Goal: Information Seeking & Learning: Check status

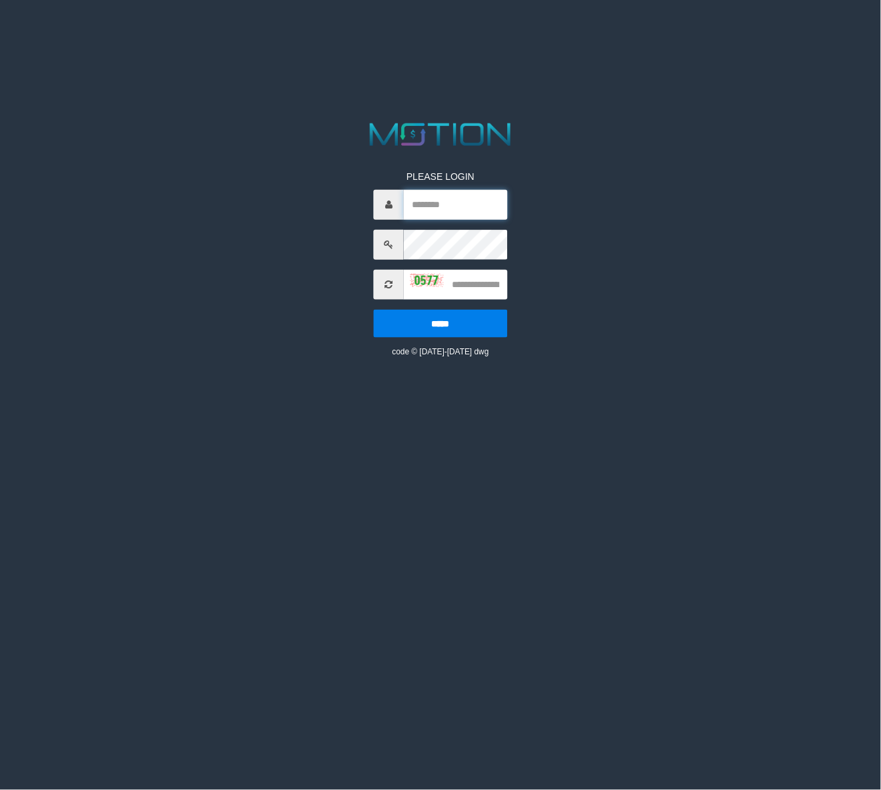
click at [434, 213] on input "text" at bounding box center [455, 204] width 103 height 30
type input "******"
click at [470, 284] on input "text" at bounding box center [455, 284] width 103 height 30
type input "****"
click at [374, 309] on input "*****" at bounding box center [440, 323] width 133 height 28
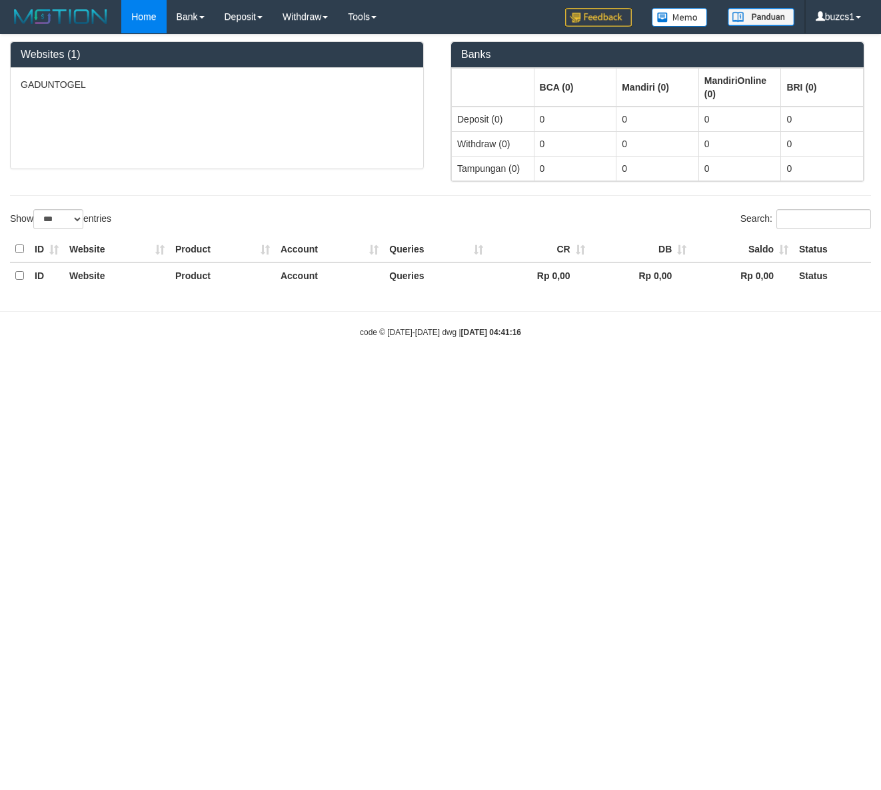
select select "***"
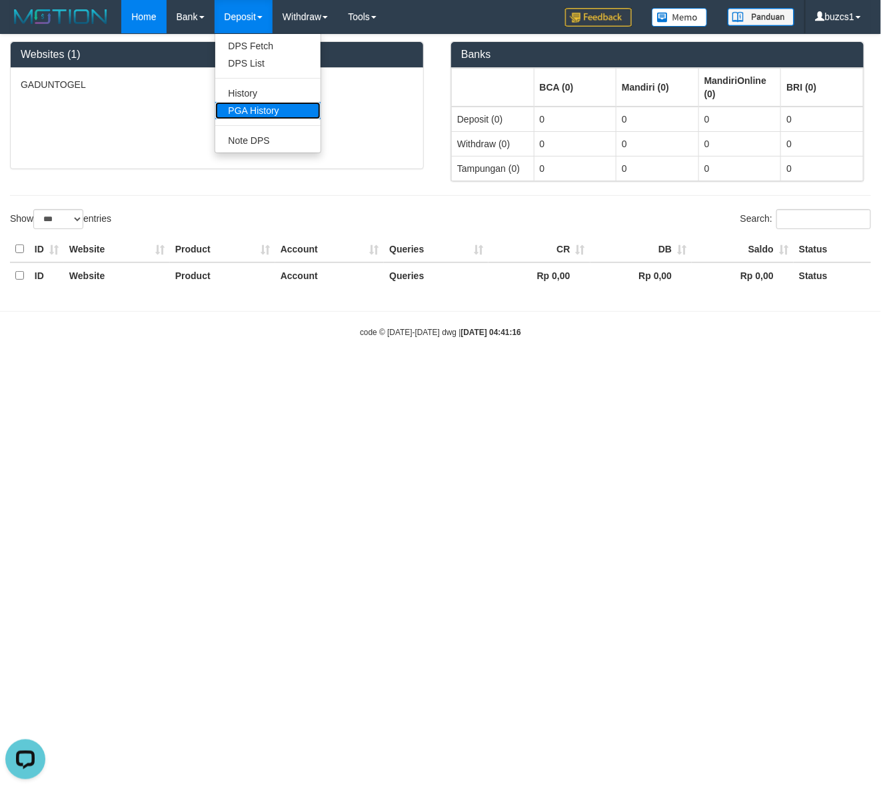
click at [262, 105] on link "PGA History" at bounding box center [267, 110] width 105 height 17
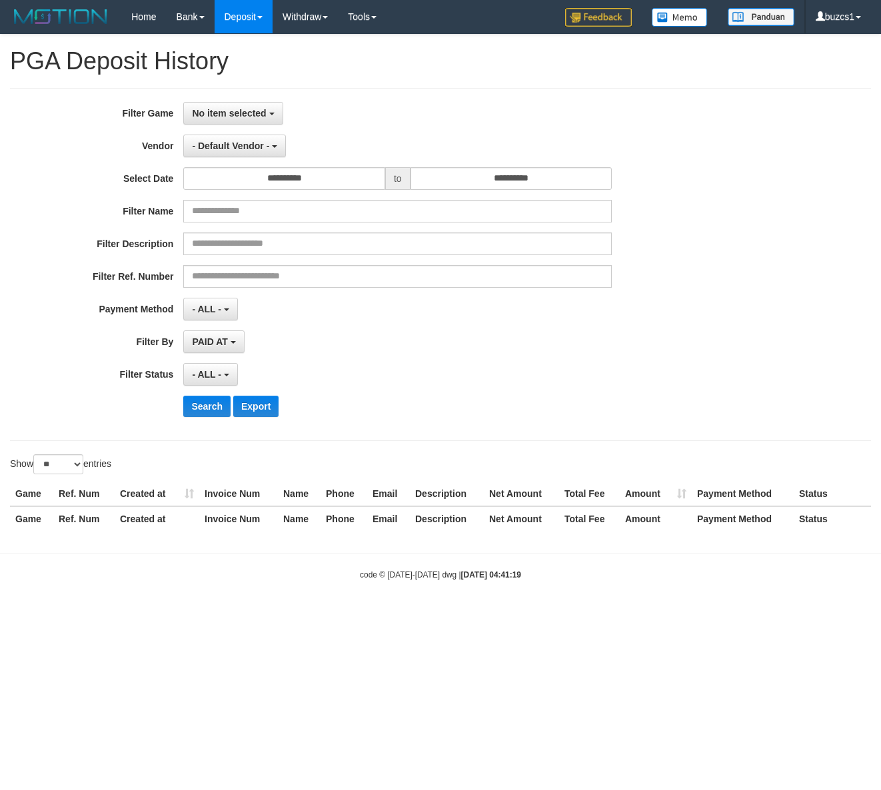
select select
select select "**"
click at [221, 114] on span "No item selected" at bounding box center [229, 113] width 74 height 11
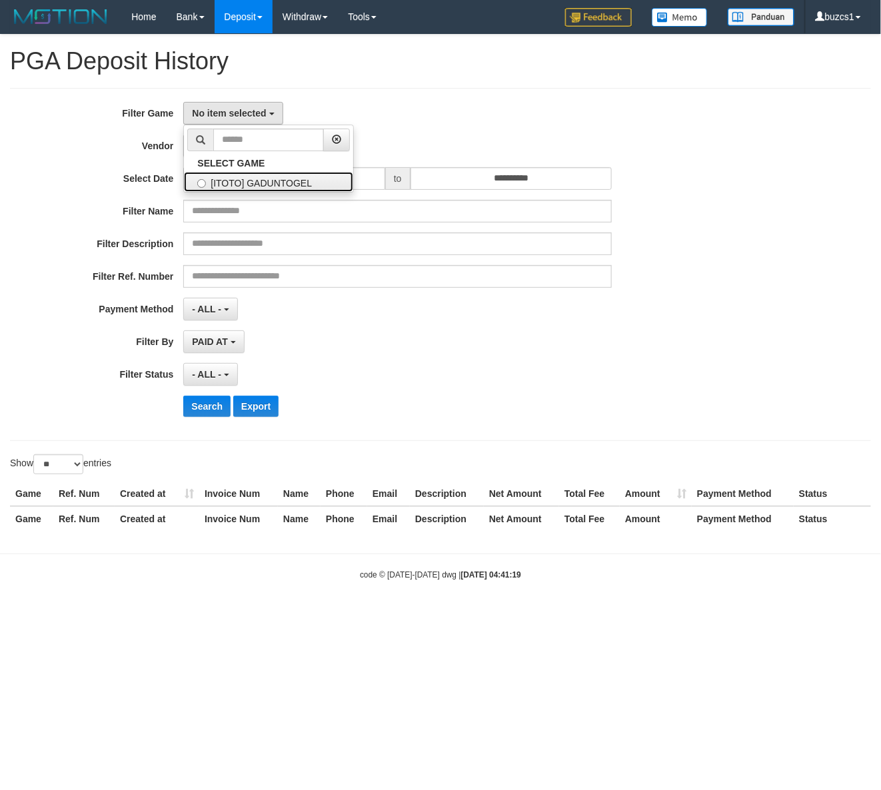
click at [229, 175] on label "[ITOTO] GADUNTOGEL" at bounding box center [268, 182] width 169 height 20
select select "****"
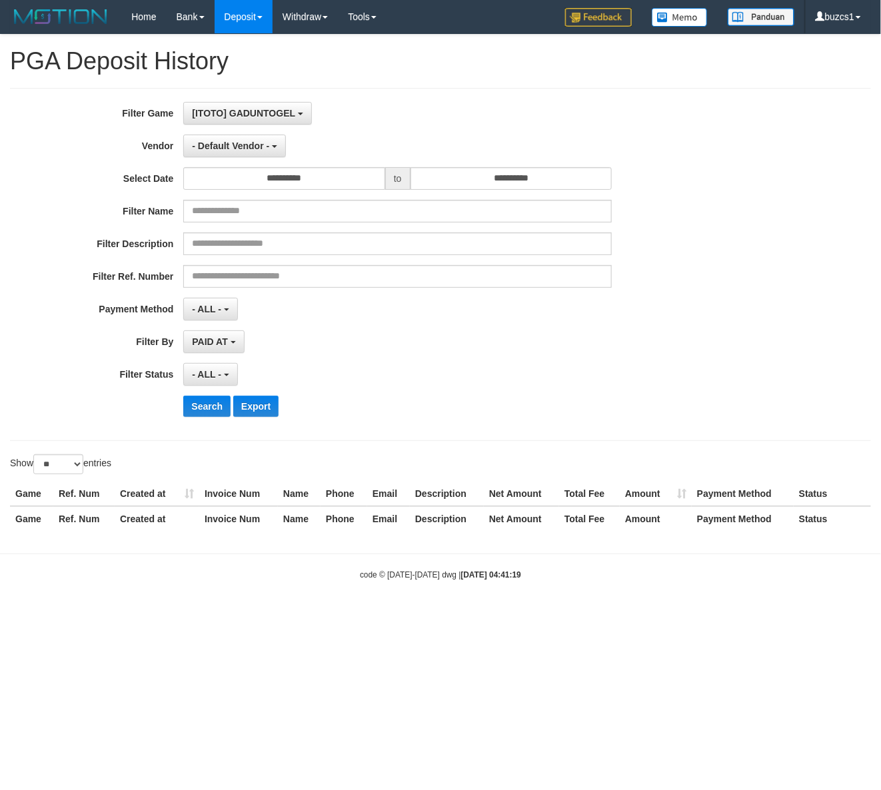
scroll to position [11, 0]
click at [218, 138] on button "- Default Vendor -" at bounding box center [234, 146] width 103 height 23
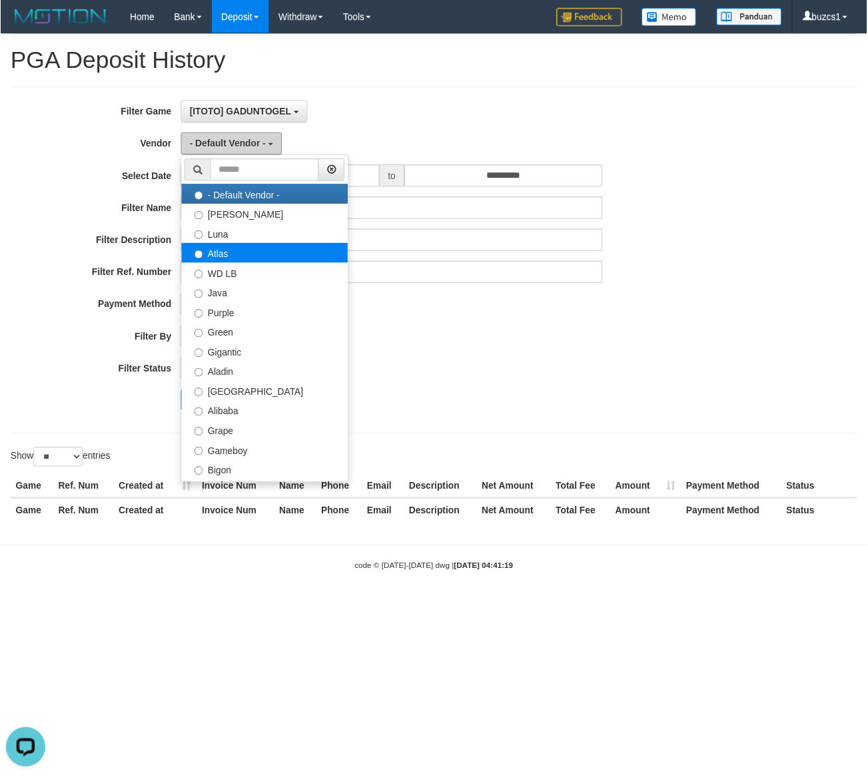
scroll to position [0, 0]
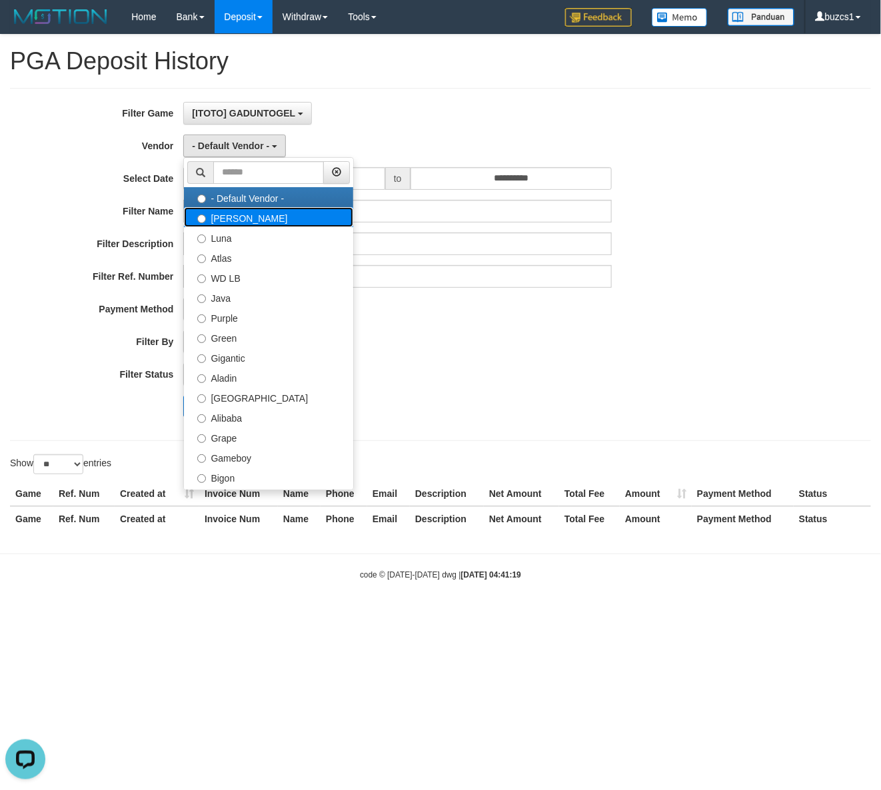
click at [233, 219] on label "[PERSON_NAME]" at bounding box center [268, 217] width 169 height 20
select select "**********"
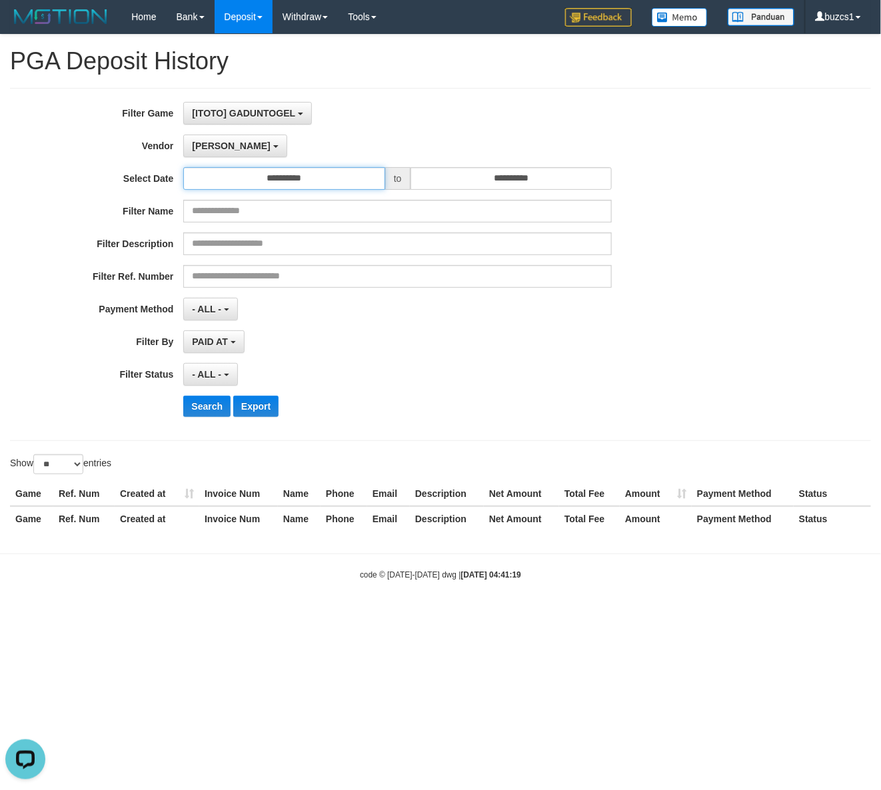
click at [333, 181] on input "**********" at bounding box center [283, 178] width 201 height 23
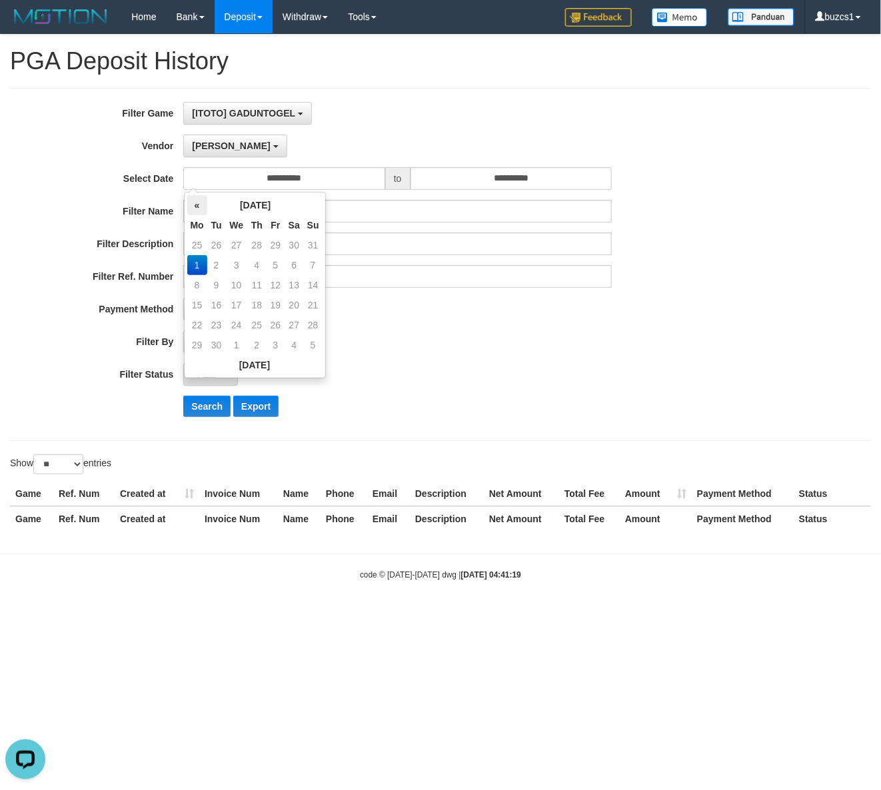
click at [197, 211] on th "«" at bounding box center [197, 205] width 20 height 20
click at [307, 326] on td "31" at bounding box center [313, 325] width 19 height 20
type input "**********"
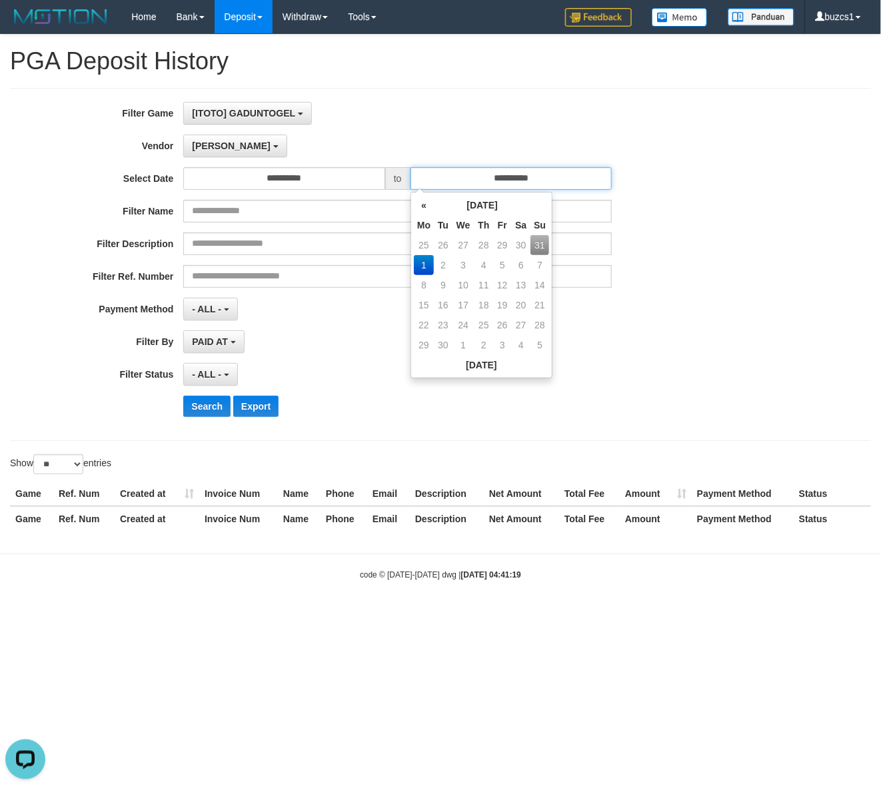
click at [571, 179] on input "**********" at bounding box center [510, 178] width 201 height 23
click at [422, 205] on th "«" at bounding box center [424, 205] width 20 height 20
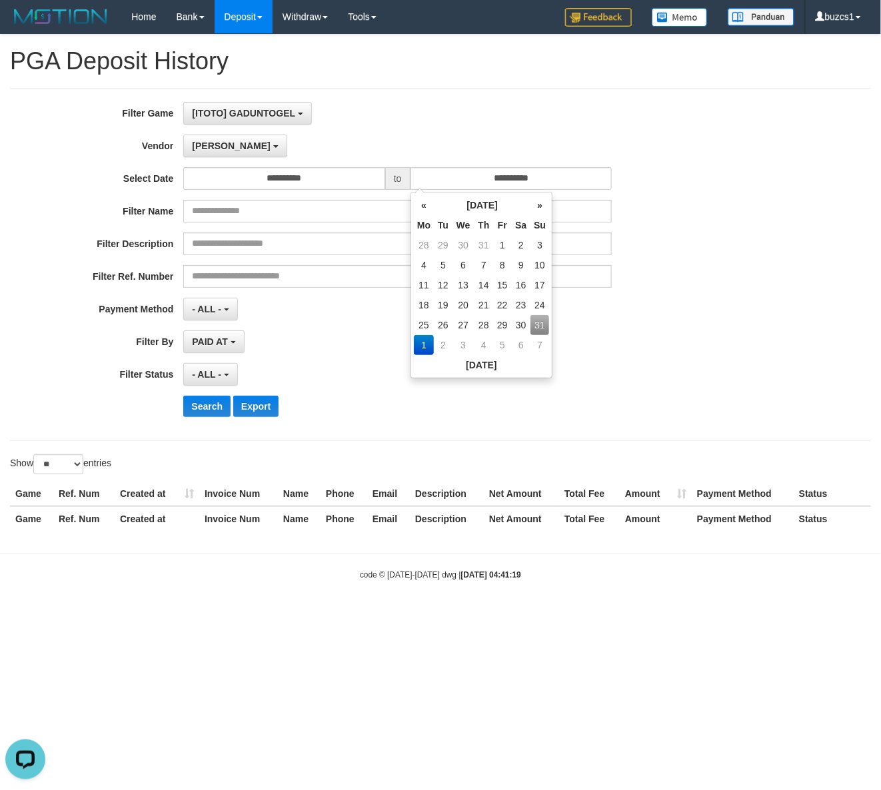
click at [548, 327] on td "31" at bounding box center [539, 325] width 19 height 20
type input "**********"
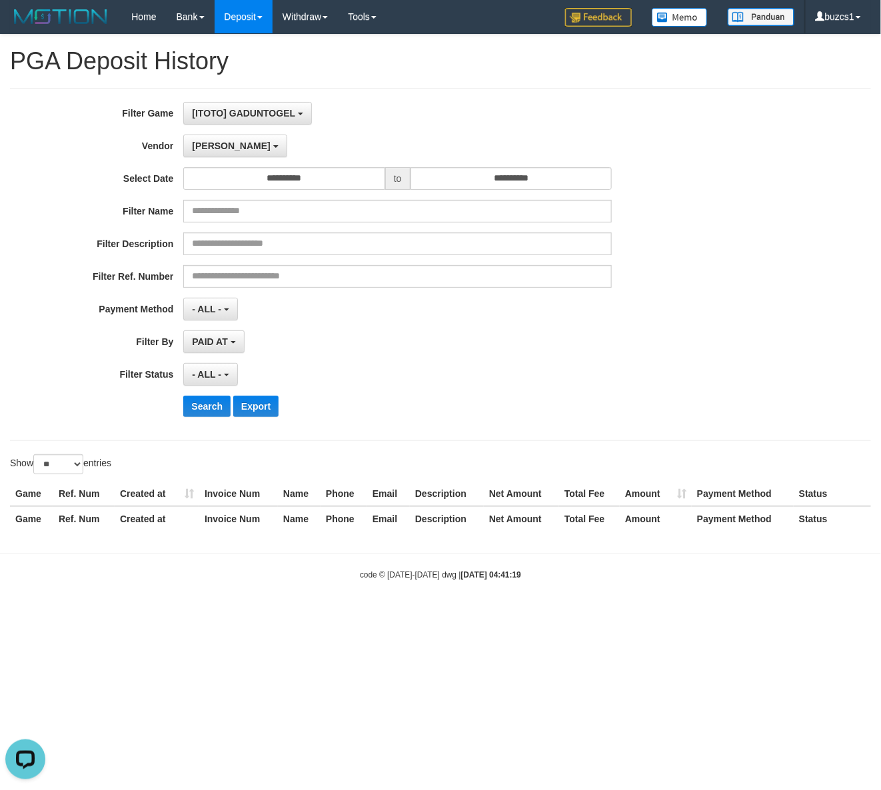
click at [344, 396] on div "**********" at bounding box center [367, 264] width 734 height 325
click at [210, 320] on button "- ALL -" at bounding box center [210, 309] width 54 height 23
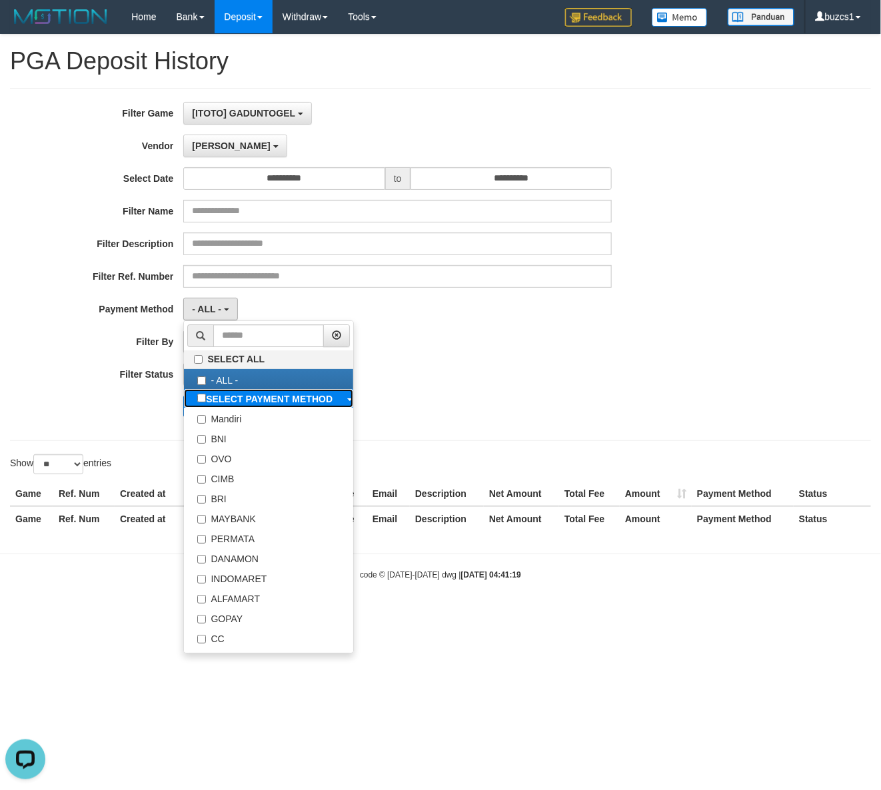
click at [248, 400] on b "SELECT PAYMENT METHOD" at bounding box center [269, 399] width 127 height 11
select select "*********"
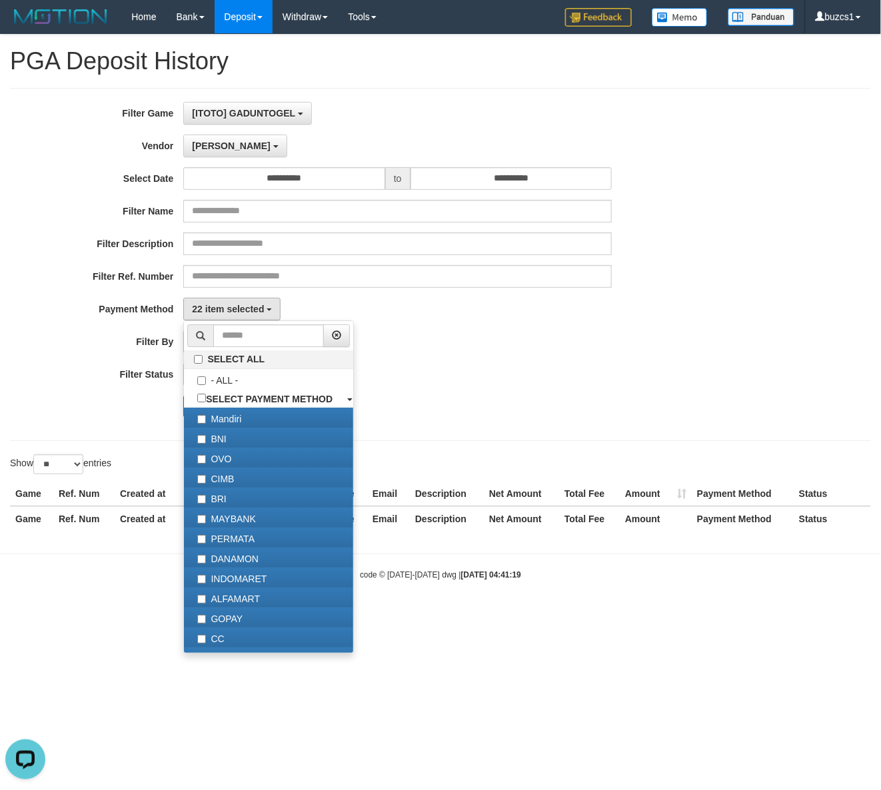
click at [478, 353] on div "PAID AT PAID AT CREATED AT" at bounding box center [397, 341] width 428 height 23
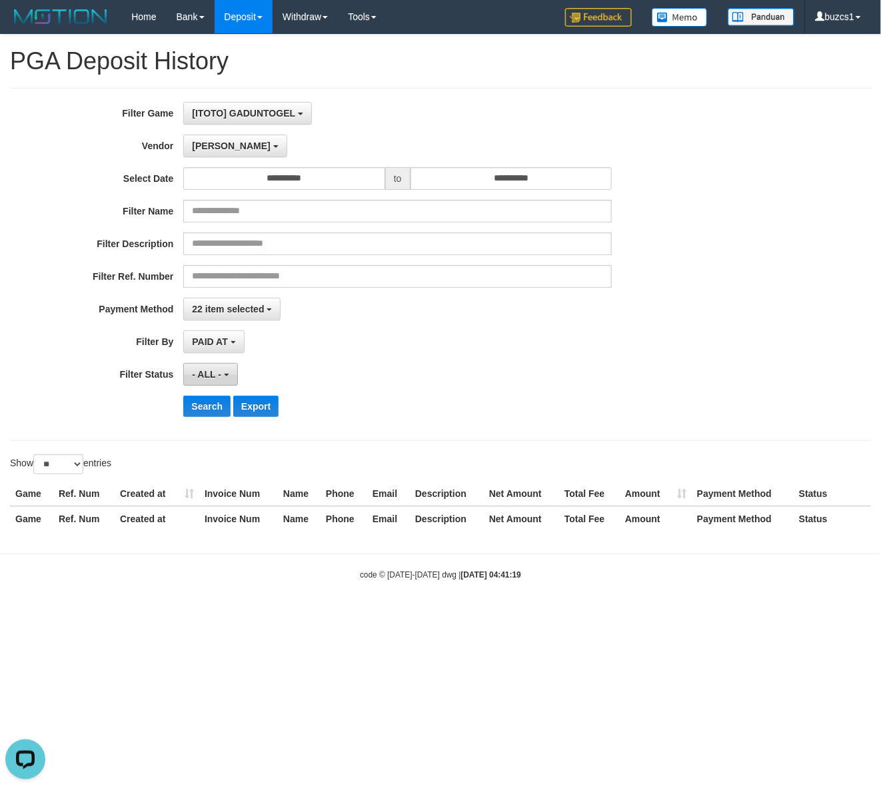
click at [191, 384] on button "- ALL -" at bounding box center [210, 374] width 54 height 23
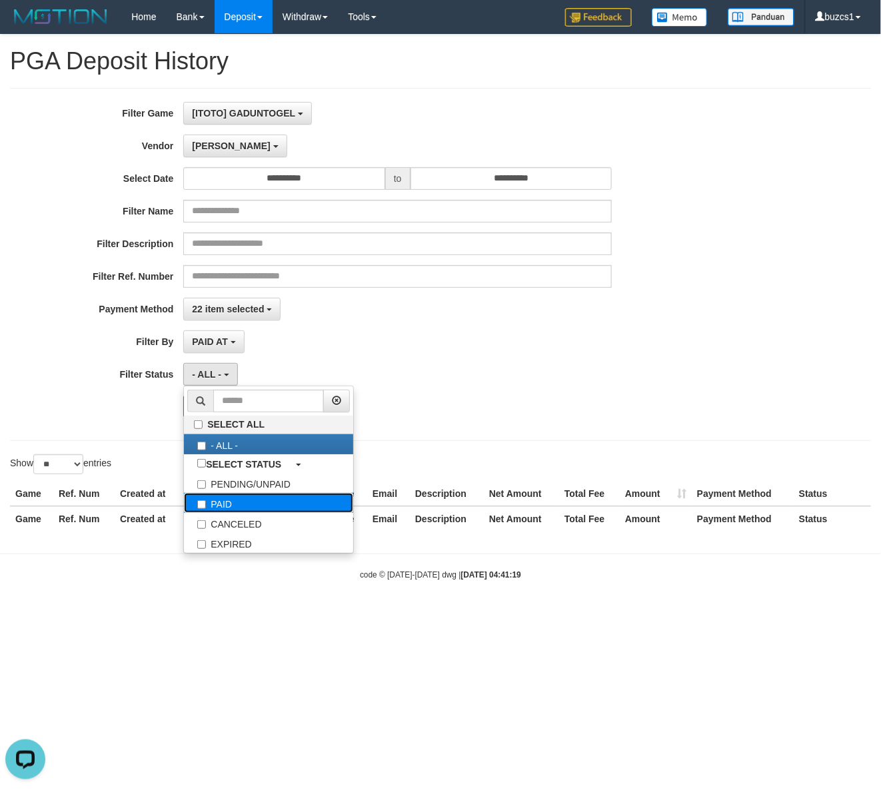
click at [242, 500] on label "PAID" at bounding box center [268, 503] width 169 height 20
select select "*"
click at [468, 388] on div "**********" at bounding box center [367, 264] width 734 height 325
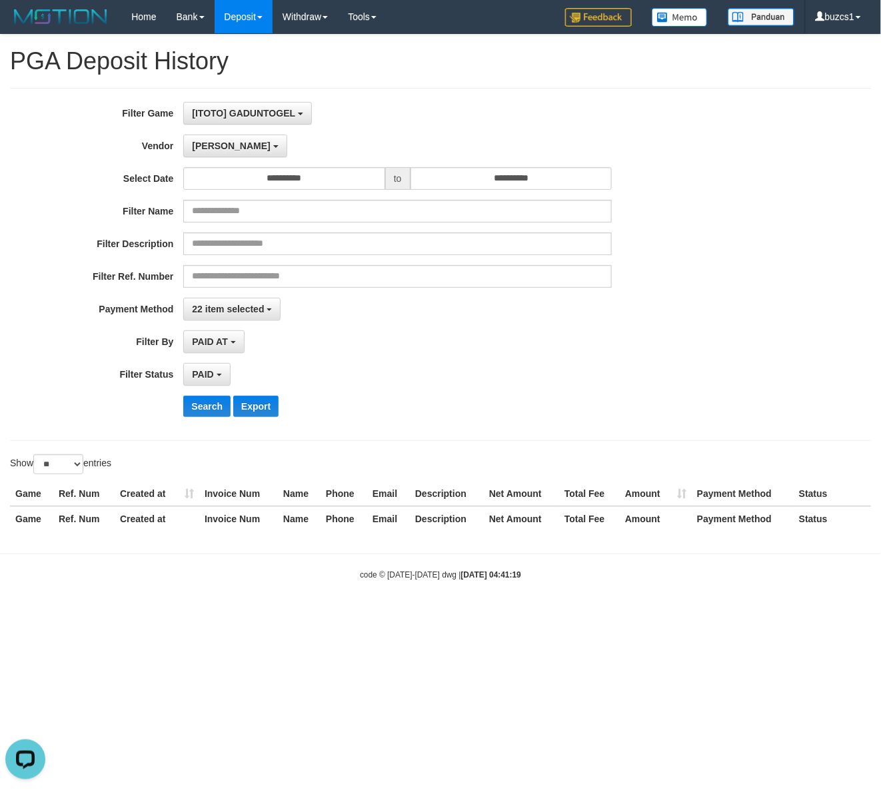
click at [47, 478] on div "Show ** ** ** *** entries" at bounding box center [220, 465] width 420 height 23
click at [57, 467] on select "** ** ** ***" at bounding box center [58, 464] width 50 height 20
select select "***"
click at [35, 456] on select "** ** ** ***" at bounding box center [58, 464] width 50 height 20
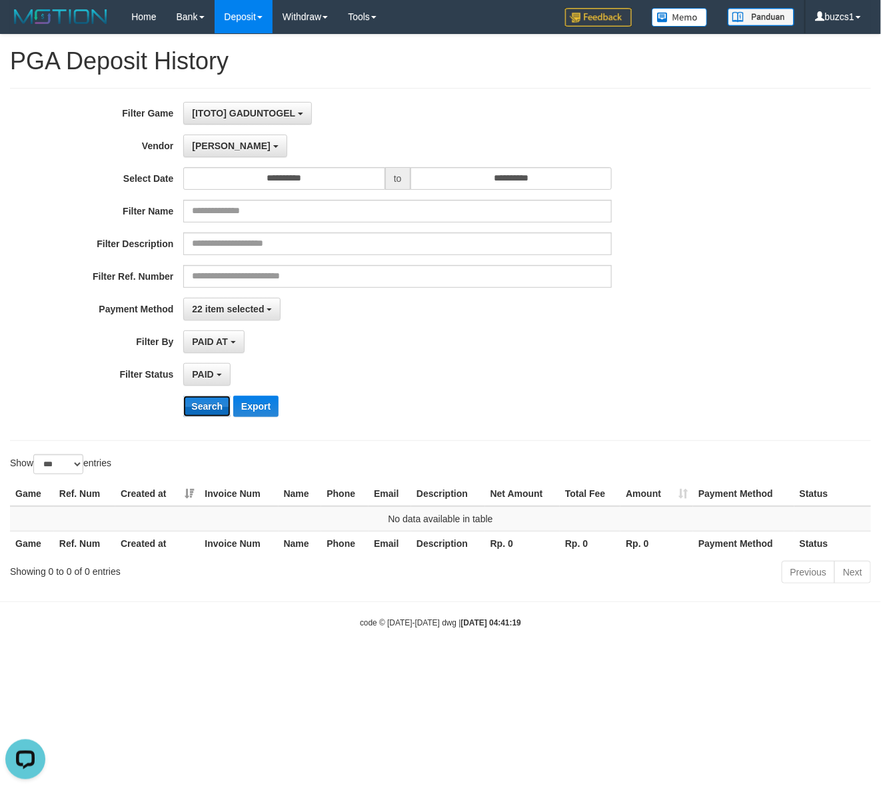
click at [197, 406] on button "Search" at bounding box center [206, 406] width 47 height 21
click at [195, 150] on span "[PERSON_NAME]" at bounding box center [231, 146] width 78 height 11
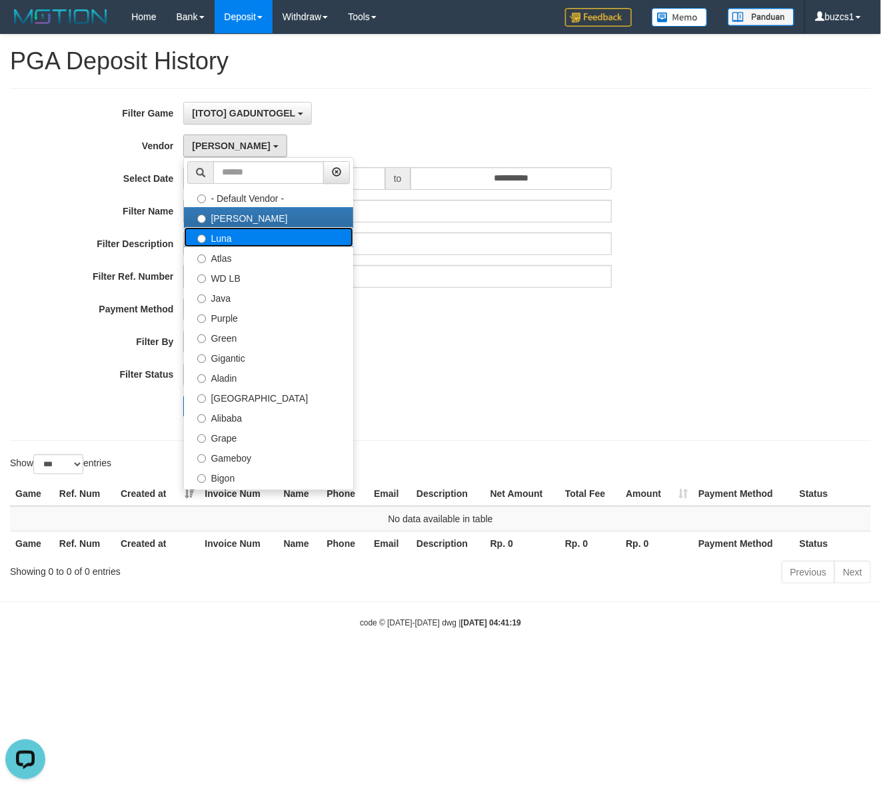
click at [234, 241] on label "Luna" at bounding box center [268, 237] width 169 height 20
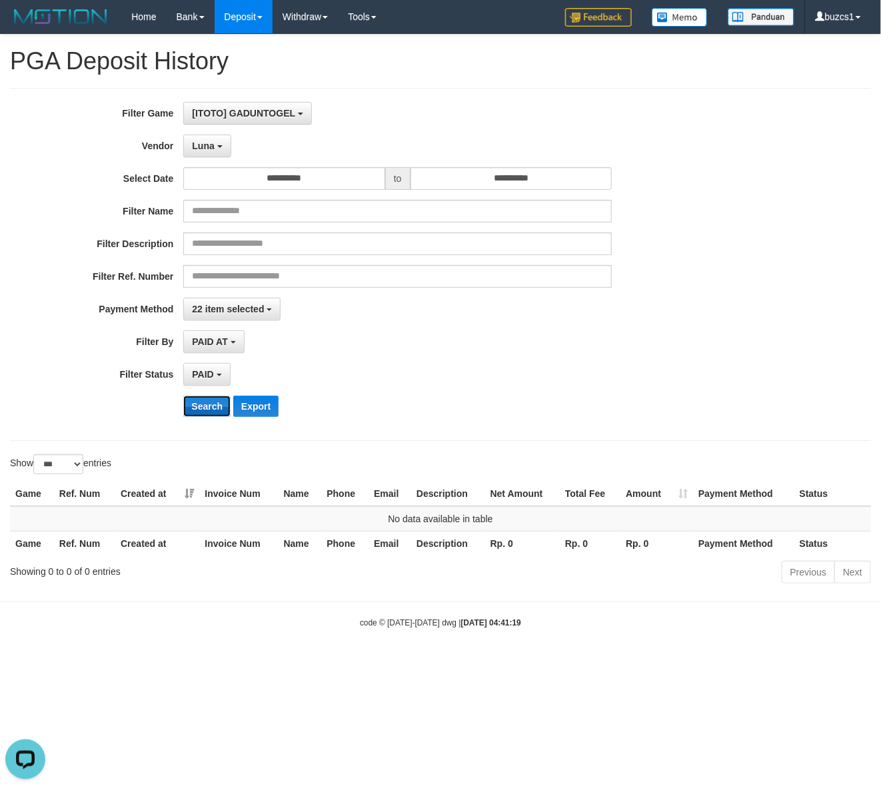
click at [215, 402] on button "Search" at bounding box center [206, 406] width 47 height 21
click at [212, 141] on button "Luna" at bounding box center [206, 146] width 47 height 23
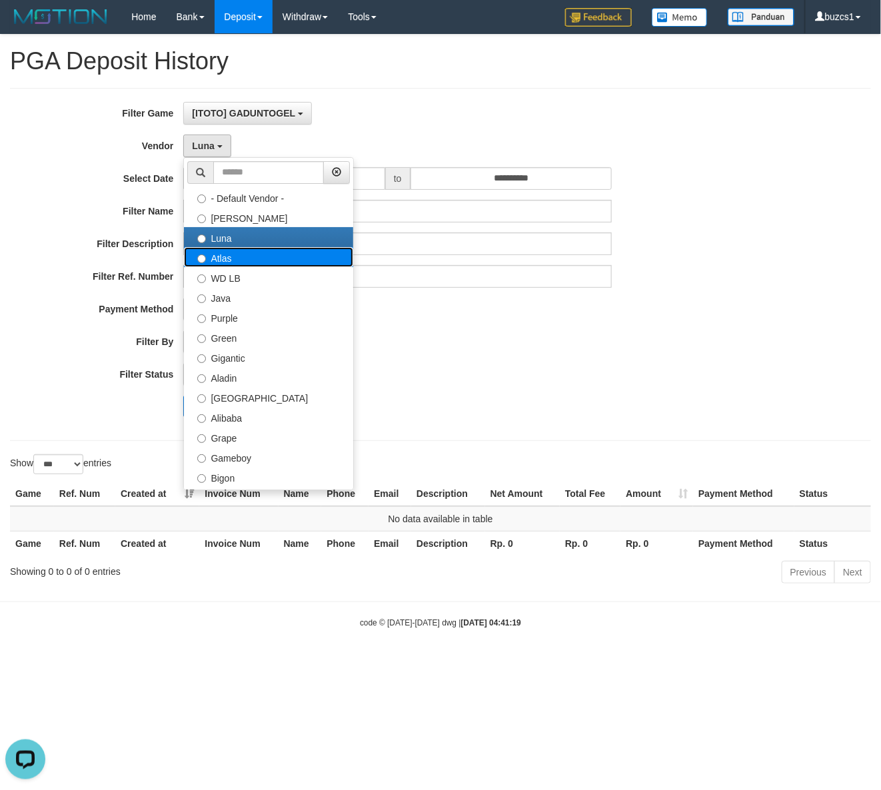
click at [224, 260] on label "Atlas" at bounding box center [268, 257] width 169 height 20
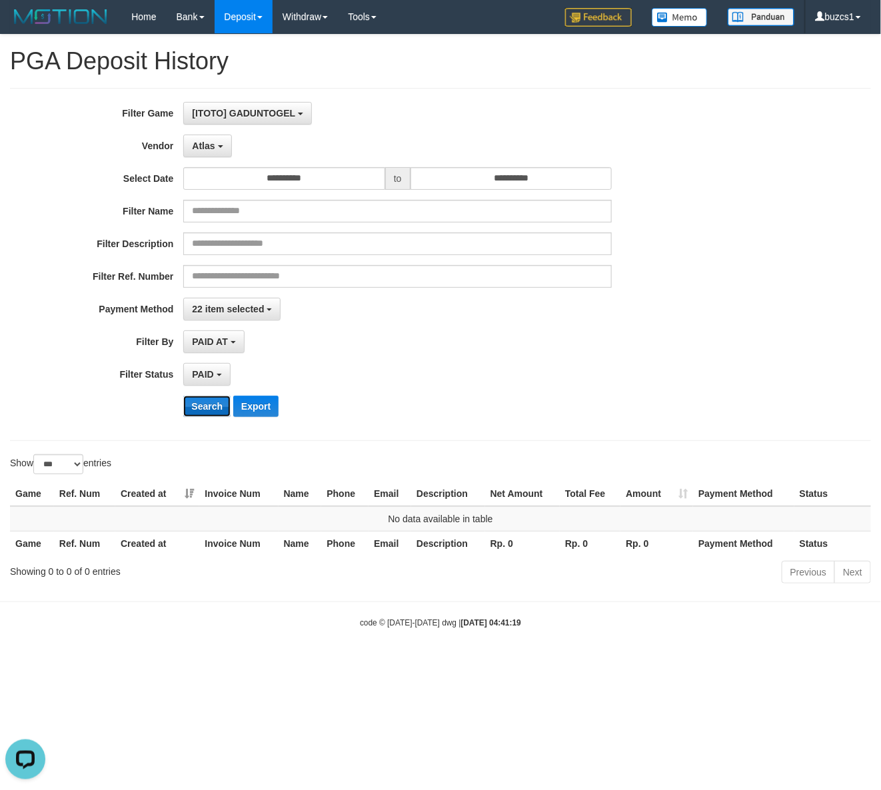
click at [197, 410] on button "Search" at bounding box center [206, 406] width 47 height 21
click at [204, 154] on button "Atlas" at bounding box center [207, 146] width 48 height 23
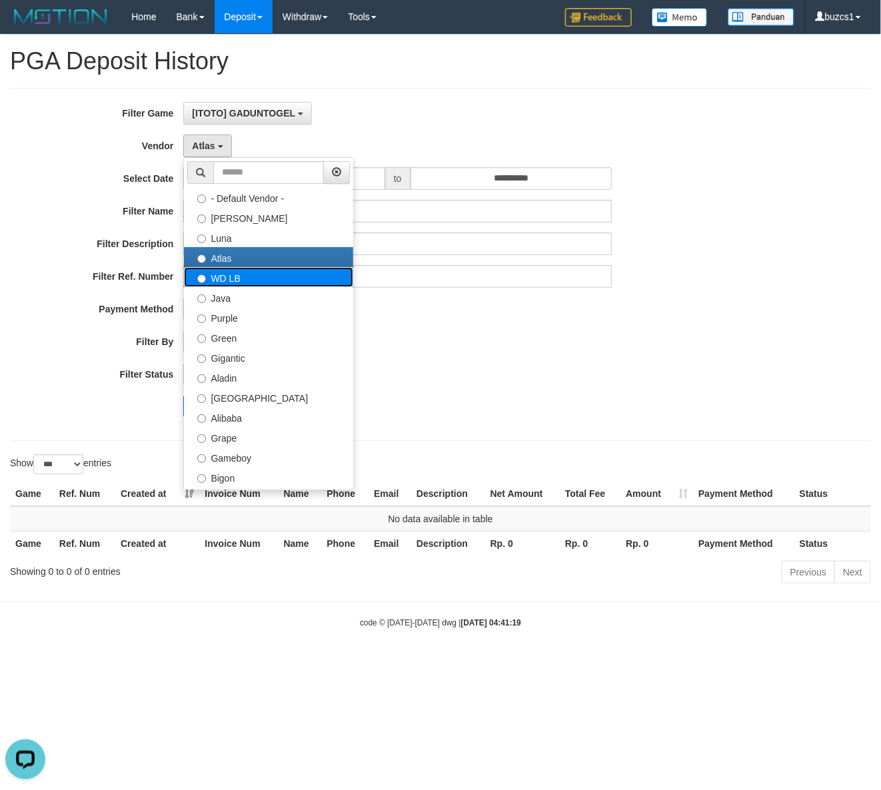
click at [227, 281] on label "WD LB" at bounding box center [268, 277] width 169 height 20
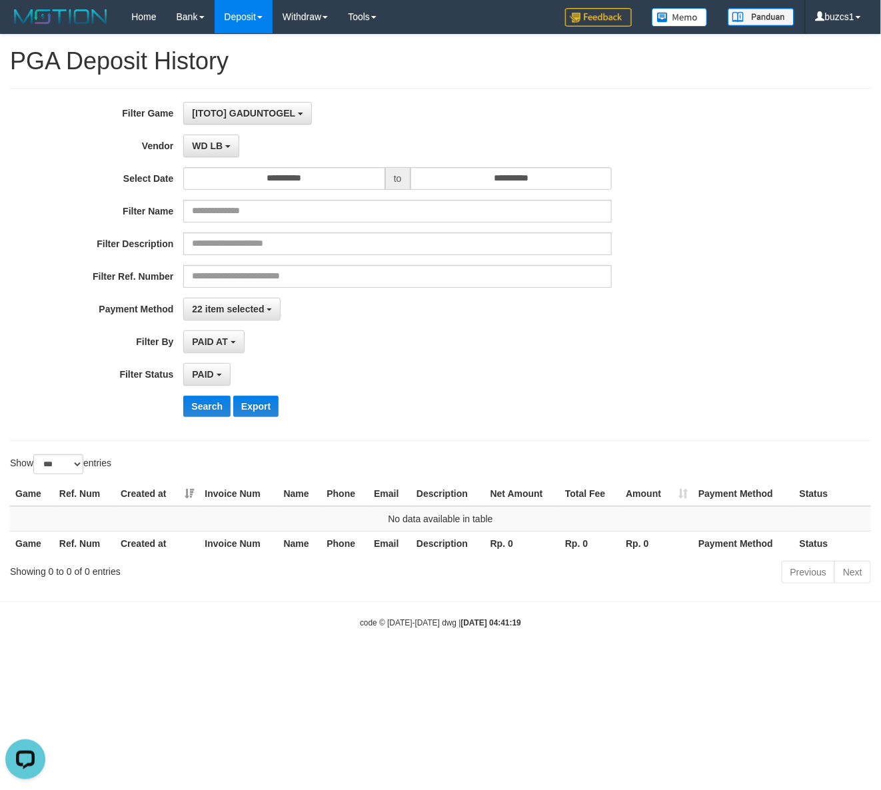
drag, startPoint x: 204, startPoint y: 421, endPoint x: 205, endPoint y: 410, distance: 11.3
click at [204, 420] on div "**********" at bounding box center [367, 264] width 734 height 325
click at [205, 403] on button "Search" at bounding box center [206, 406] width 47 height 21
click at [215, 159] on div "**********" at bounding box center [367, 264] width 734 height 325
click at [204, 147] on span "WD LB" at bounding box center [207, 146] width 31 height 11
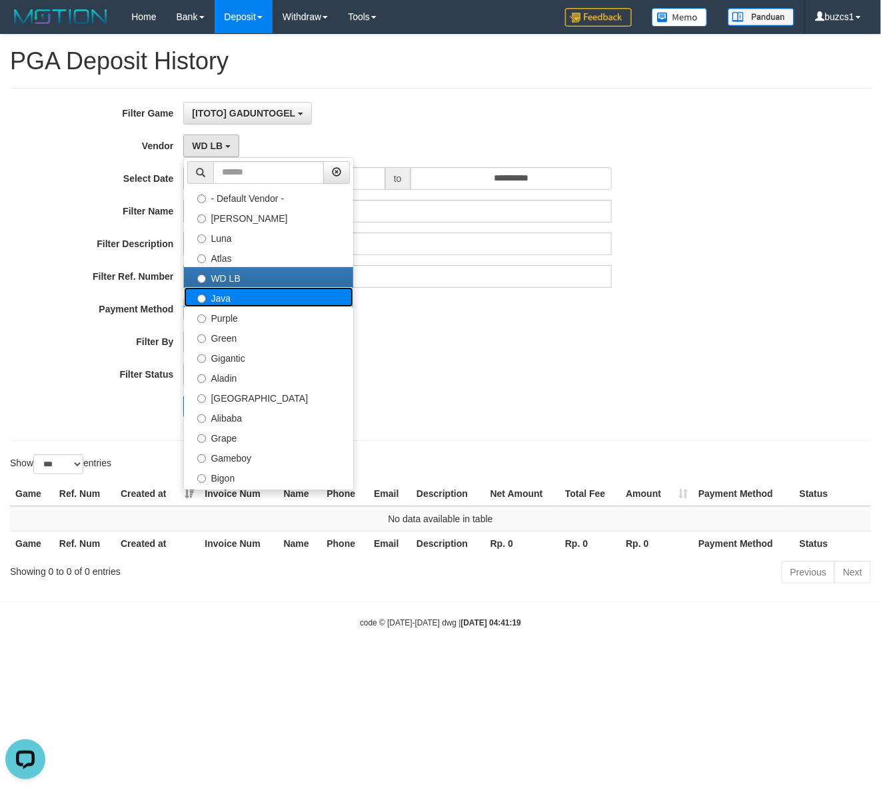
click at [235, 304] on label "Java" at bounding box center [268, 297] width 169 height 20
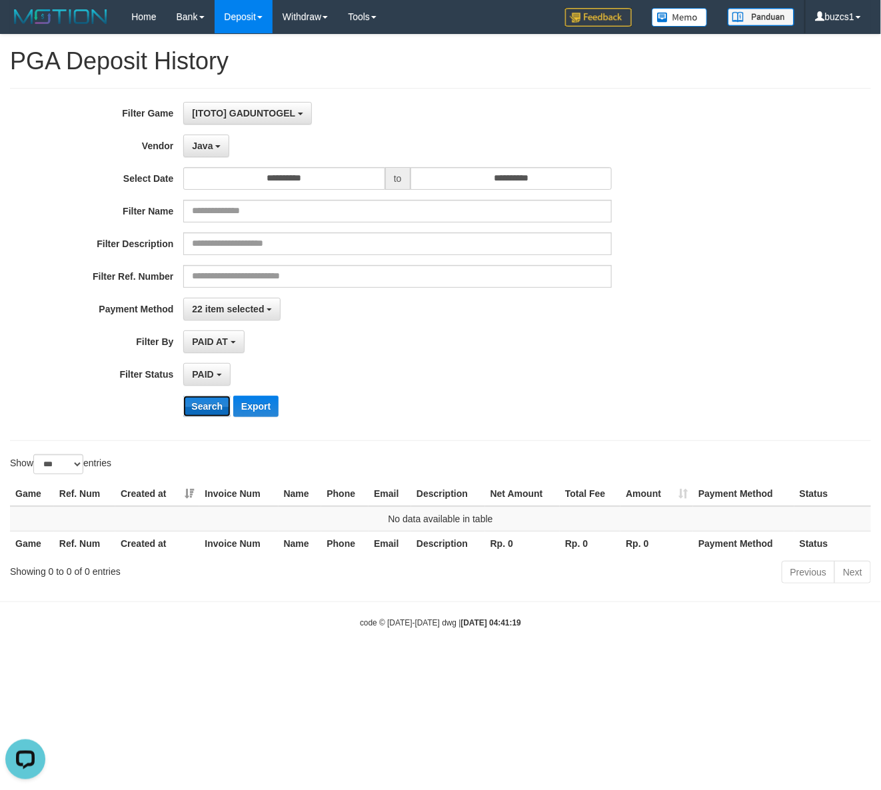
click at [211, 404] on button "Search" at bounding box center [206, 406] width 47 height 21
click at [211, 405] on button "Search" at bounding box center [206, 406] width 47 height 21
click at [204, 137] on button "Java" at bounding box center [206, 146] width 46 height 23
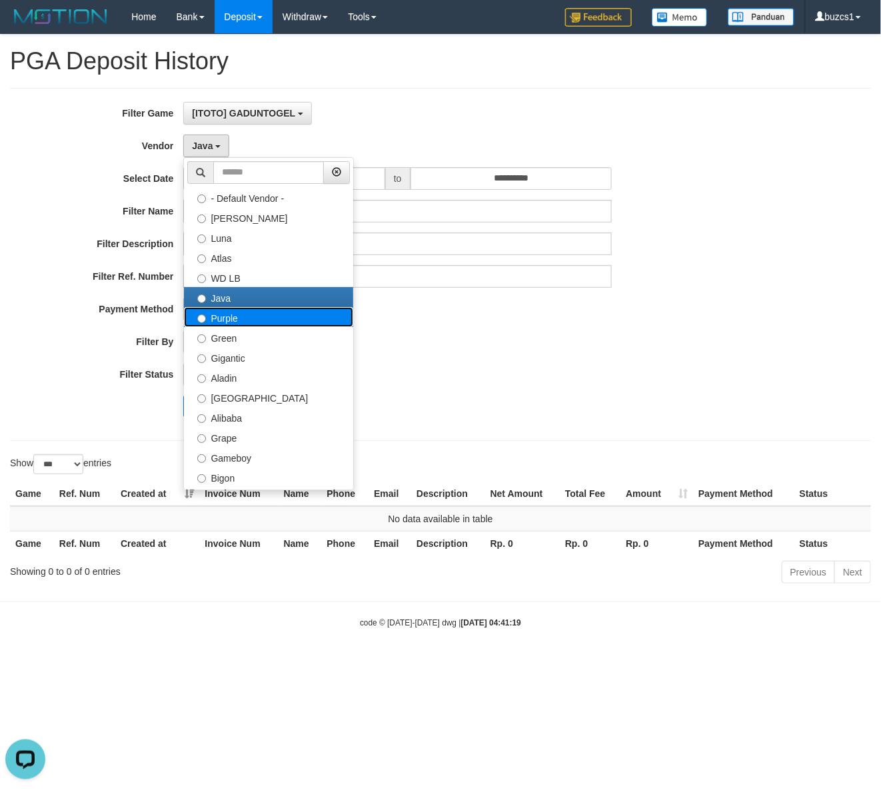
click at [241, 323] on label "Purple" at bounding box center [268, 317] width 169 height 20
select select "**********"
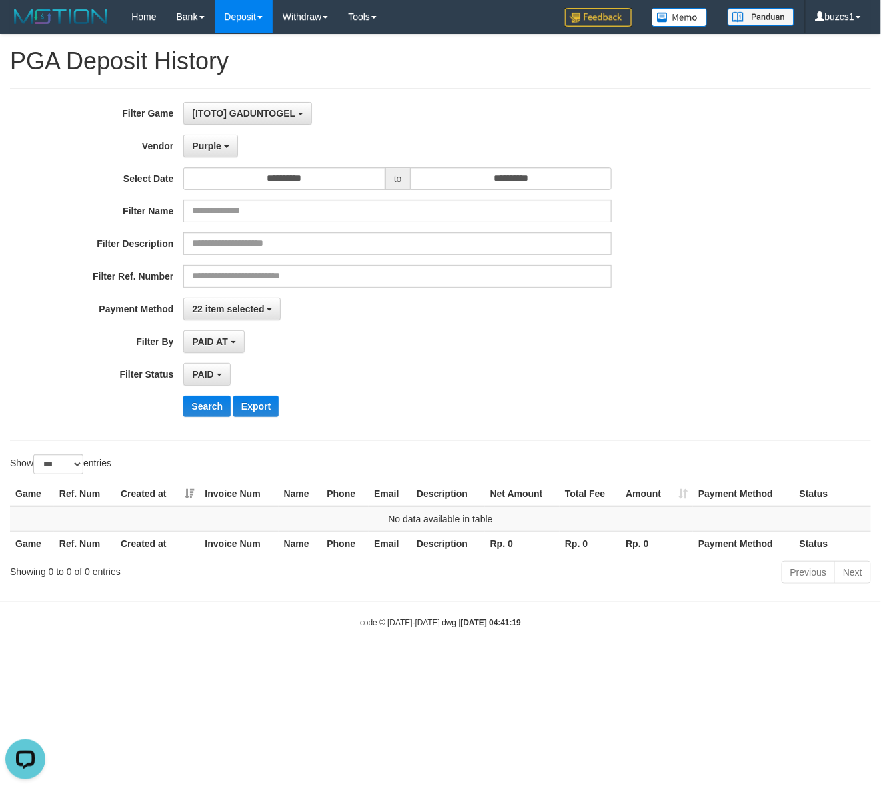
click at [202, 394] on div "**********" at bounding box center [367, 264] width 734 height 325
click at [203, 407] on button "Search" at bounding box center [206, 406] width 47 height 21
click at [201, 140] on button "Purple" at bounding box center [210, 146] width 54 height 23
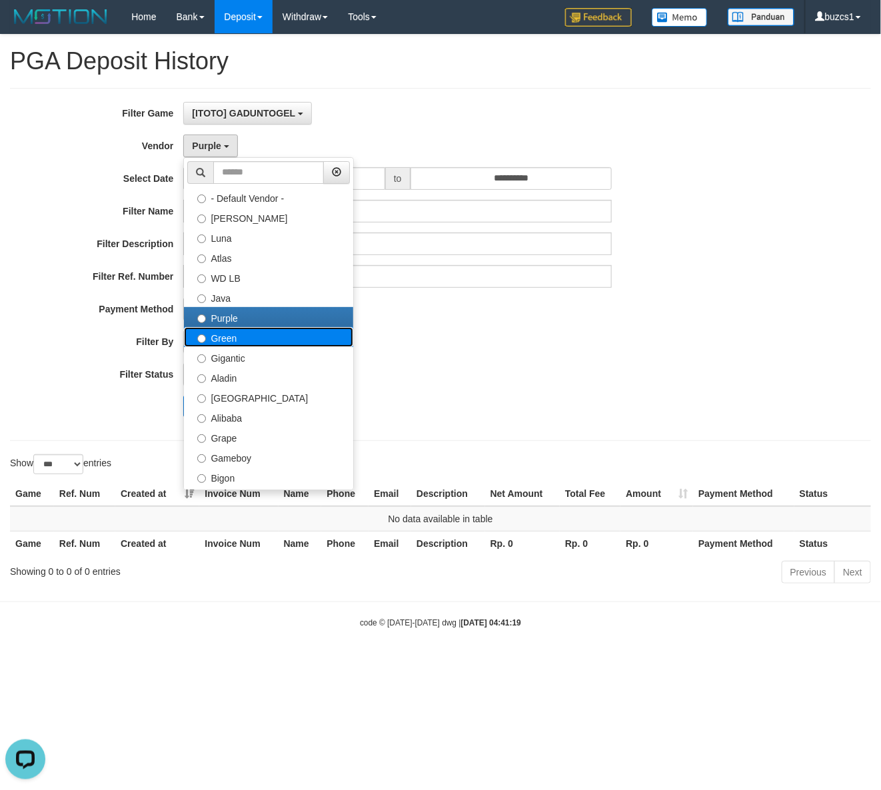
click at [215, 344] on label "Green" at bounding box center [268, 337] width 169 height 20
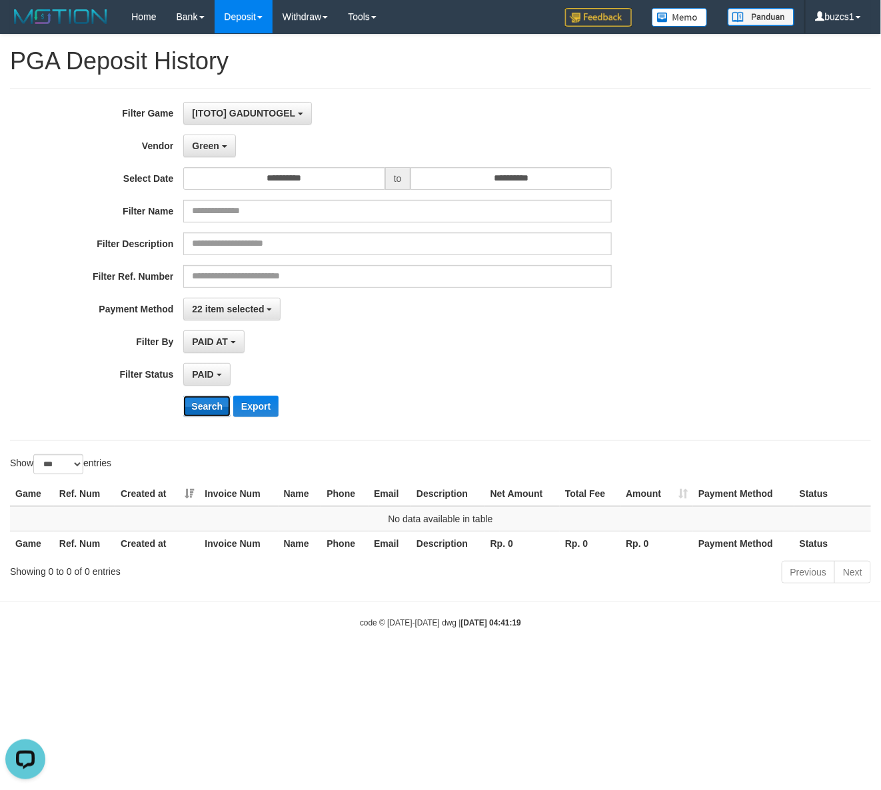
click at [203, 398] on button "Search" at bounding box center [206, 406] width 47 height 21
click at [211, 410] on button "Search" at bounding box center [206, 406] width 47 height 21
click at [208, 142] on span "Green" at bounding box center [205, 146] width 27 height 11
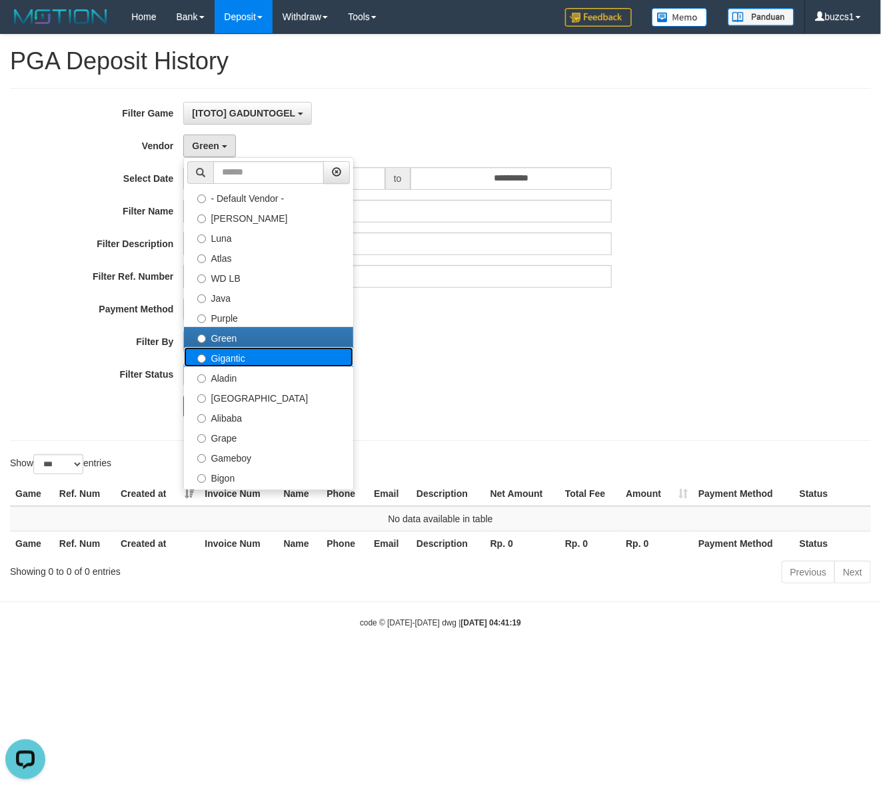
click at [218, 364] on label "Gigantic" at bounding box center [268, 357] width 169 height 20
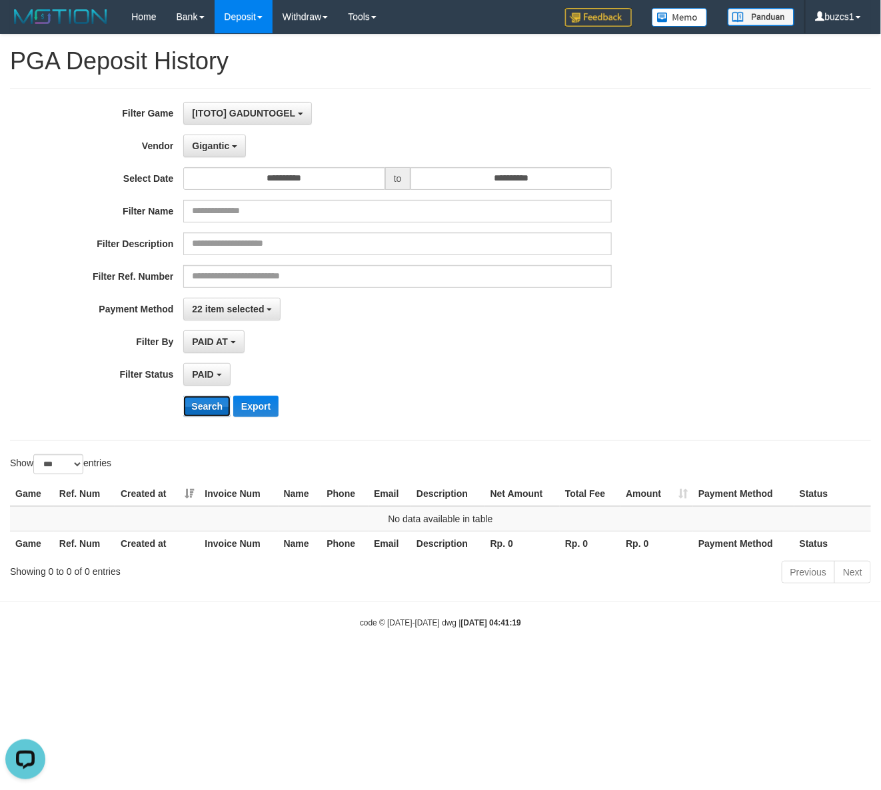
click at [203, 401] on button "Search" at bounding box center [206, 406] width 47 height 21
click at [234, 131] on div "**********" at bounding box center [367, 264] width 734 height 325
click at [215, 151] on span "Gigantic" at bounding box center [210, 146] width 37 height 11
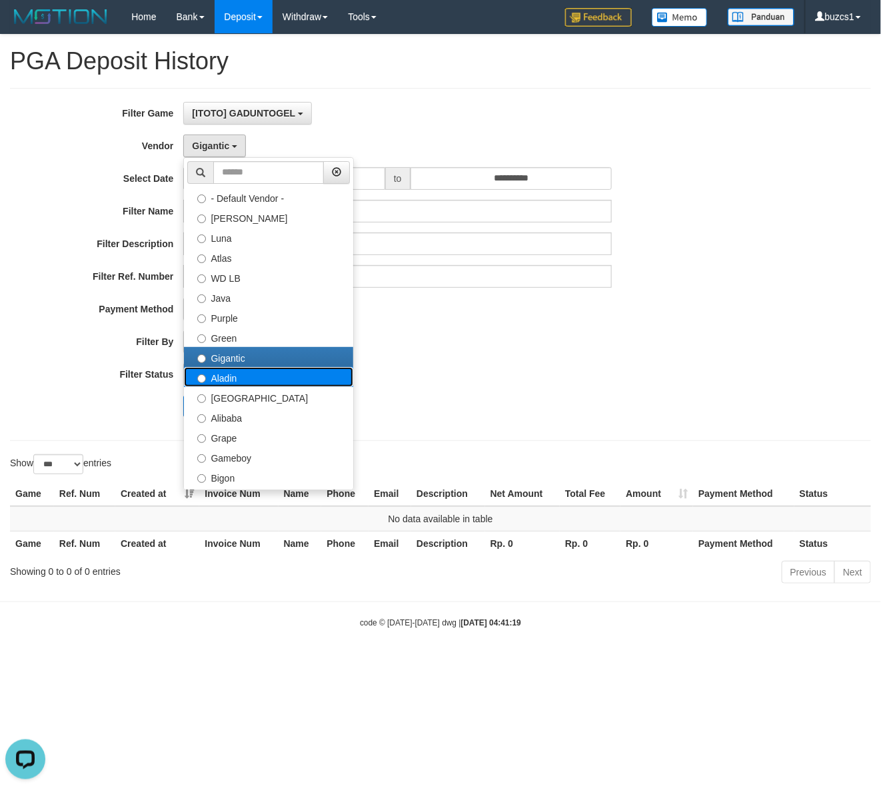
click at [221, 376] on label "Aladin" at bounding box center [268, 377] width 169 height 20
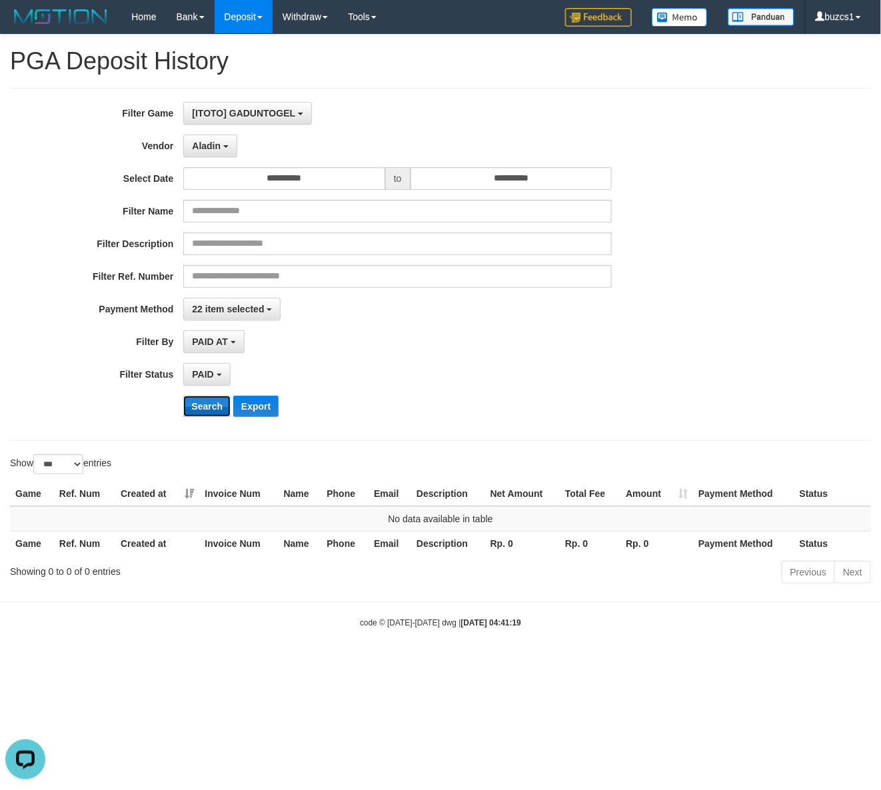
click at [214, 410] on button "Search" at bounding box center [206, 406] width 47 height 21
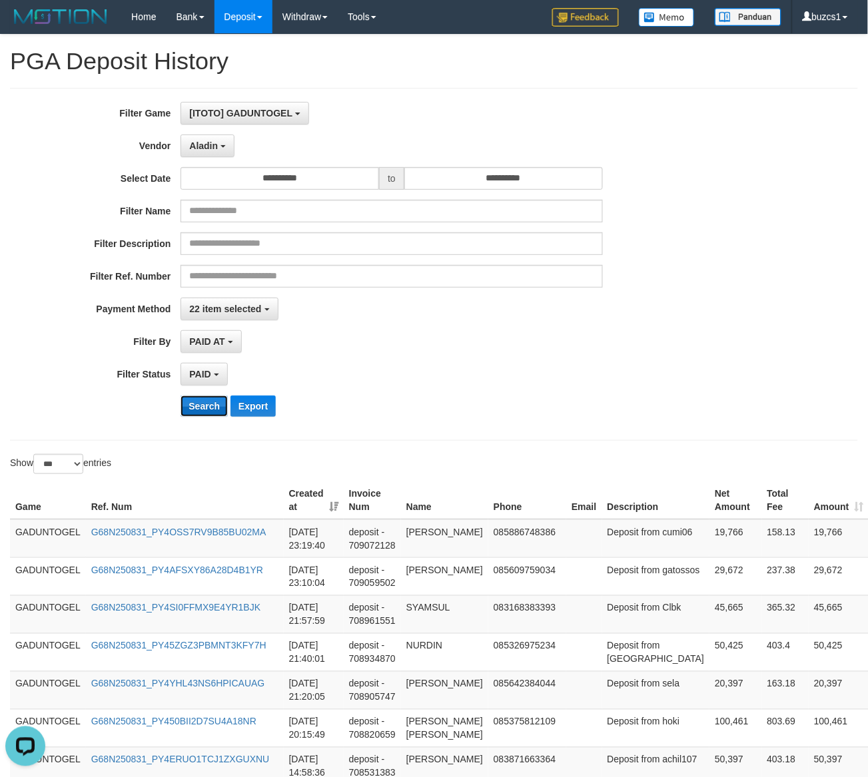
click at [214, 408] on button "Search" at bounding box center [204, 406] width 47 height 21
click at [211, 141] on button "Aladin" at bounding box center [208, 146] width 54 height 23
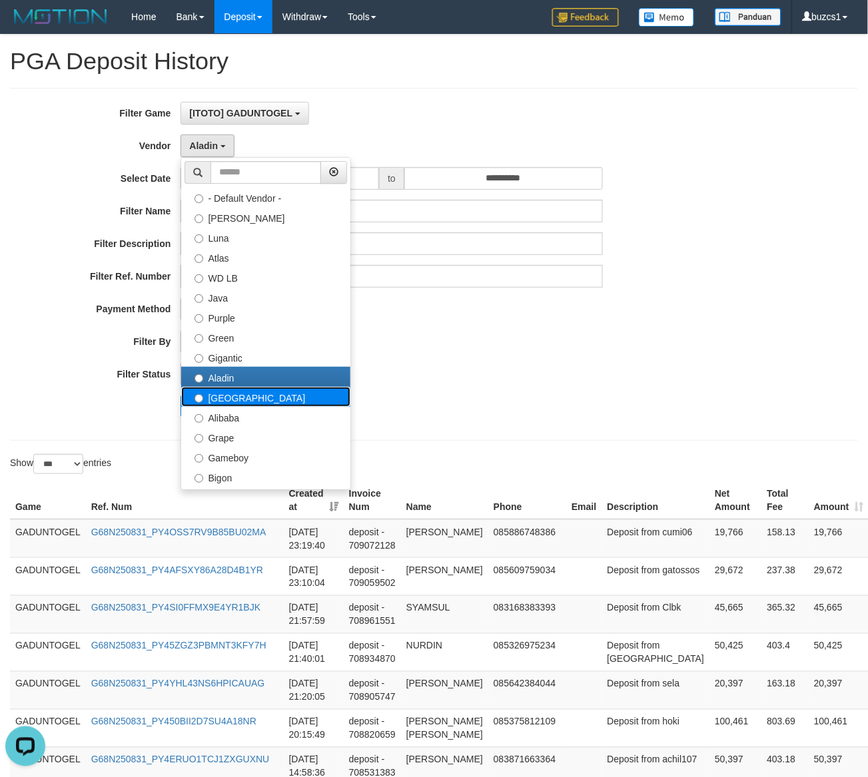
click at [225, 402] on label "[GEOGRAPHIC_DATA]" at bounding box center [265, 397] width 169 height 20
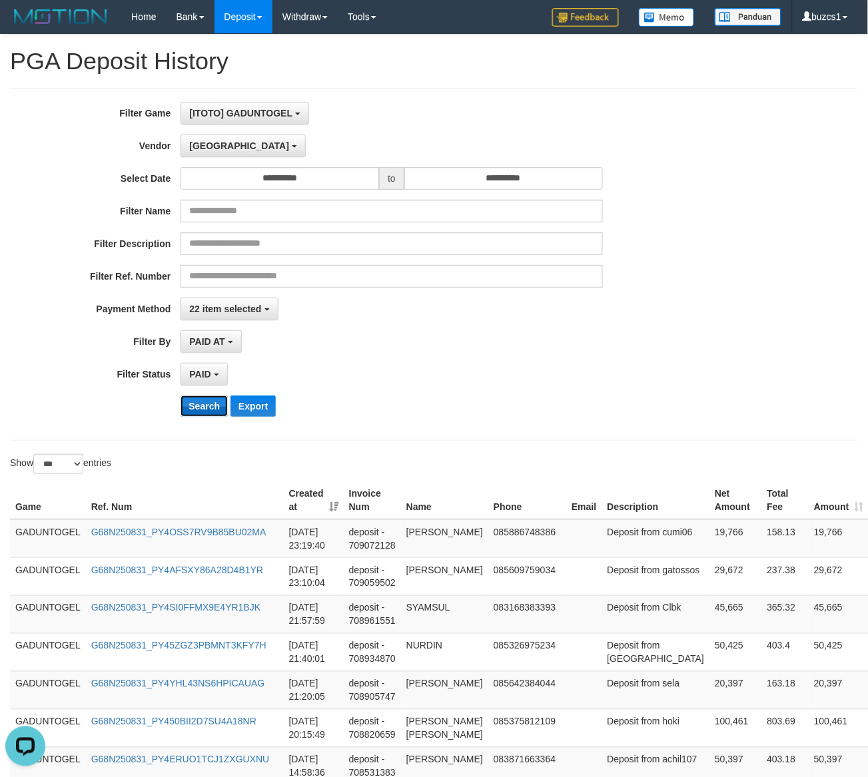
click at [211, 415] on button "Search" at bounding box center [204, 406] width 47 height 21
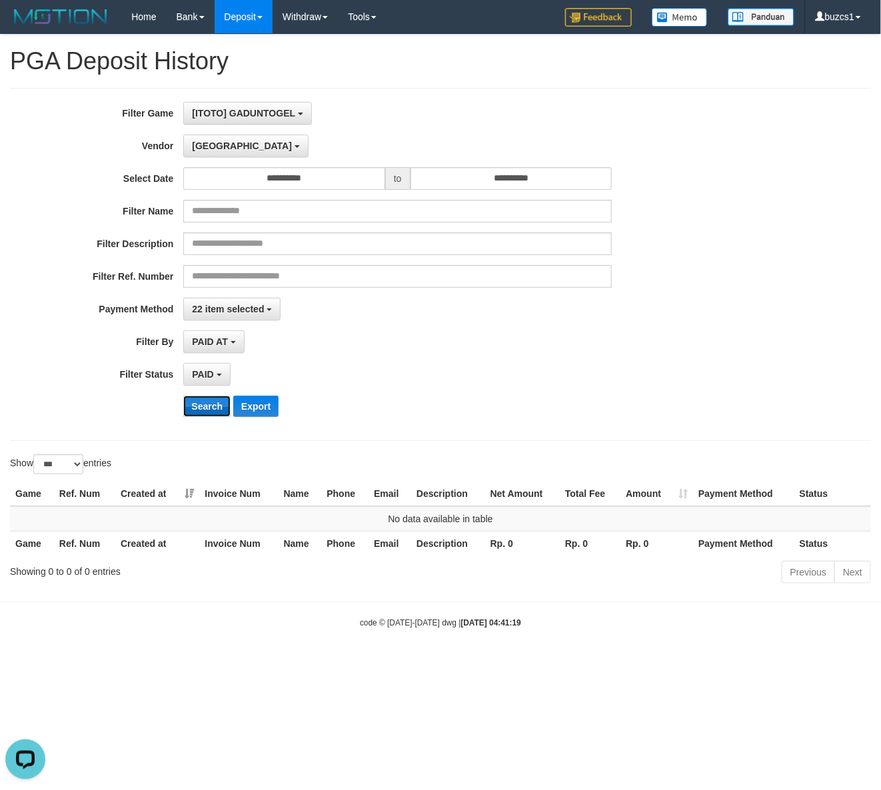
click at [211, 411] on button "Search" at bounding box center [206, 406] width 47 height 21
click at [201, 151] on span "[GEOGRAPHIC_DATA]" at bounding box center [242, 146] width 100 height 11
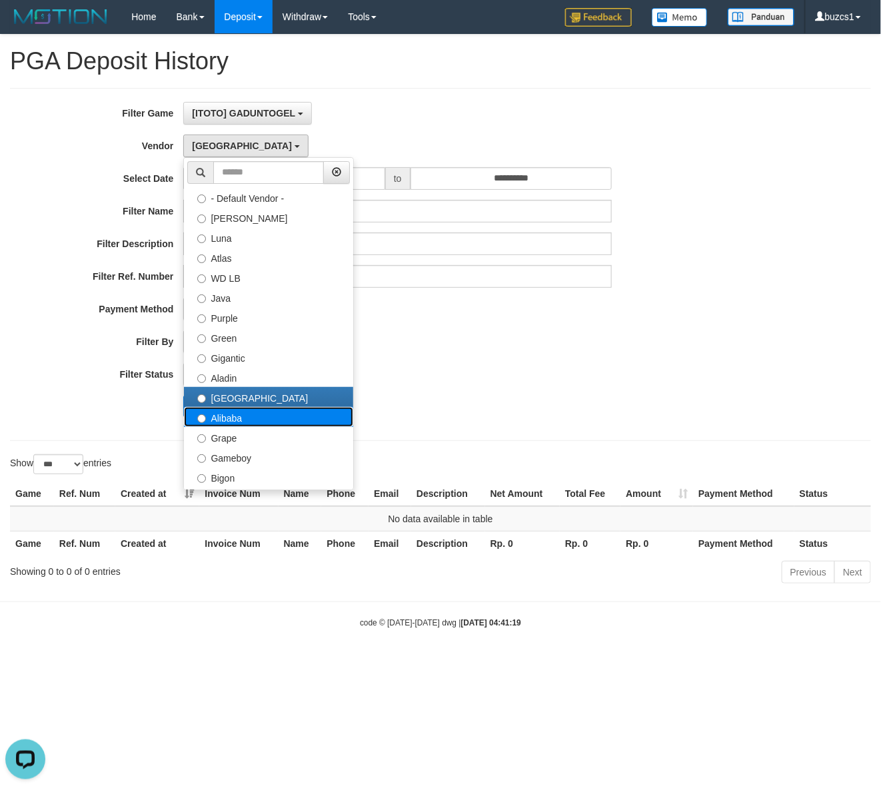
click at [235, 416] on label "Alibaba" at bounding box center [268, 417] width 169 height 20
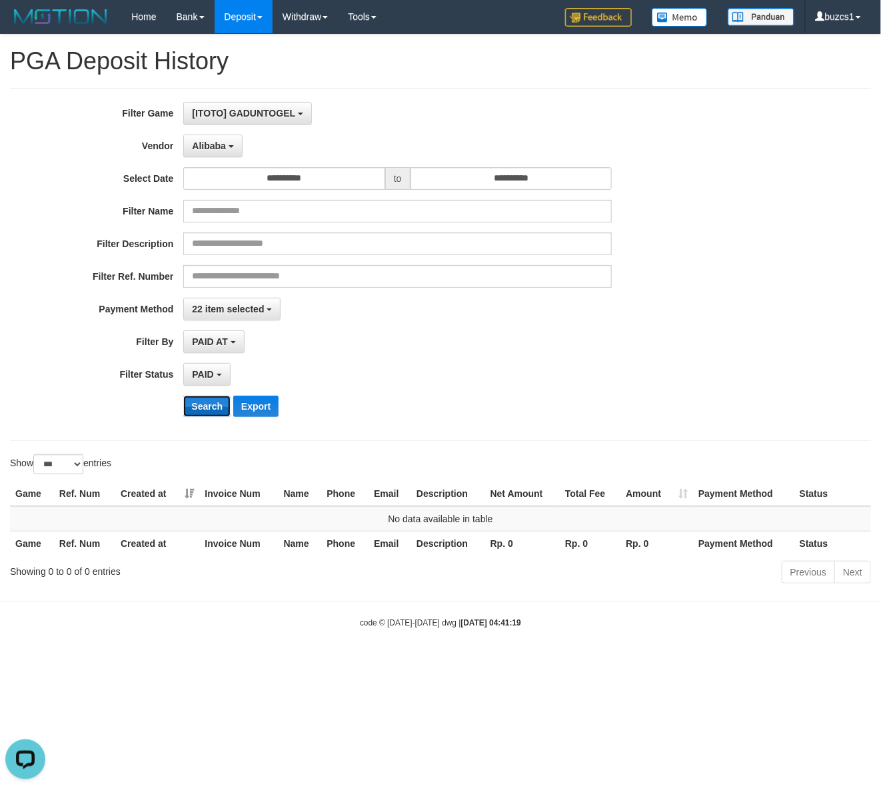
click at [210, 404] on button "Search" at bounding box center [206, 406] width 47 height 21
click at [210, 152] on button "Alibaba" at bounding box center [212, 146] width 59 height 23
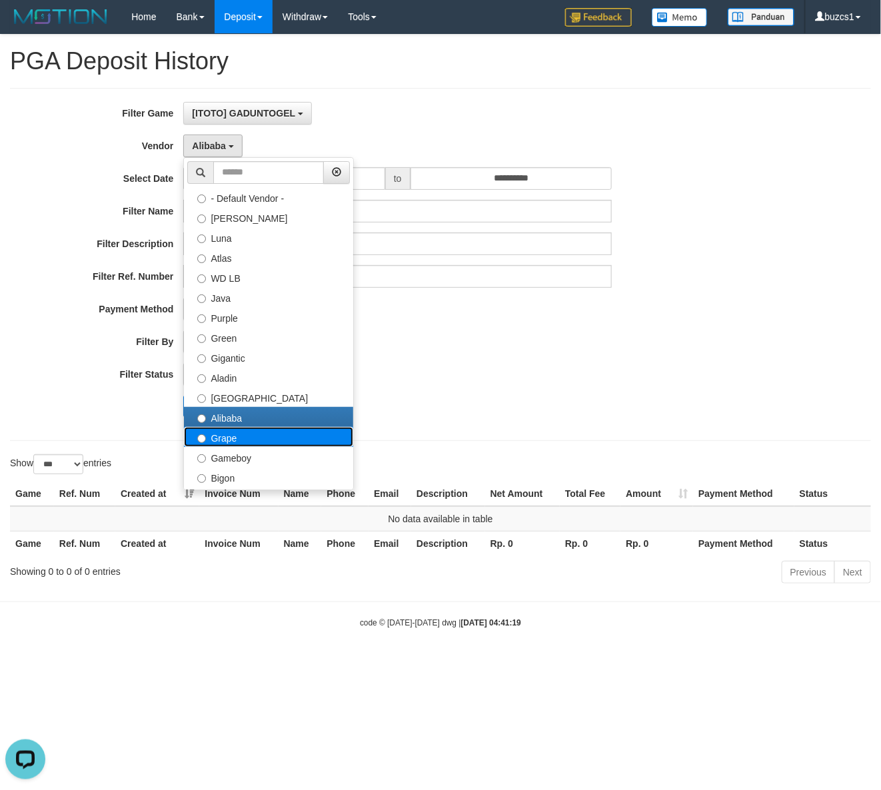
click at [225, 438] on label "Grape" at bounding box center [268, 437] width 169 height 20
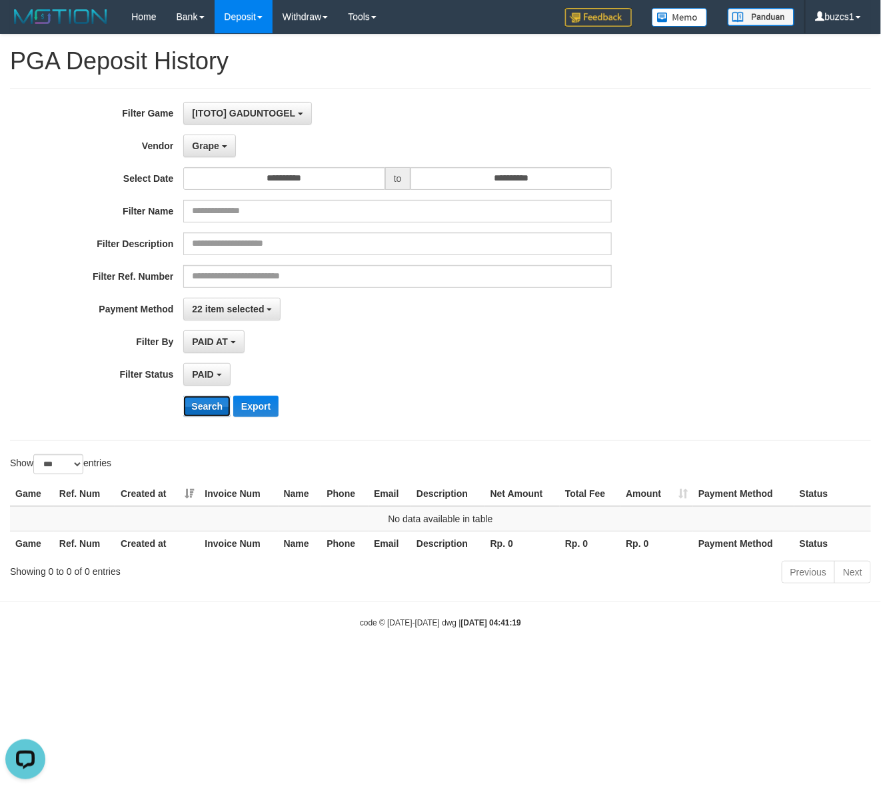
click at [202, 406] on button "Search" at bounding box center [206, 406] width 47 height 21
click at [209, 142] on span "Grape" at bounding box center [205, 146] width 27 height 11
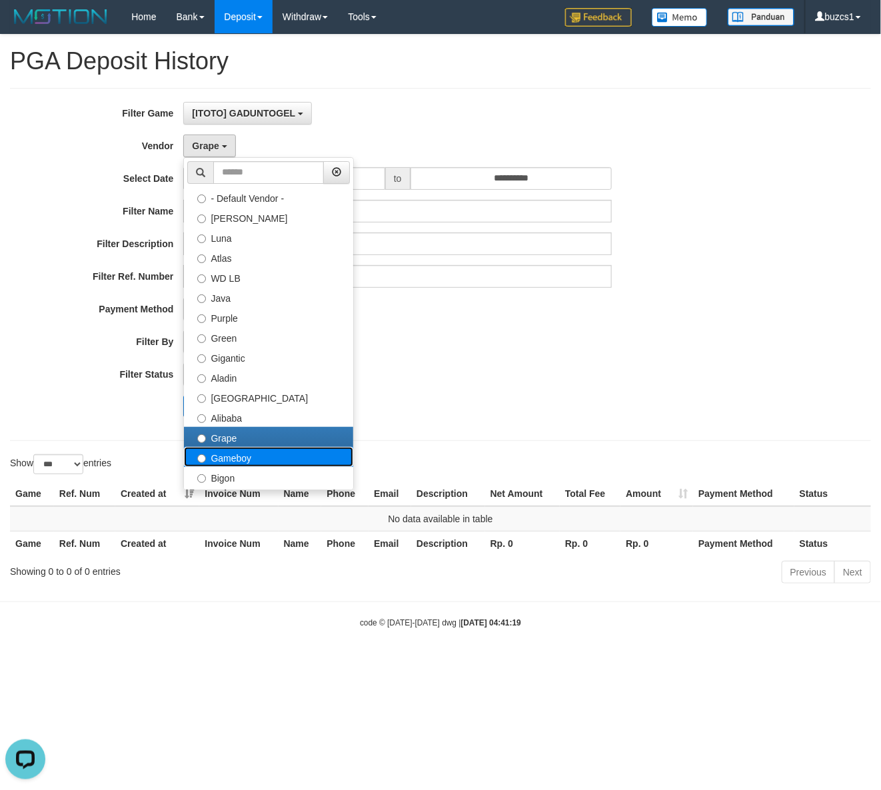
click at [234, 458] on label "Gameboy" at bounding box center [268, 457] width 169 height 20
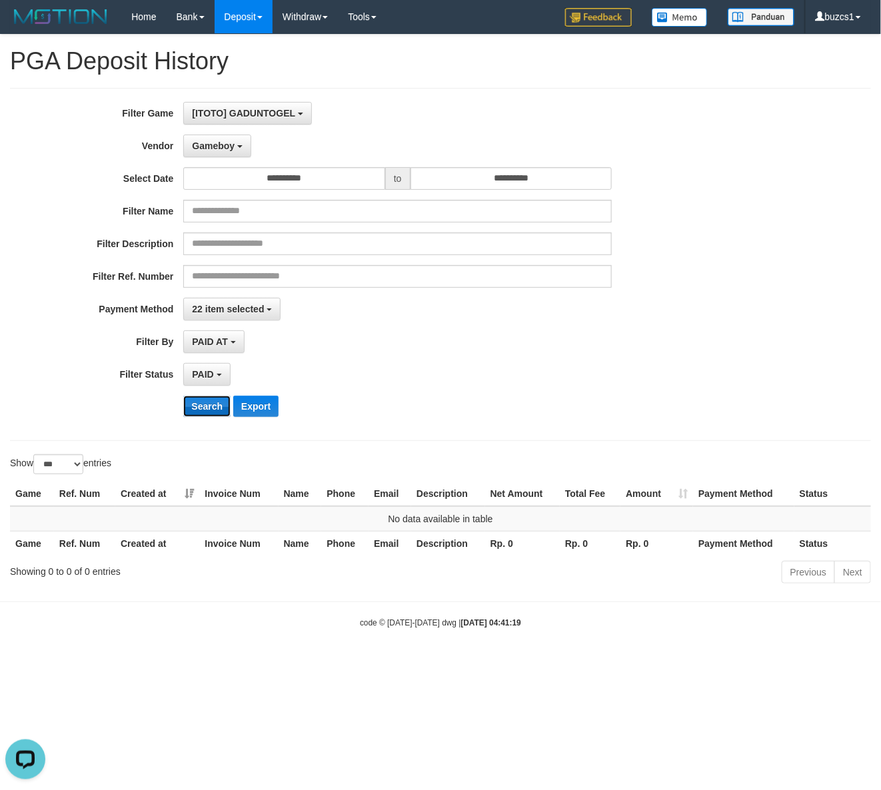
click at [202, 404] on button "Search" at bounding box center [206, 406] width 47 height 21
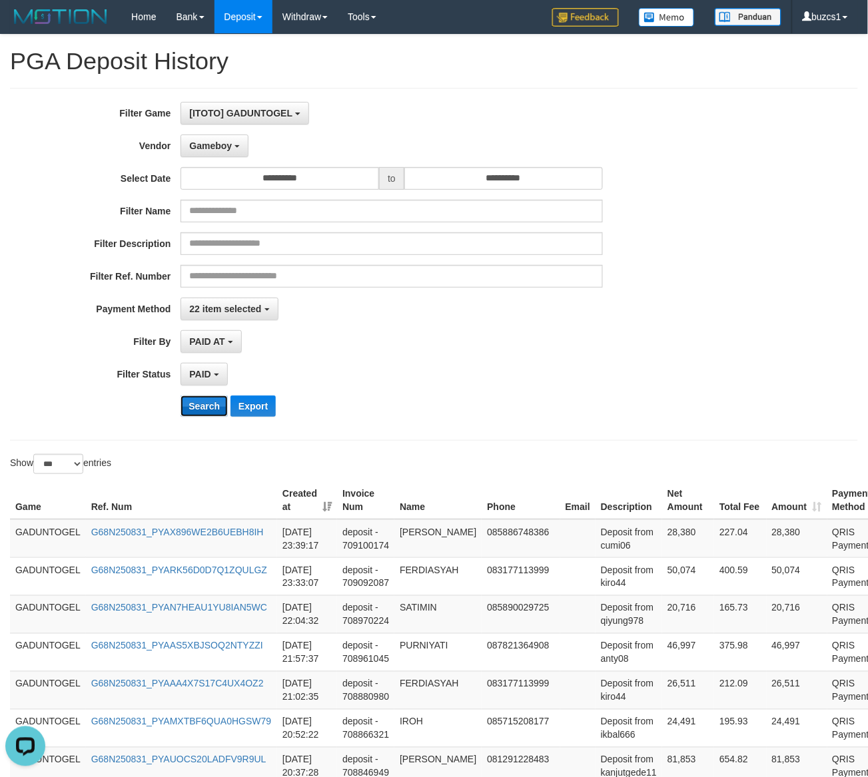
click at [202, 404] on button "Search" at bounding box center [204, 406] width 47 height 21
click at [209, 144] on span "Gameboy" at bounding box center [210, 146] width 43 height 11
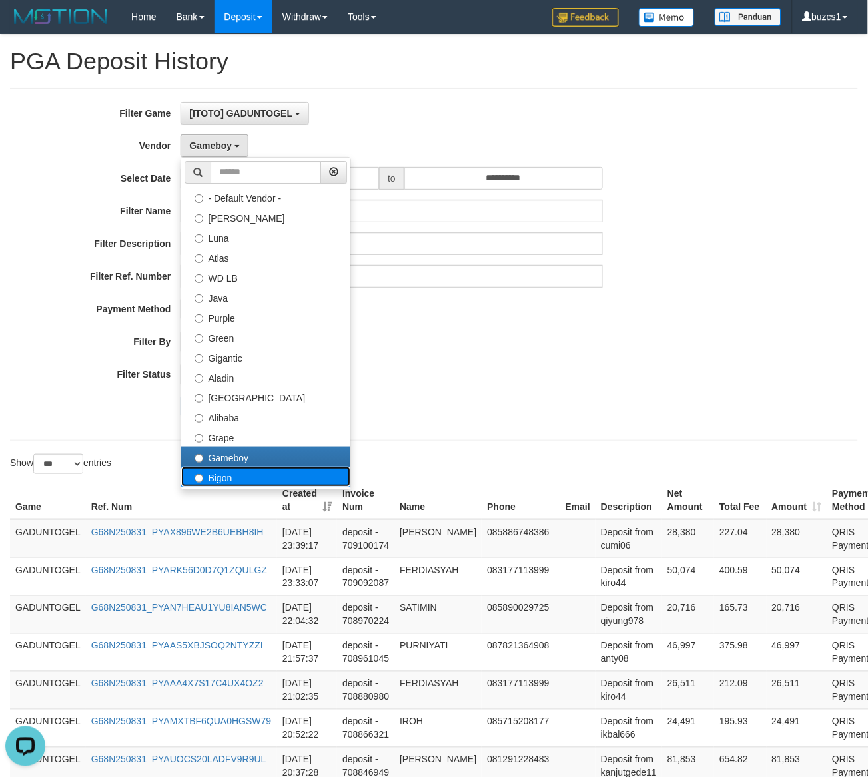
click at [231, 480] on label "Bigon" at bounding box center [265, 477] width 169 height 20
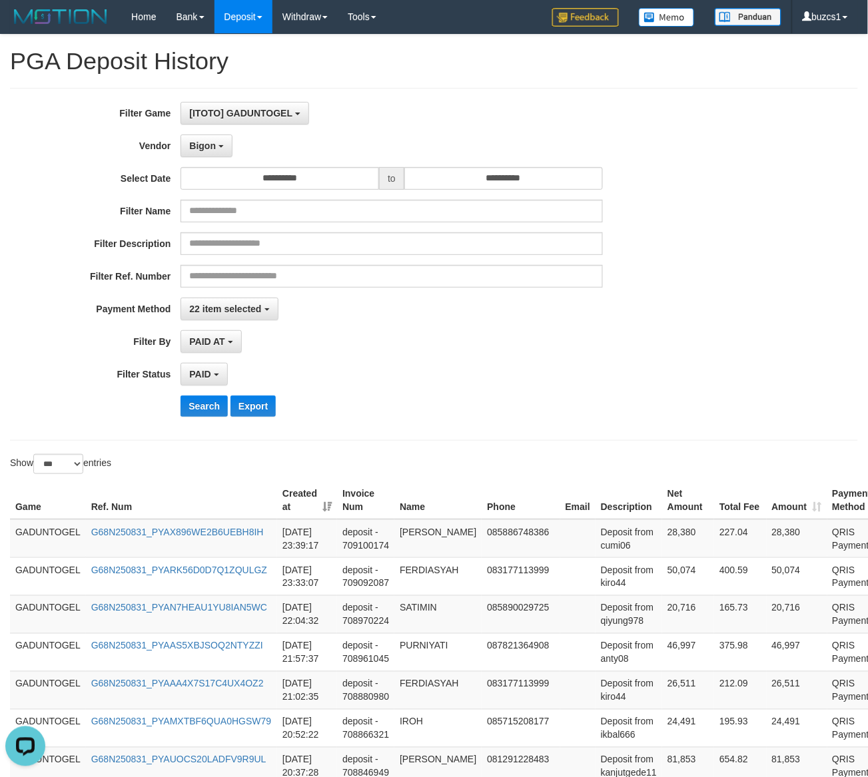
click at [200, 394] on div "**********" at bounding box center [361, 264] width 723 height 325
click at [198, 398] on button "Search" at bounding box center [204, 406] width 47 height 21
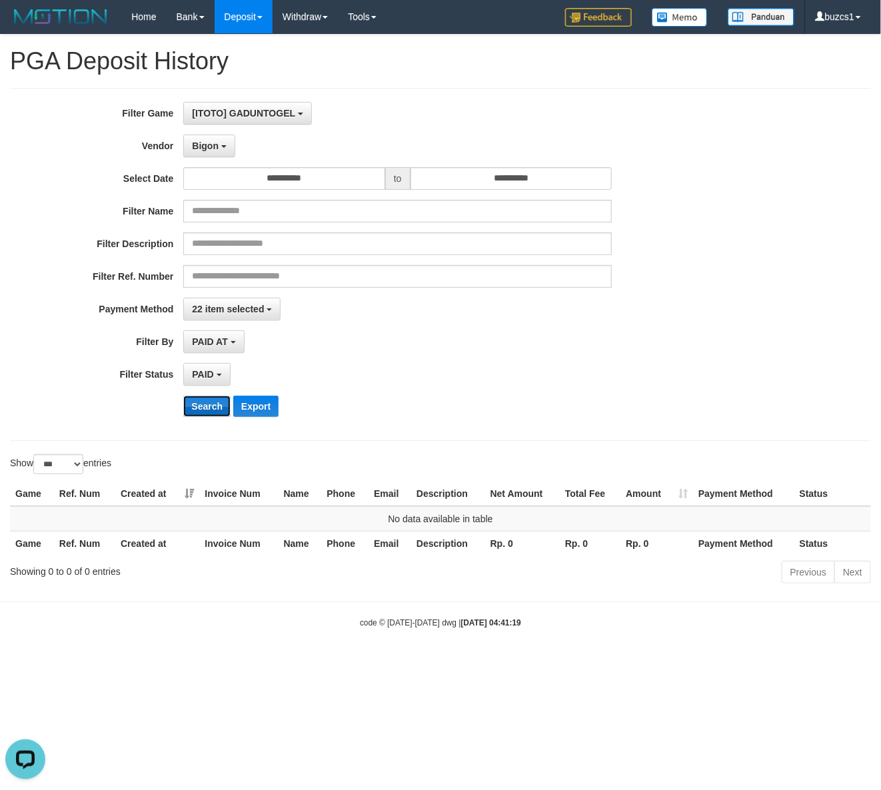
click at [198, 398] on button "Search" at bounding box center [206, 406] width 47 height 21
click at [219, 154] on button "Bigon" at bounding box center [209, 146] width 52 height 23
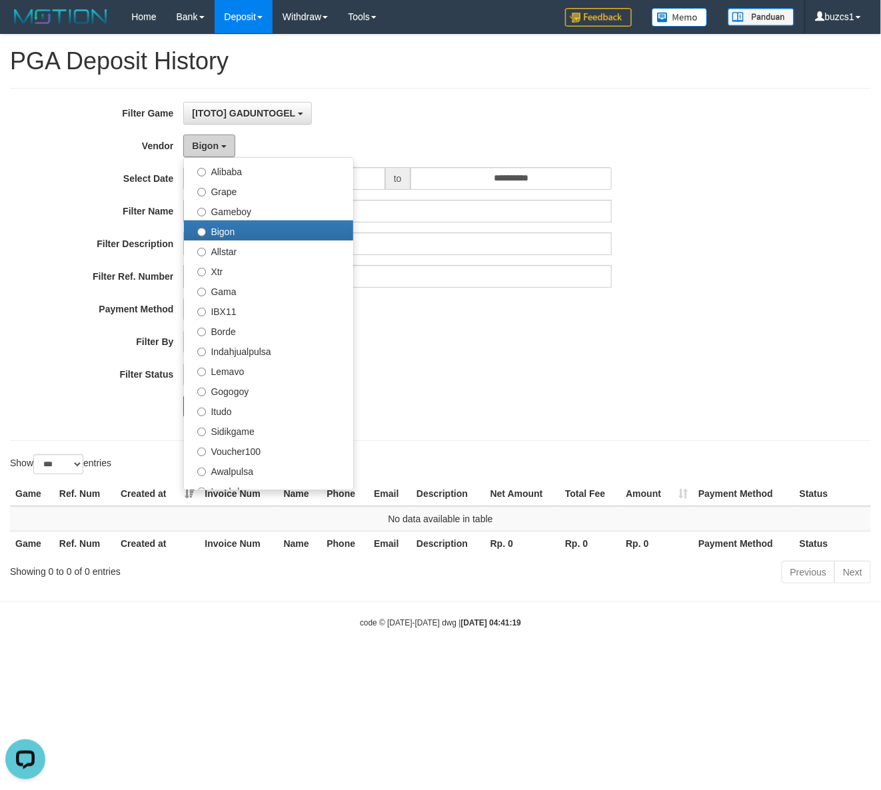
scroll to position [277, 0]
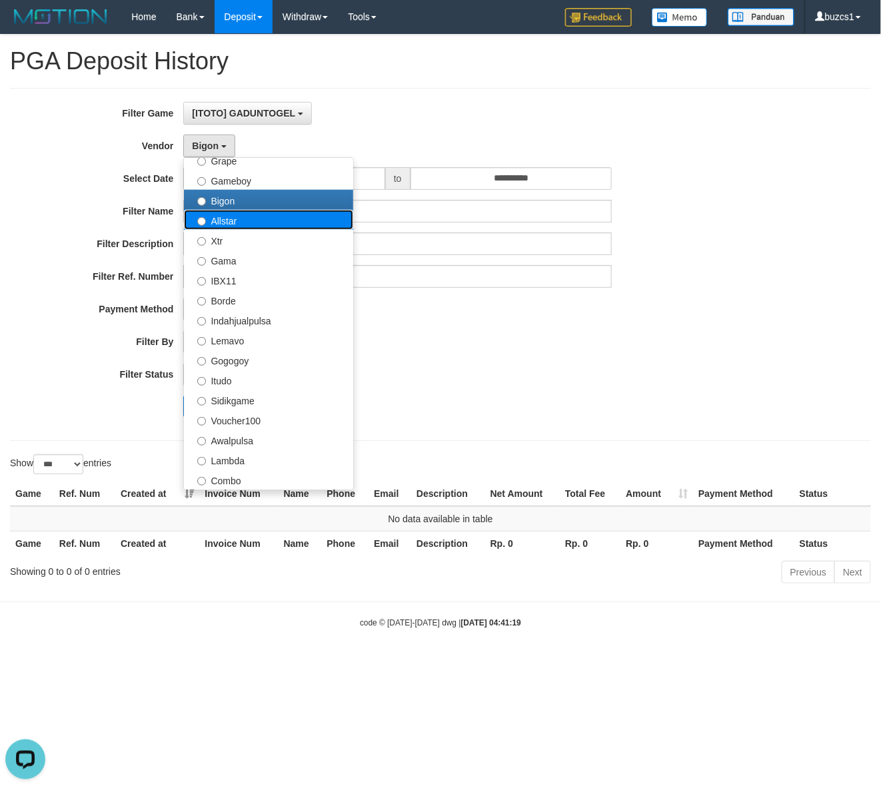
click at [228, 221] on label "Allstar" at bounding box center [268, 220] width 169 height 20
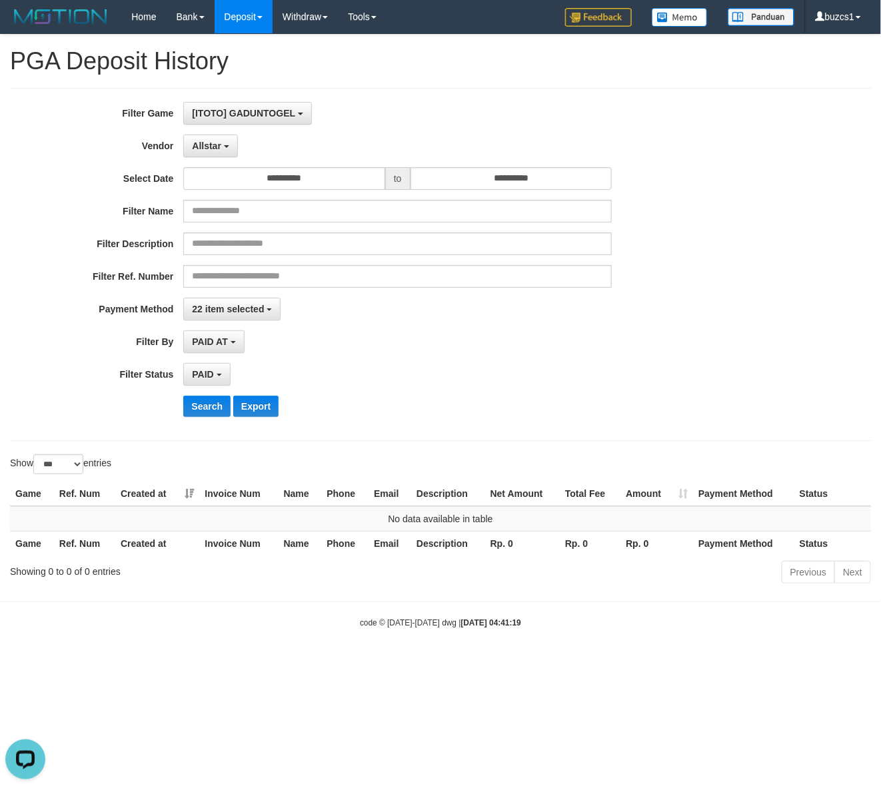
click at [198, 424] on div "**********" at bounding box center [367, 264] width 734 height 325
click at [215, 408] on button "Search" at bounding box center [206, 406] width 47 height 21
click at [202, 153] on button "Allstar" at bounding box center [210, 146] width 54 height 23
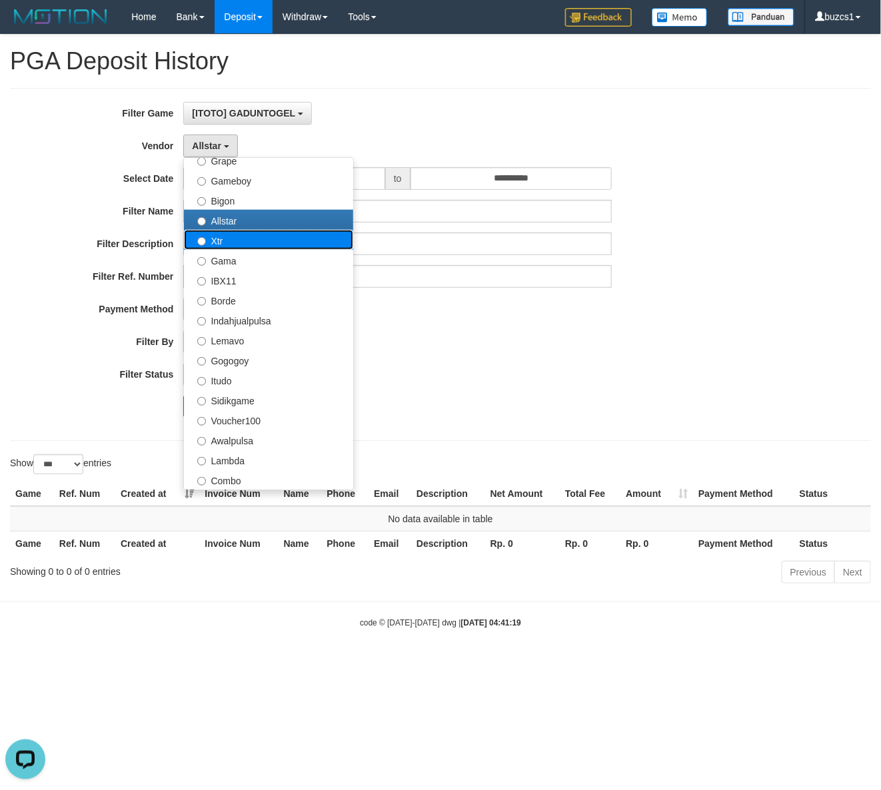
click at [221, 240] on label "Xtr" at bounding box center [268, 240] width 169 height 20
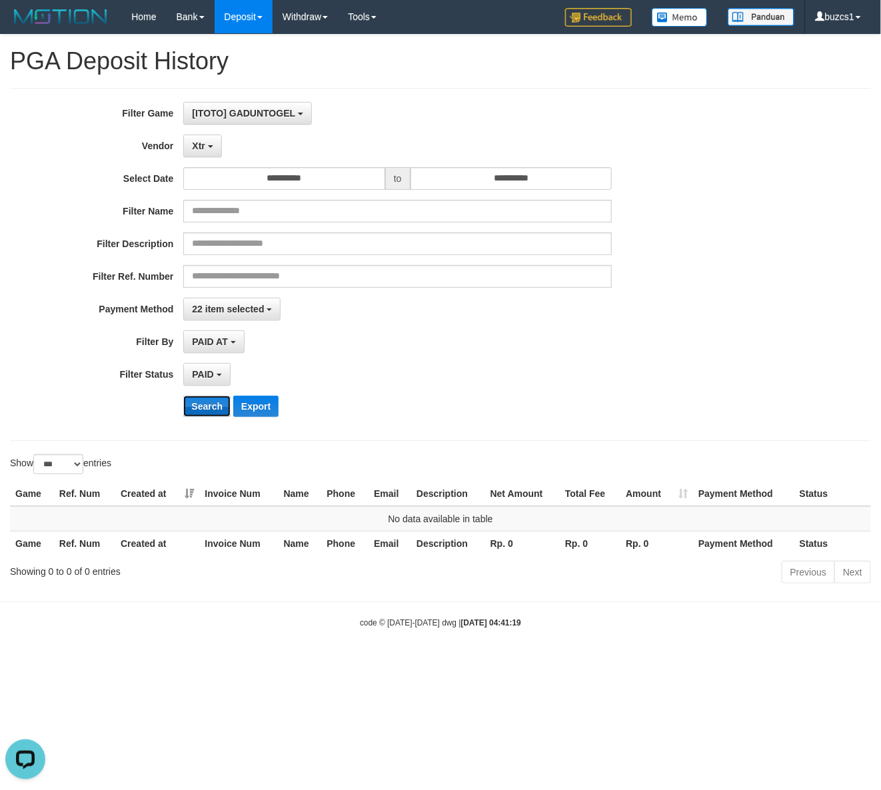
click at [209, 408] on button "Search" at bounding box center [206, 406] width 47 height 21
click at [208, 147] on b "button" at bounding box center [210, 146] width 5 height 3
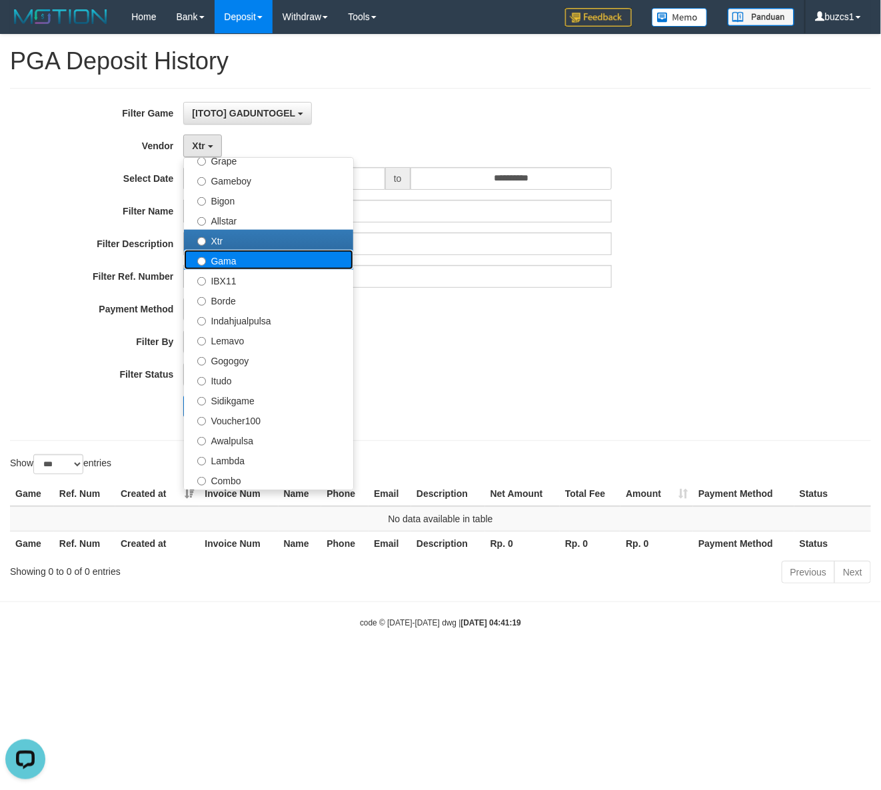
click at [213, 258] on label "Gama" at bounding box center [268, 260] width 169 height 20
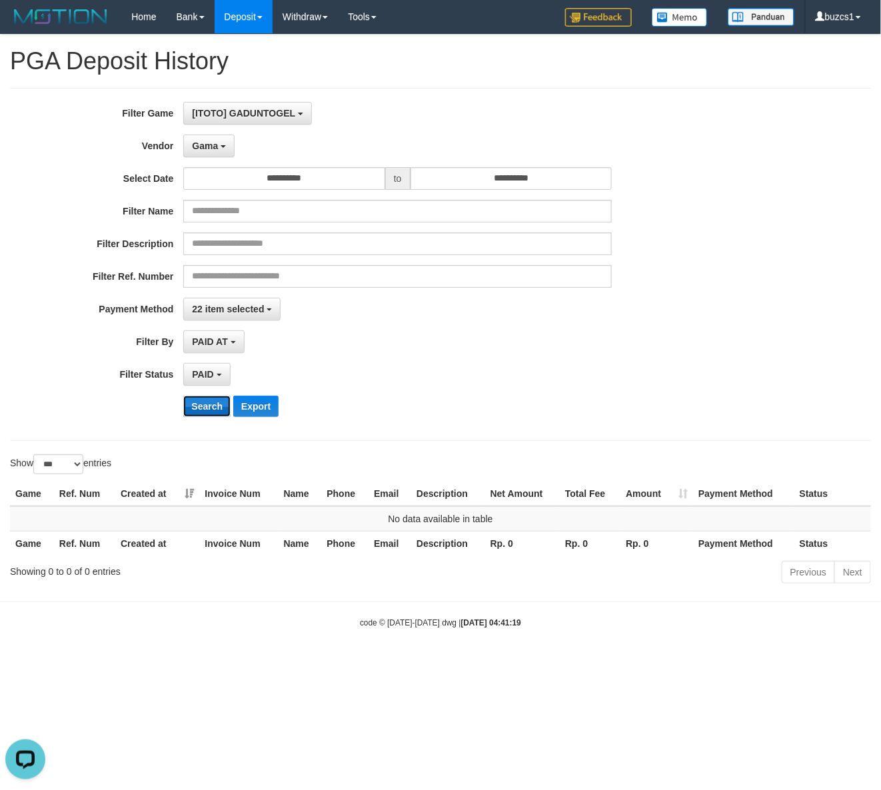
click at [194, 401] on button "Search" at bounding box center [206, 406] width 47 height 21
click at [204, 141] on button "Gama" at bounding box center [208, 146] width 51 height 23
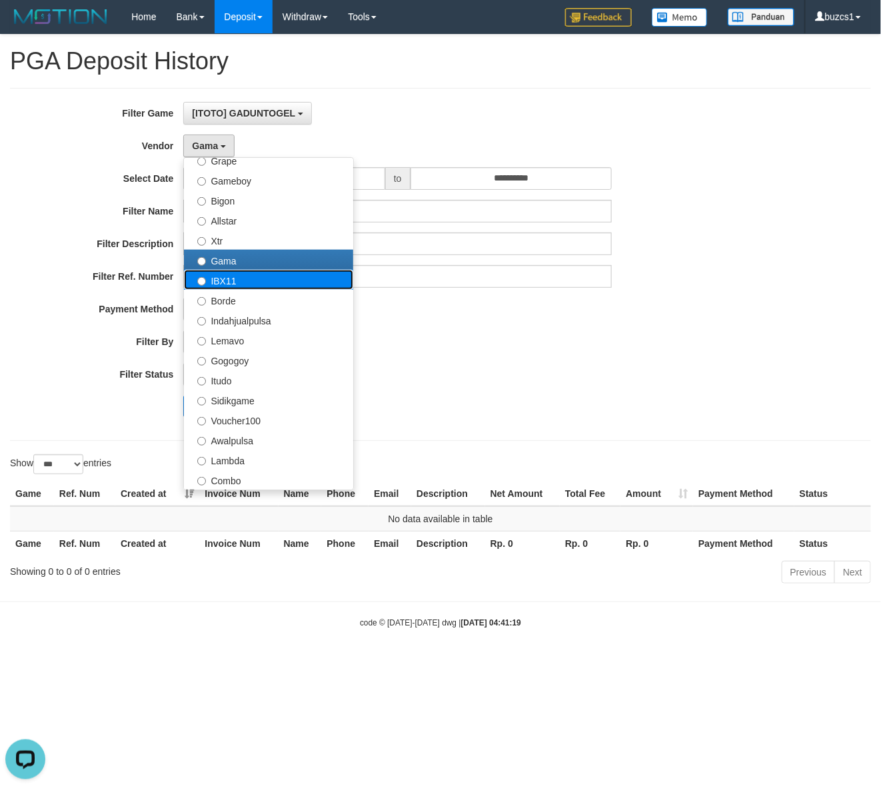
click at [225, 280] on label "IBX11" at bounding box center [268, 280] width 169 height 20
select select "**********"
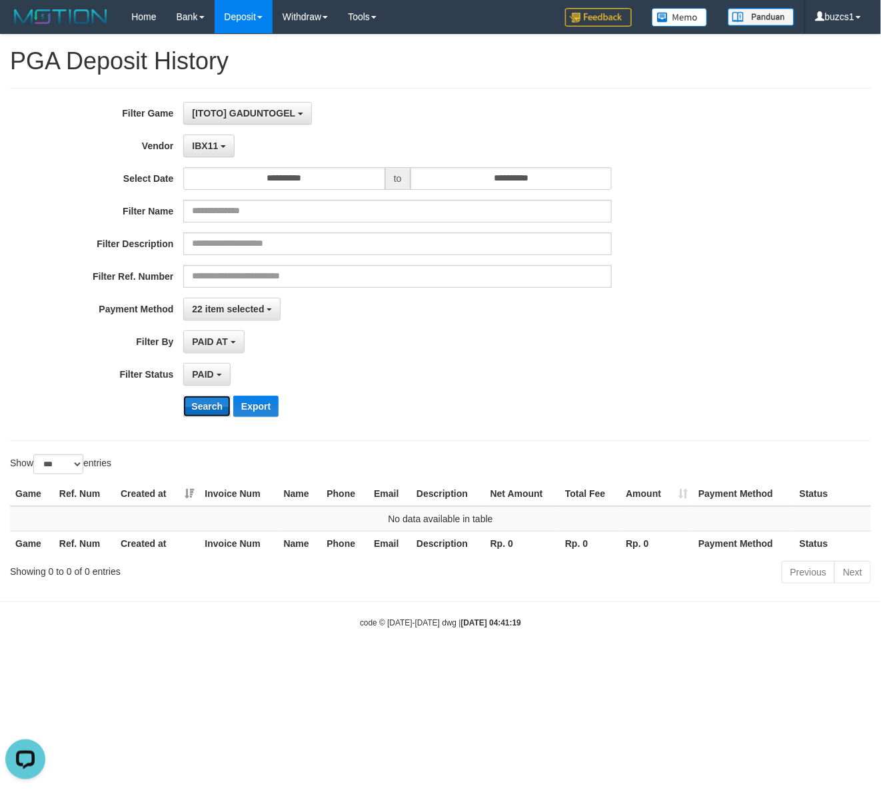
click at [201, 397] on button "Search" at bounding box center [206, 406] width 47 height 21
click at [203, 408] on button "Search" at bounding box center [206, 406] width 47 height 21
click at [201, 149] on span "IBX11" at bounding box center [205, 146] width 26 height 11
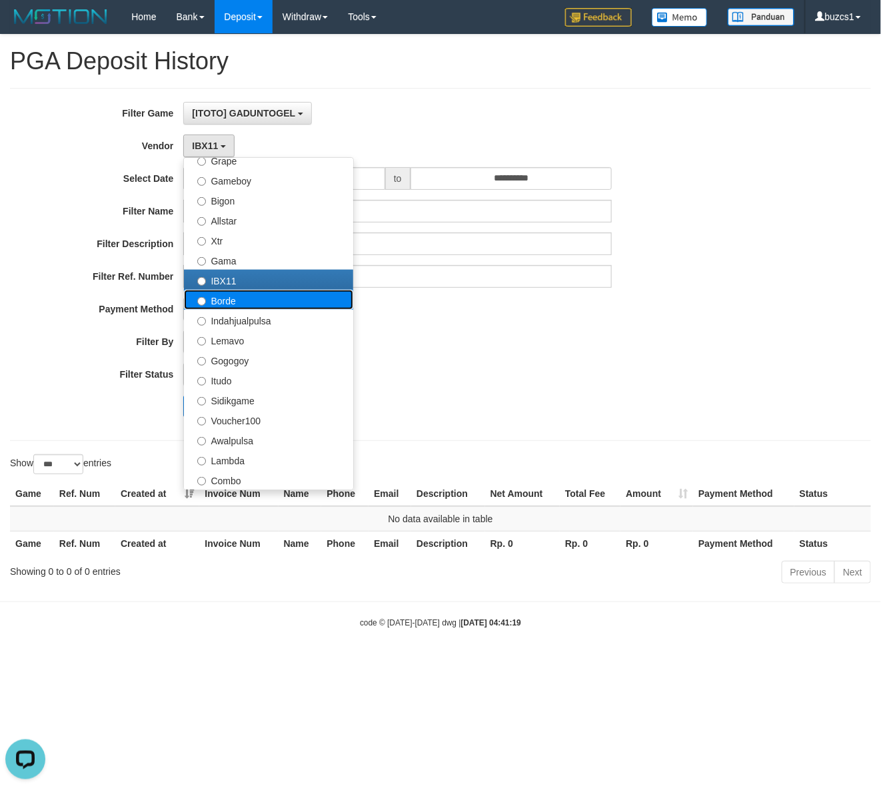
click at [218, 298] on label "Borde" at bounding box center [268, 300] width 169 height 20
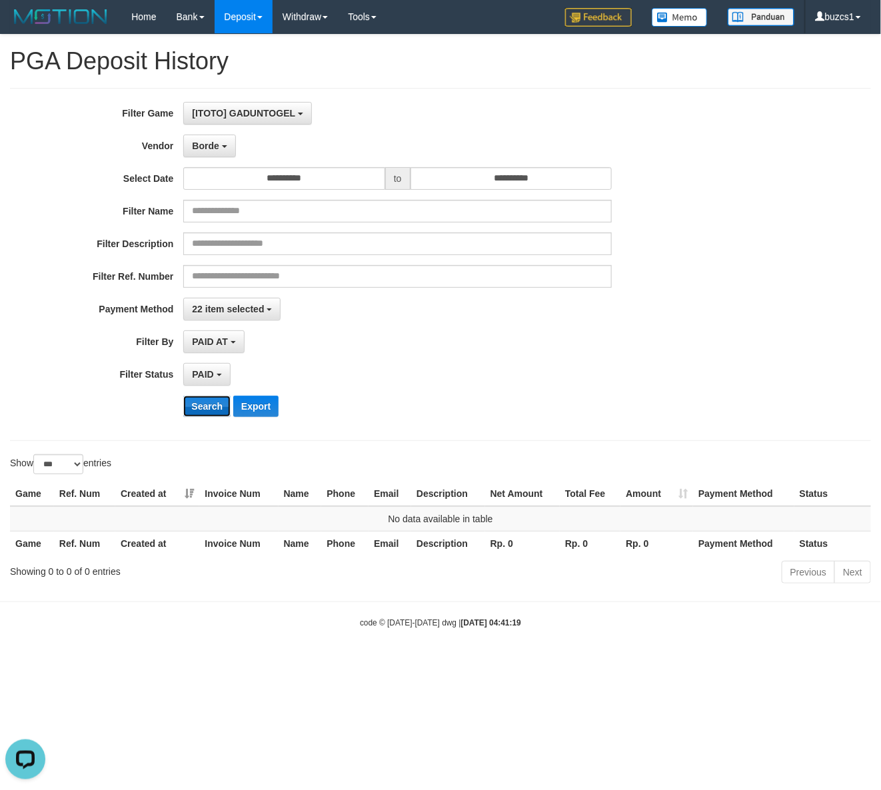
click at [205, 416] on button "Search" at bounding box center [206, 406] width 47 height 21
click at [209, 139] on button "Borde" at bounding box center [209, 146] width 52 height 23
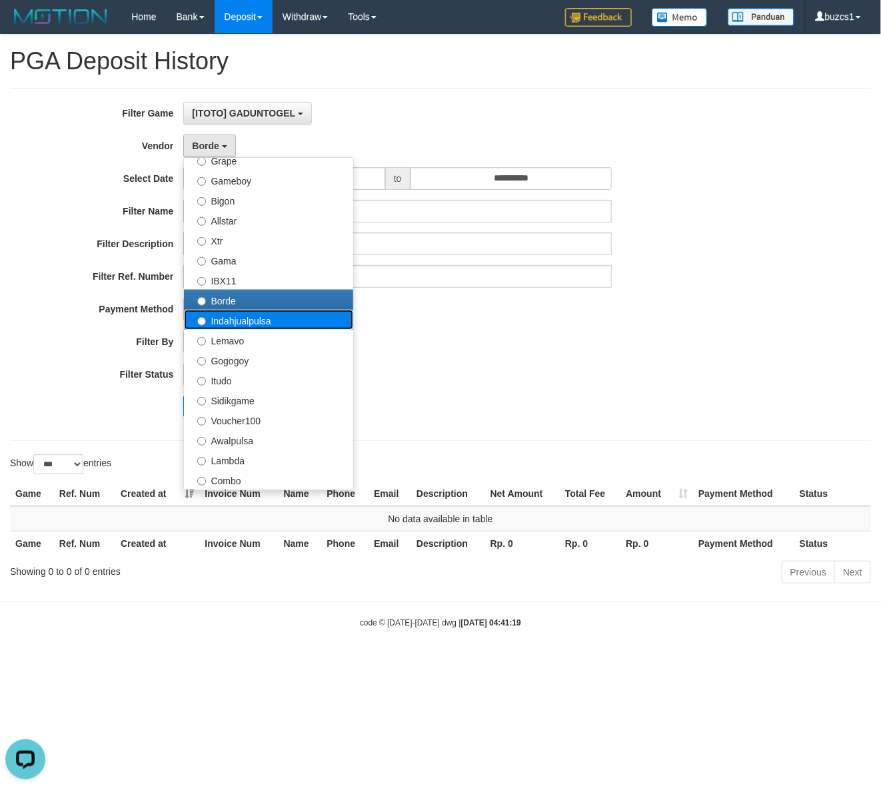
click at [215, 322] on label "Indahjualpulsa" at bounding box center [268, 320] width 169 height 20
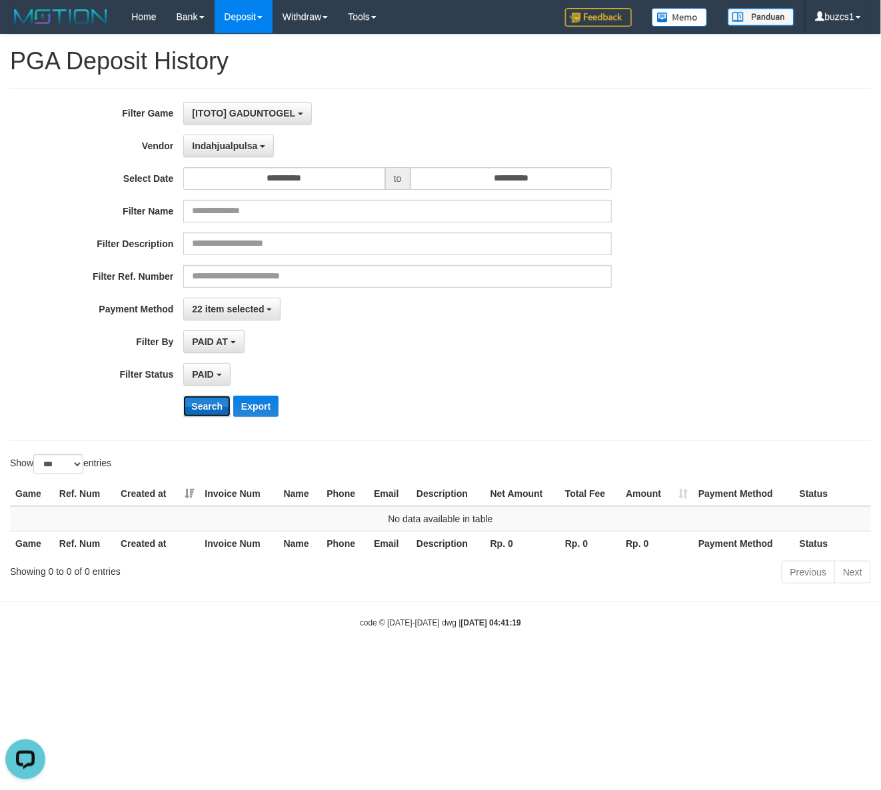
click at [201, 413] on button "Search" at bounding box center [206, 406] width 47 height 21
click at [203, 413] on button "Search" at bounding box center [206, 406] width 47 height 21
click at [212, 147] on span "Indahjualpulsa" at bounding box center [224, 146] width 65 height 11
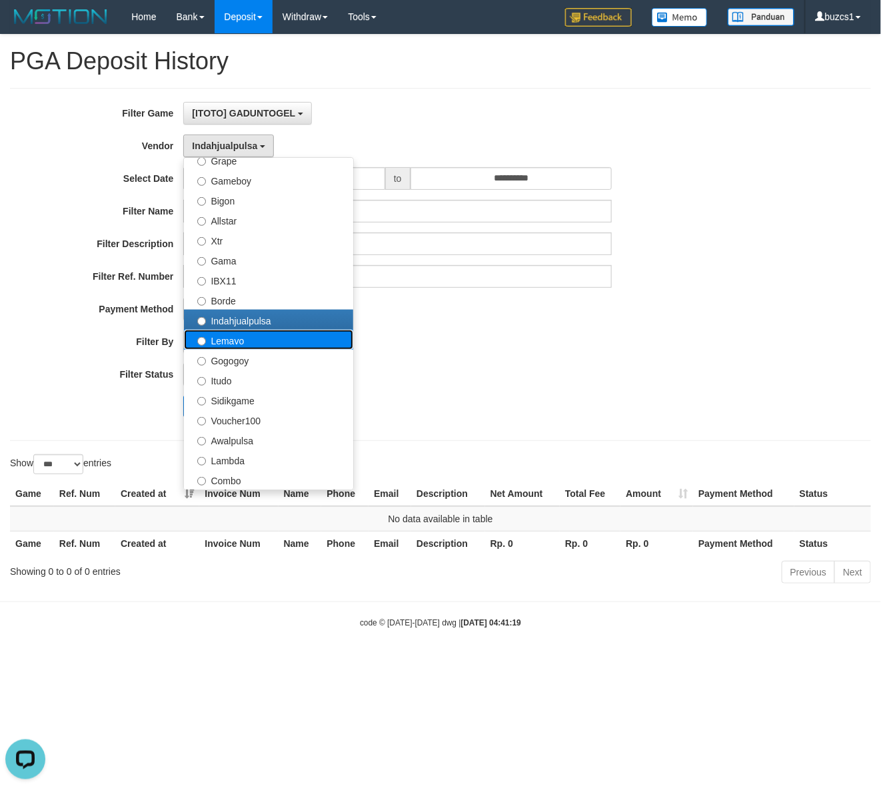
click at [215, 342] on label "Lemavo" at bounding box center [268, 340] width 169 height 20
select select "**********"
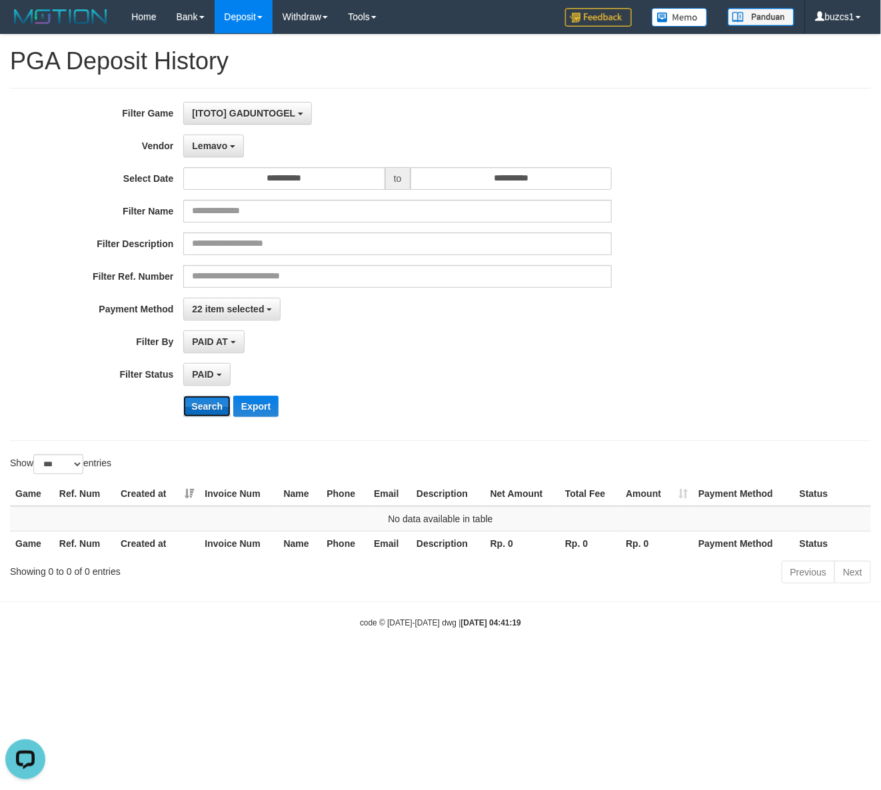
click at [201, 413] on button "Search" at bounding box center [206, 406] width 47 height 21
click at [220, 140] on button "Lemavo" at bounding box center [213, 146] width 61 height 23
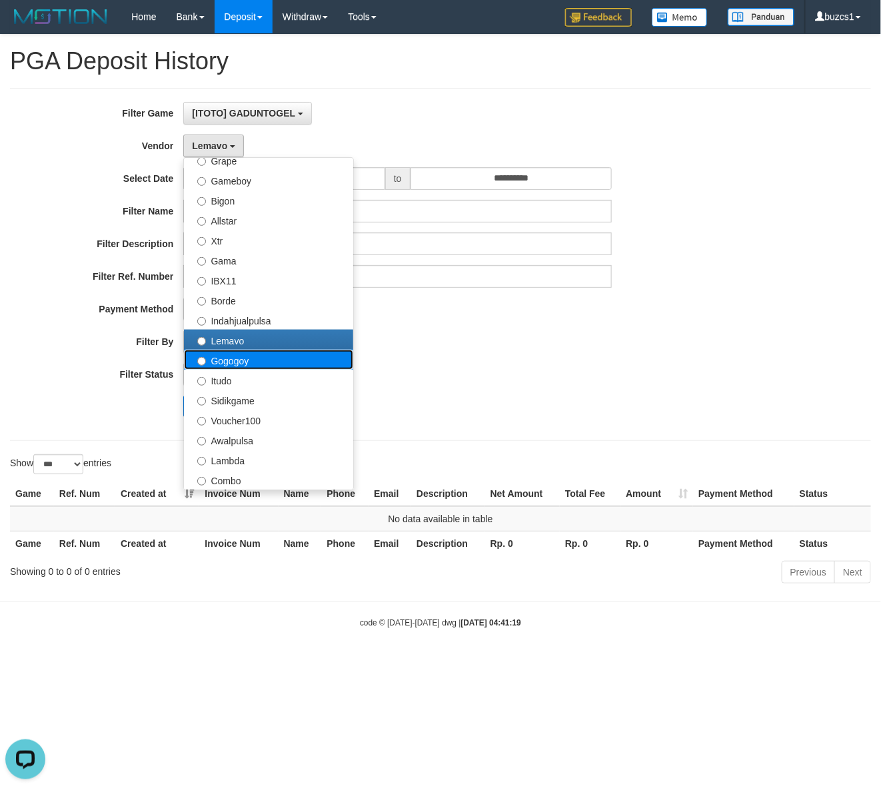
click at [225, 362] on label "Gogogoy" at bounding box center [268, 360] width 169 height 20
select select "**********"
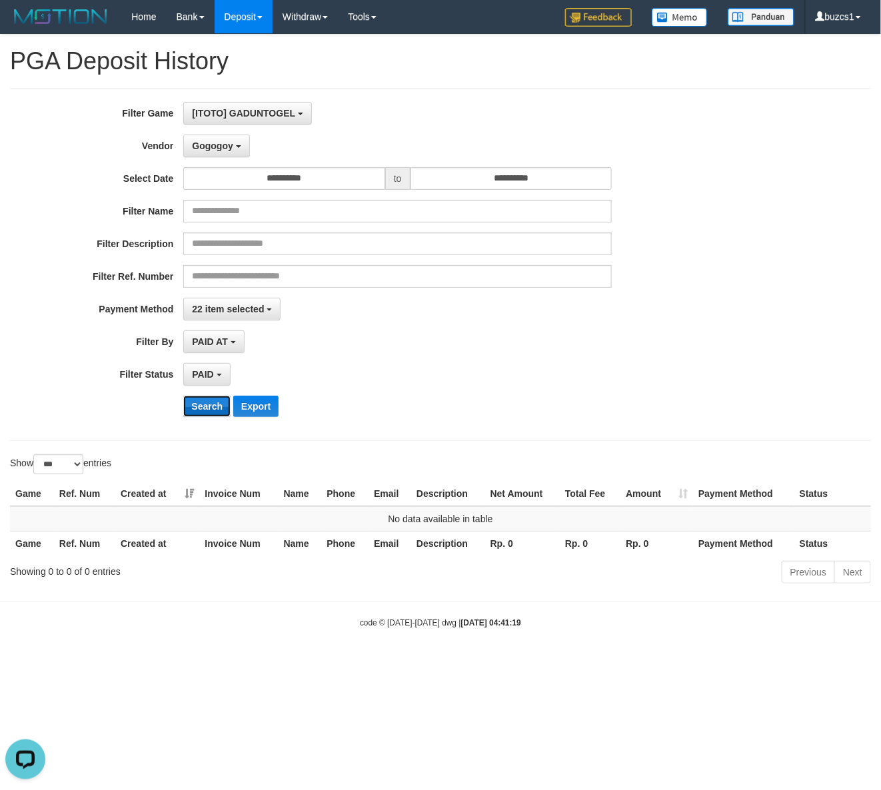
click at [211, 411] on button "Search" at bounding box center [206, 406] width 47 height 21
click at [215, 142] on span "Gogogoy" at bounding box center [212, 146] width 41 height 11
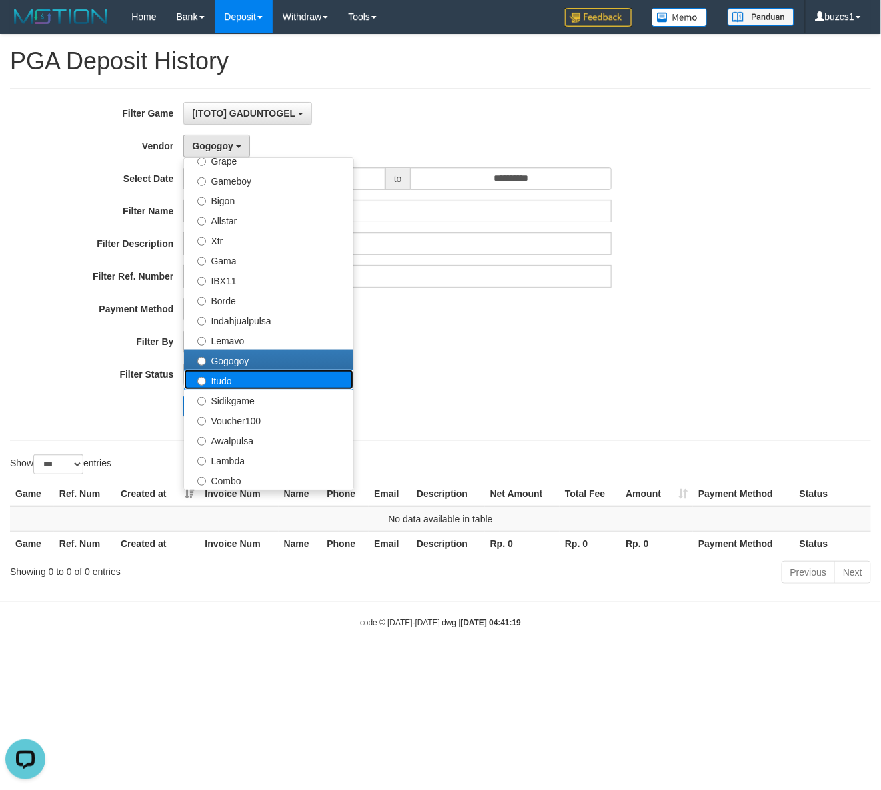
click at [227, 378] on label "Itudo" at bounding box center [268, 380] width 169 height 20
select select "**********"
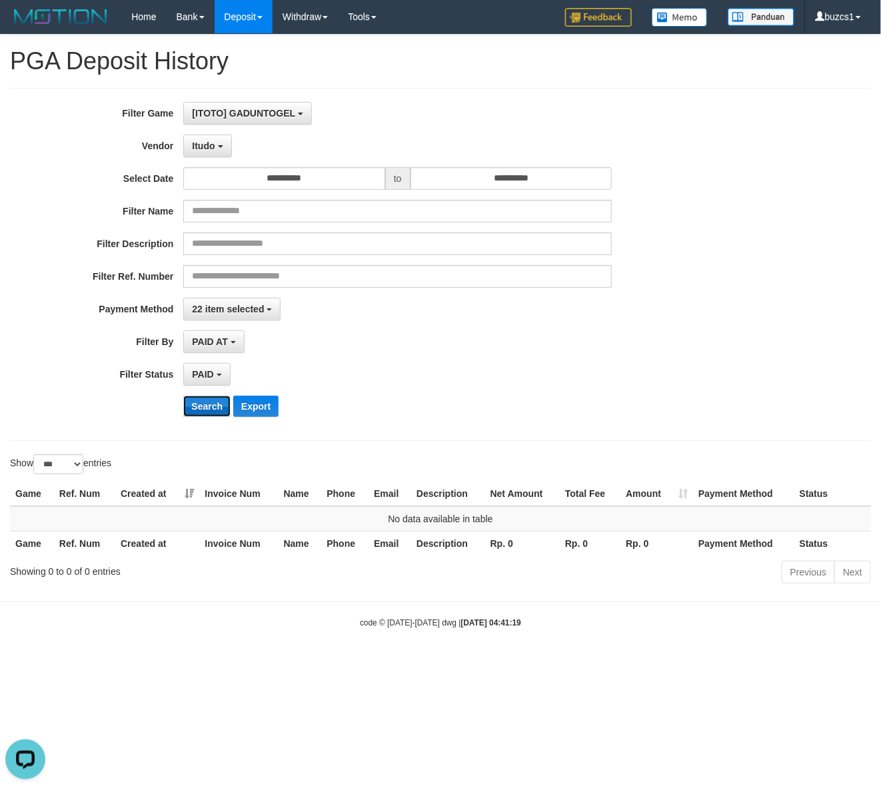
click at [213, 408] on button "Search" at bounding box center [206, 406] width 47 height 21
click at [200, 141] on span "Itudo" at bounding box center [203, 146] width 23 height 11
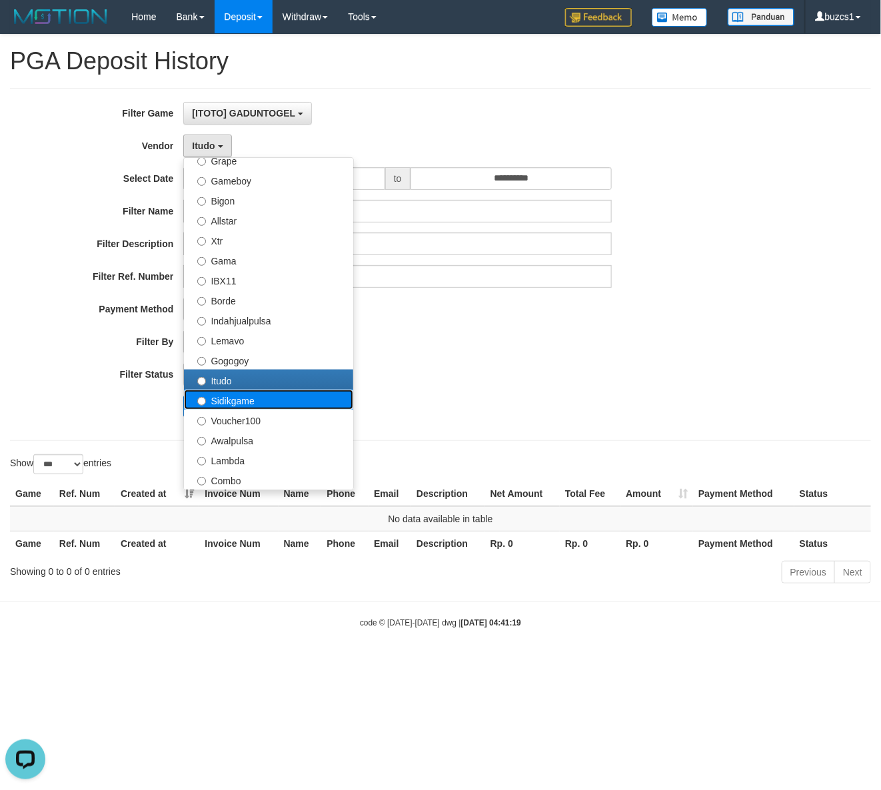
click at [235, 400] on label "Sidikgame" at bounding box center [268, 400] width 169 height 20
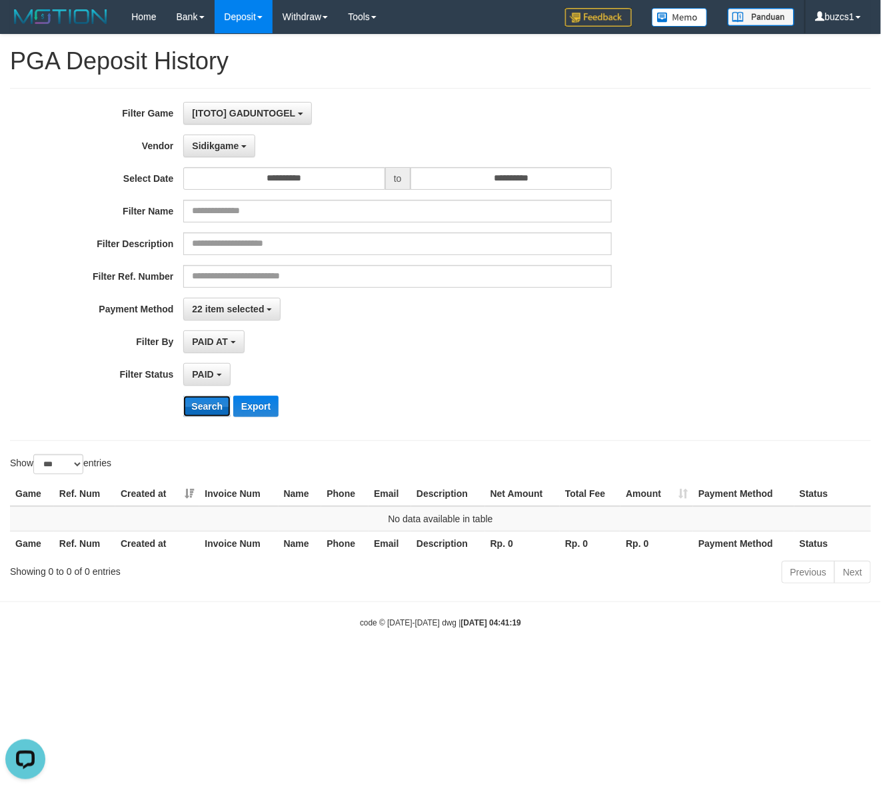
click at [207, 408] on button "Search" at bounding box center [206, 406] width 47 height 21
click at [214, 157] on button "Sidikgame" at bounding box center [219, 146] width 72 height 23
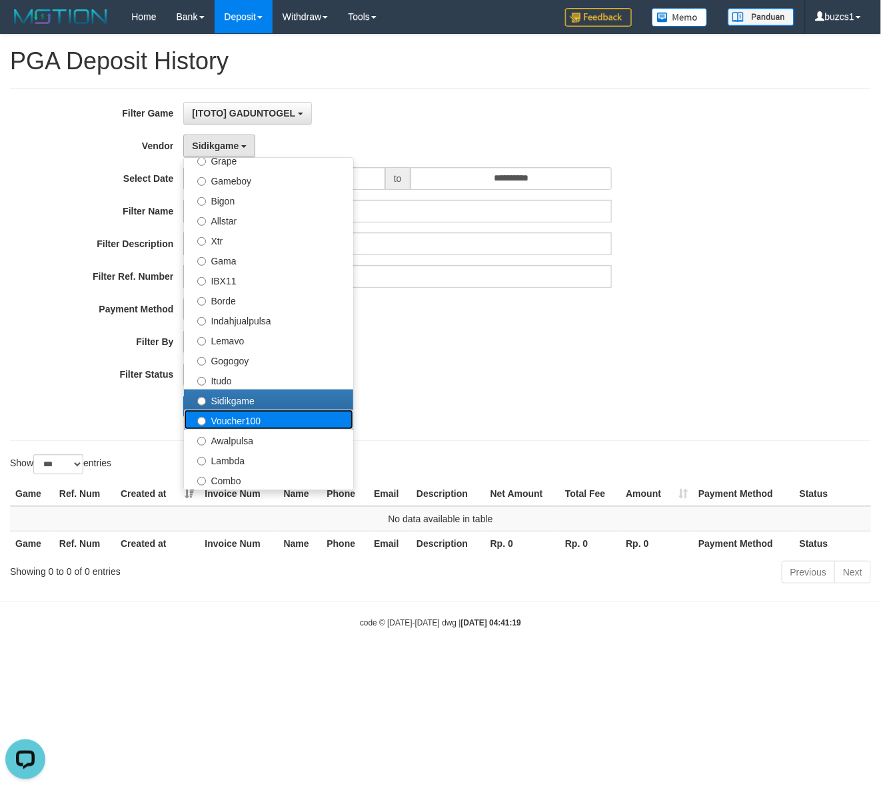
click at [230, 420] on label "Voucher100" at bounding box center [268, 420] width 169 height 20
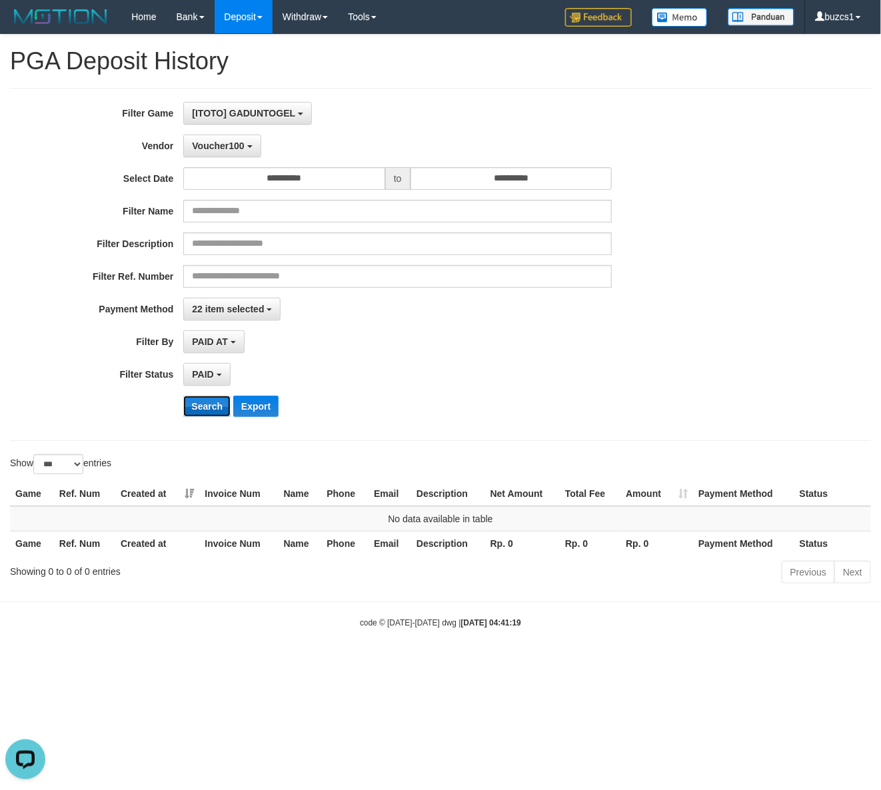
click at [209, 414] on button "Search" at bounding box center [206, 406] width 47 height 21
click at [213, 144] on span "Voucher100" at bounding box center [218, 146] width 52 height 11
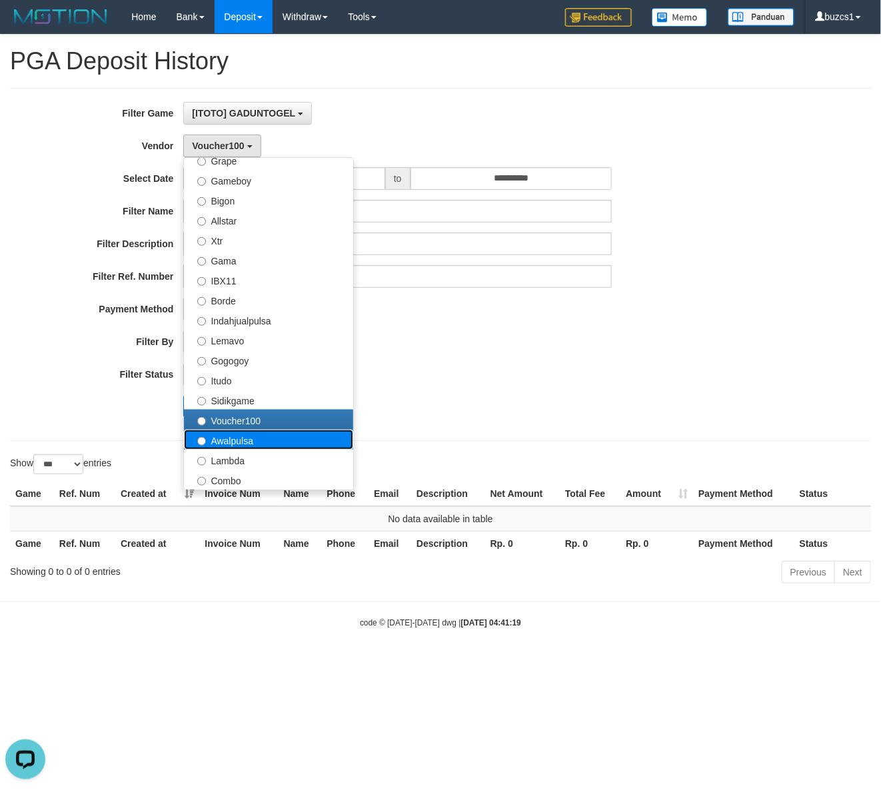
click at [227, 442] on label "Awalpulsa" at bounding box center [268, 440] width 169 height 20
select select "**********"
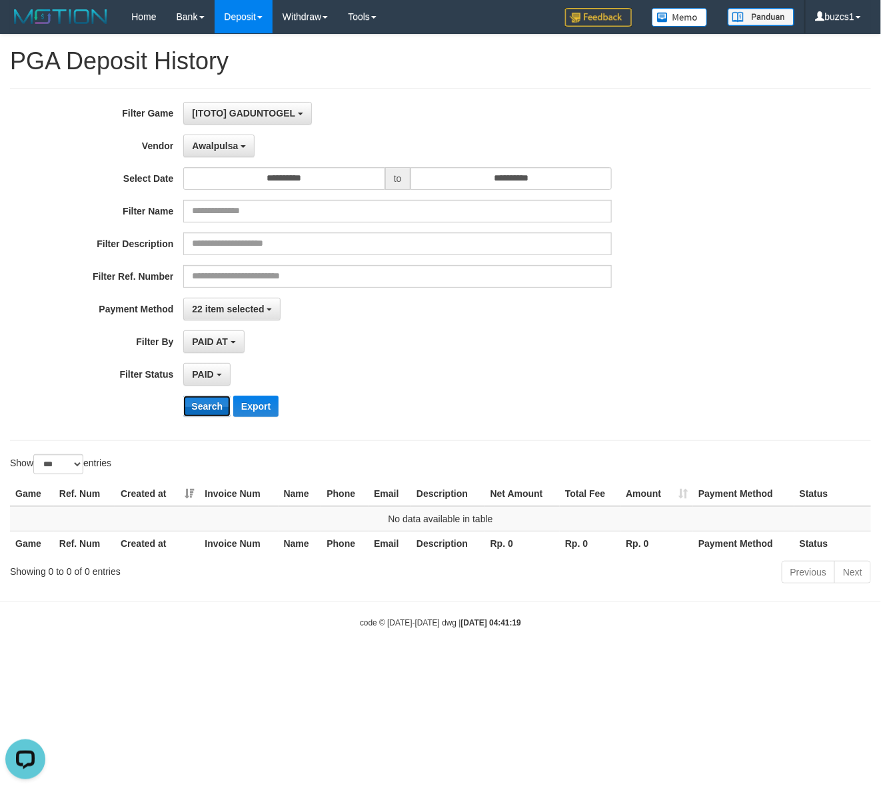
click at [205, 407] on button "Search" at bounding box center [206, 406] width 47 height 21
click at [227, 150] on span "Awalpulsa" at bounding box center [215, 146] width 46 height 11
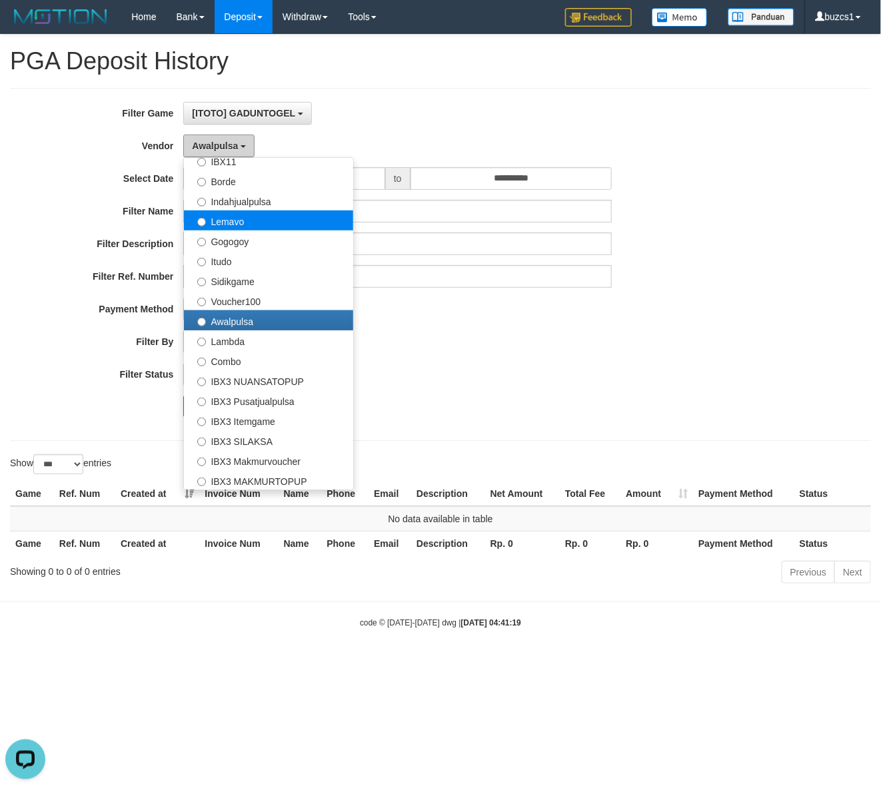
scroll to position [437, 0]
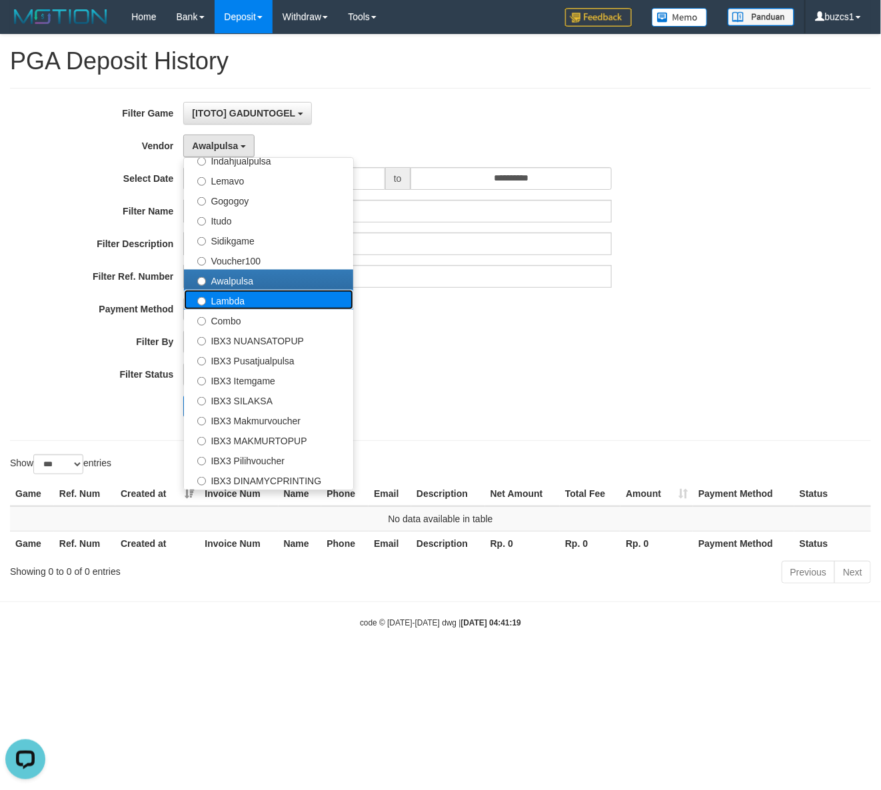
click at [230, 298] on label "Lambda" at bounding box center [268, 300] width 169 height 20
select select "**********"
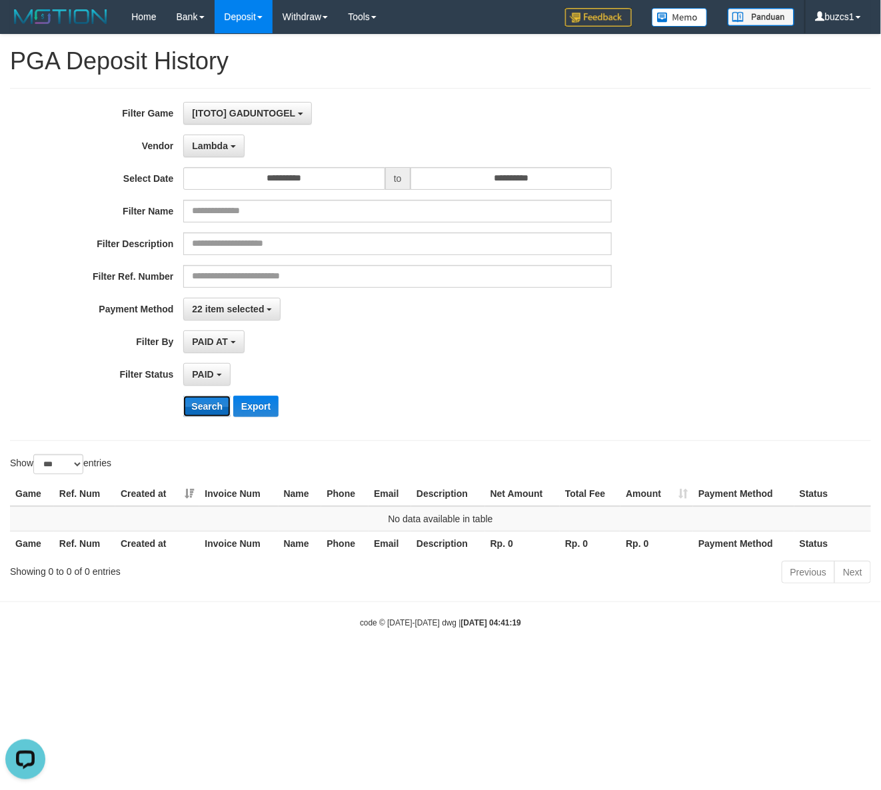
click at [203, 413] on button "Search" at bounding box center [206, 406] width 47 height 21
drag, startPoint x: 205, startPoint y: 139, endPoint x: 213, endPoint y: 147, distance: 11.8
click at [205, 137] on button "Lambda" at bounding box center [213, 146] width 61 height 23
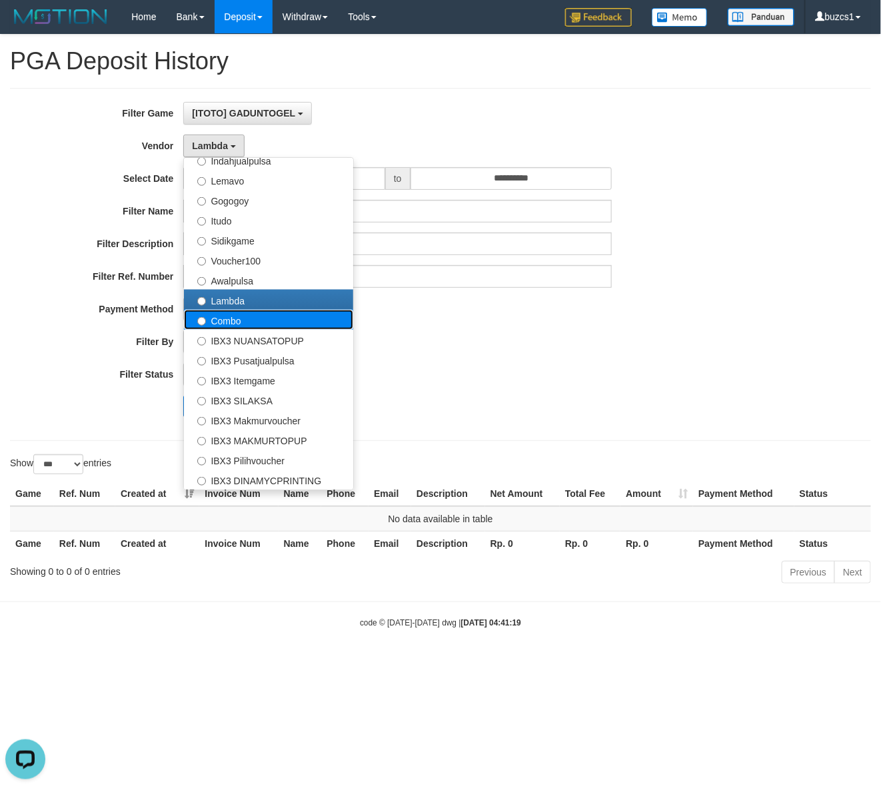
click at [227, 317] on label "Combo" at bounding box center [268, 320] width 169 height 20
select select "**********"
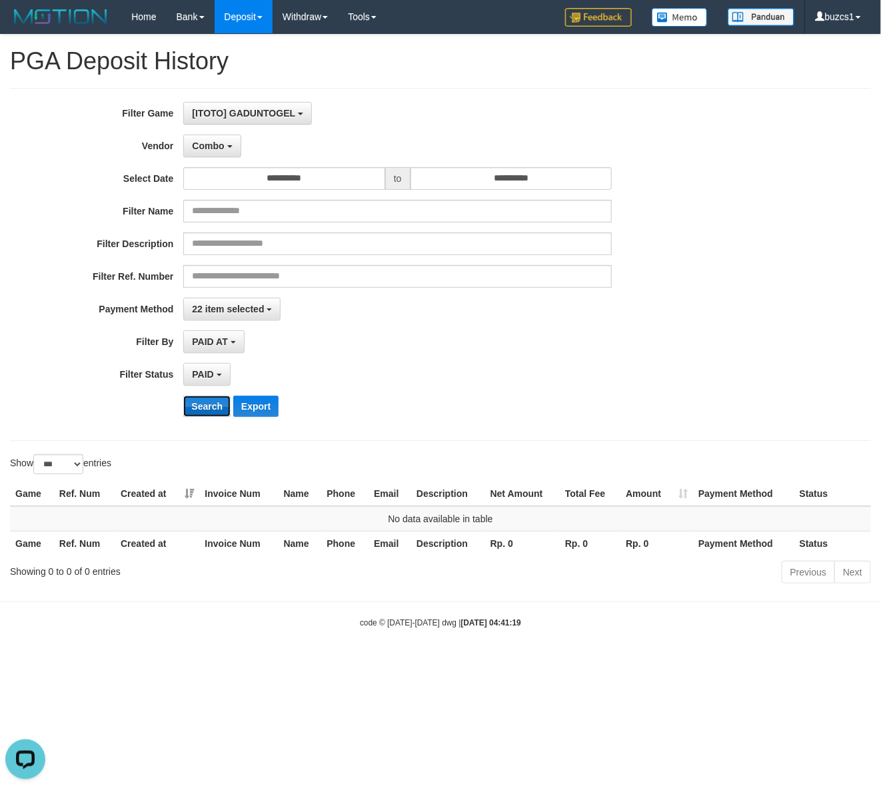
click at [211, 408] on button "Search" at bounding box center [206, 406] width 47 height 21
click at [229, 154] on button "Combo" at bounding box center [211, 146] width 57 height 23
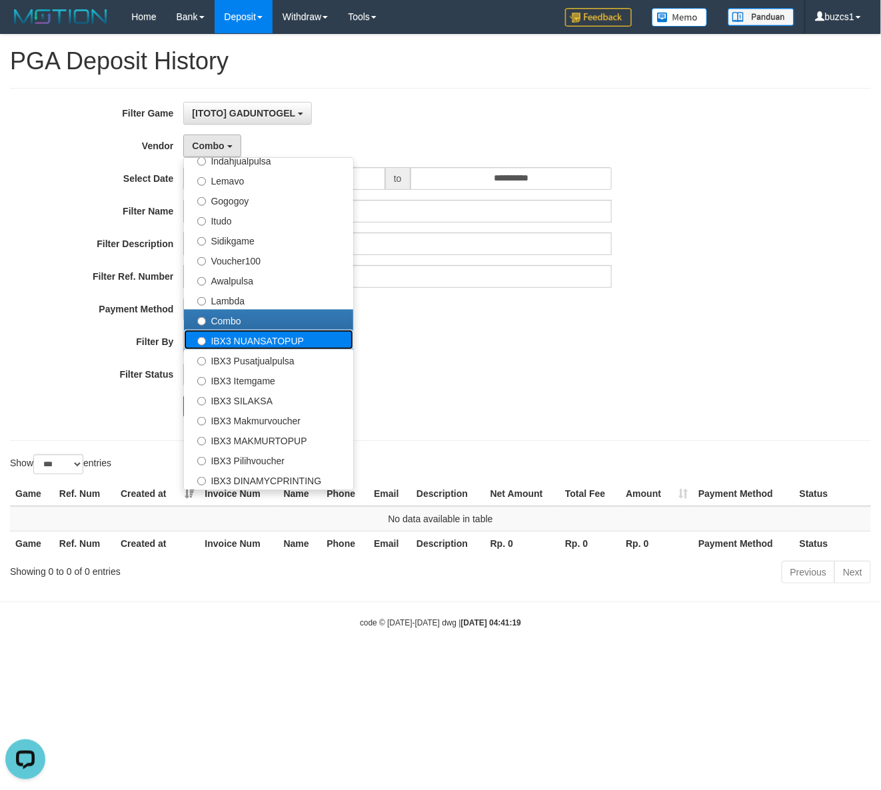
click at [235, 342] on label "IBX3 NUANSATOPUP" at bounding box center [268, 340] width 169 height 20
select select "**********"
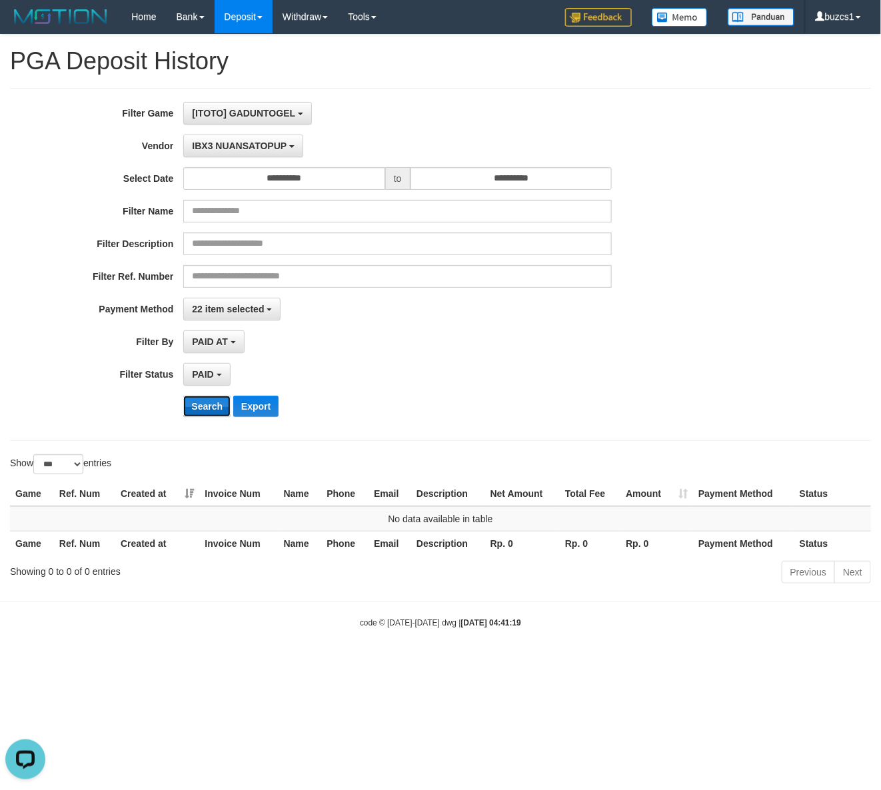
click at [203, 398] on button "Search" at bounding box center [206, 406] width 47 height 21
click at [220, 152] on button "IBX3 NUANSATOPUP" at bounding box center [242, 146] width 119 height 23
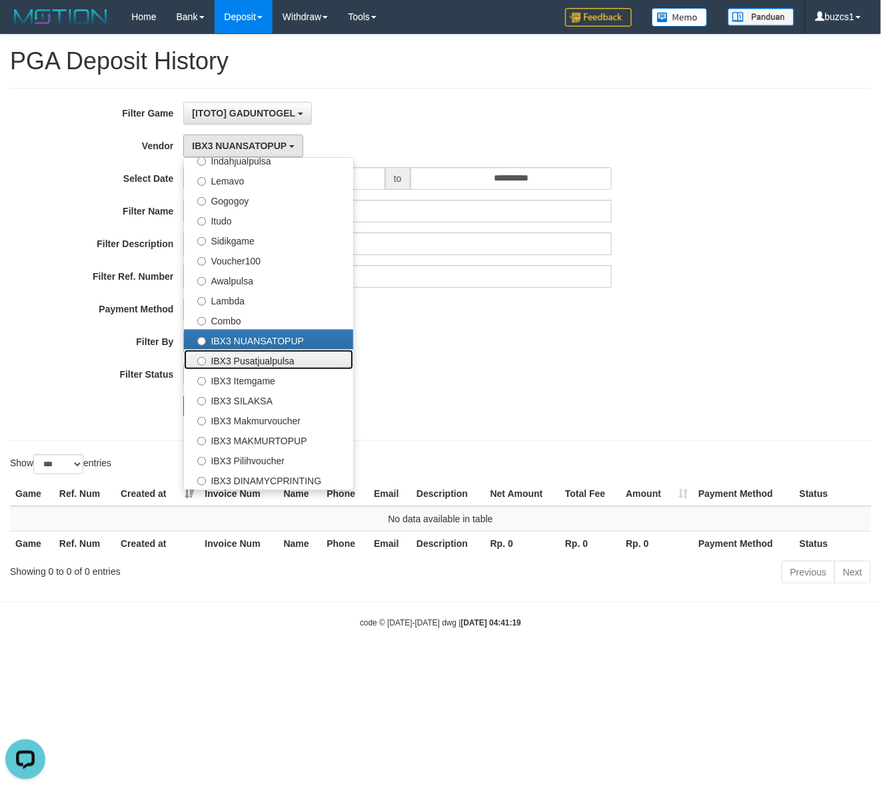
click at [248, 364] on label "IBX3 Pusatjualpulsa" at bounding box center [268, 360] width 169 height 20
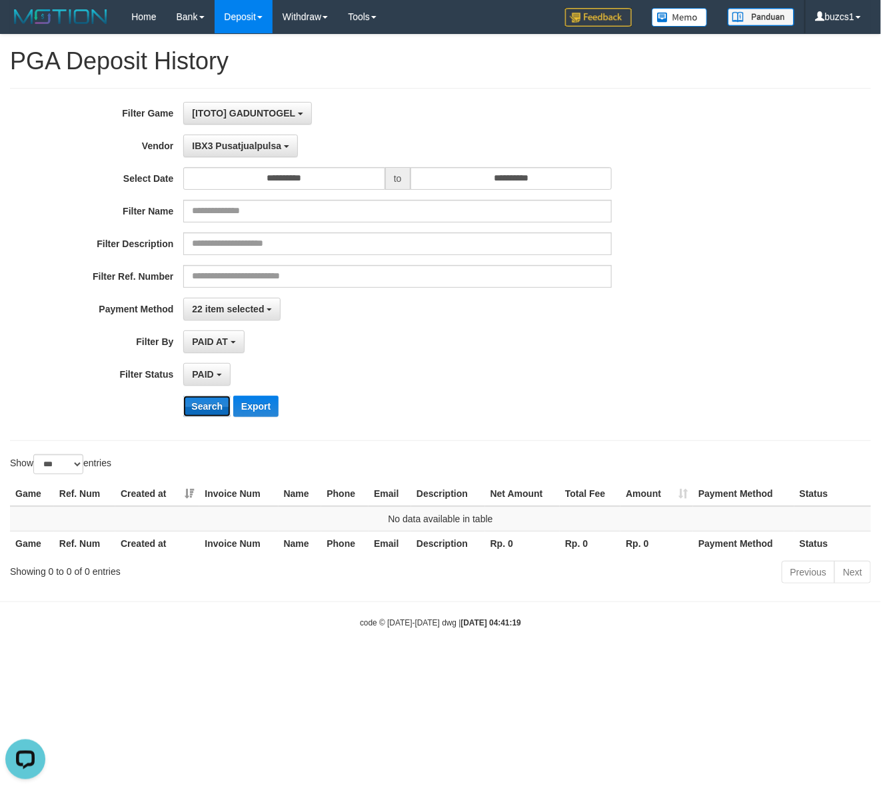
click at [197, 410] on button "Search" at bounding box center [206, 406] width 47 height 21
click at [232, 145] on span "IBX3 Pusatjualpulsa" at bounding box center [236, 146] width 89 height 11
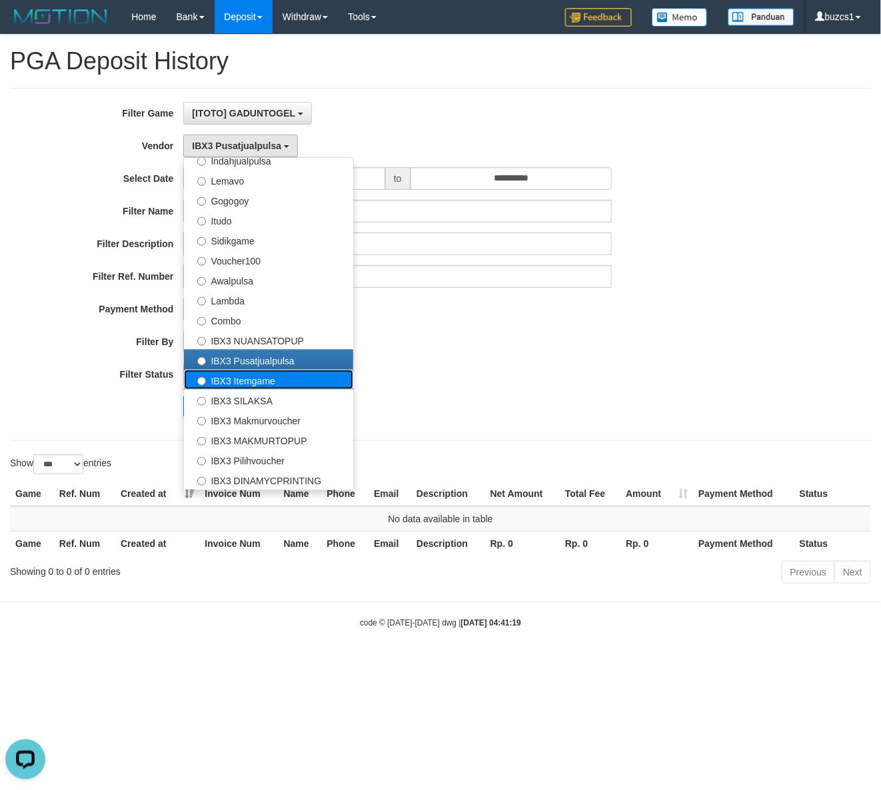
click at [234, 378] on label "IBX3 Itemgame" at bounding box center [268, 380] width 169 height 20
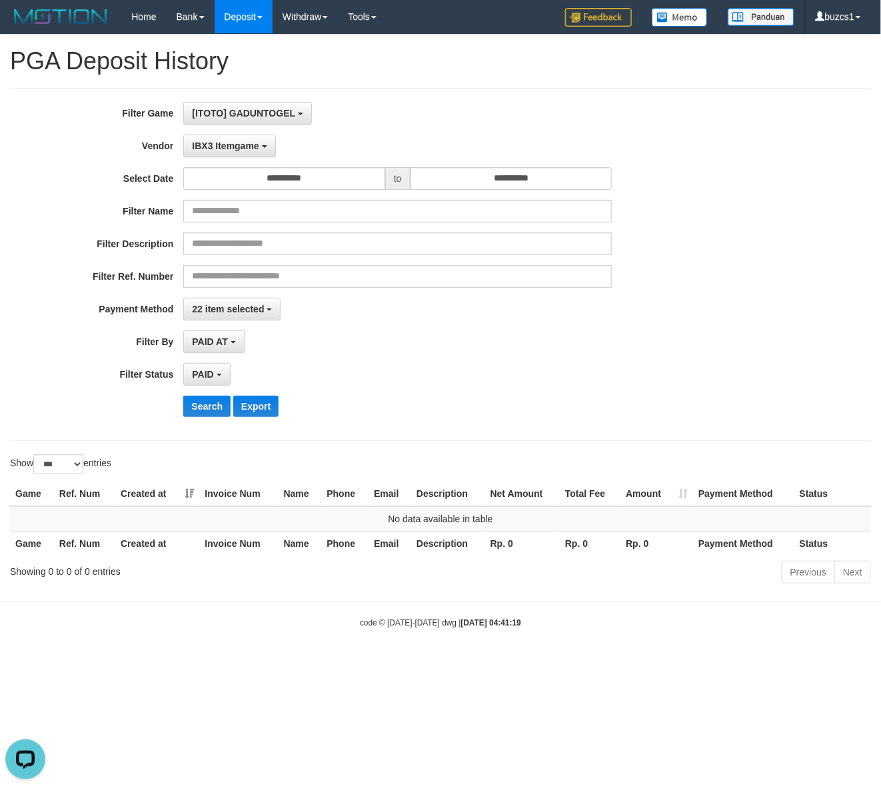
click at [195, 394] on div "**********" at bounding box center [367, 264] width 734 height 325
click at [198, 401] on button "Search" at bounding box center [206, 406] width 47 height 21
click at [227, 150] on span "IBX3 Itemgame" at bounding box center [225, 146] width 67 height 11
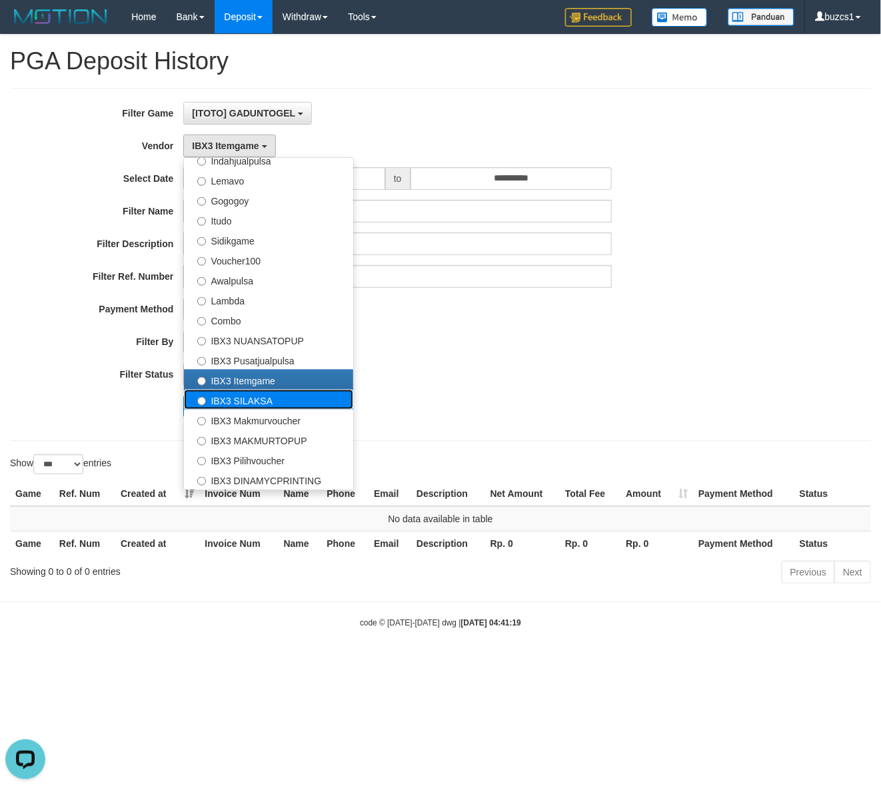
click at [234, 400] on label "IBX3 SILAKSA" at bounding box center [268, 400] width 169 height 20
select select "**********"
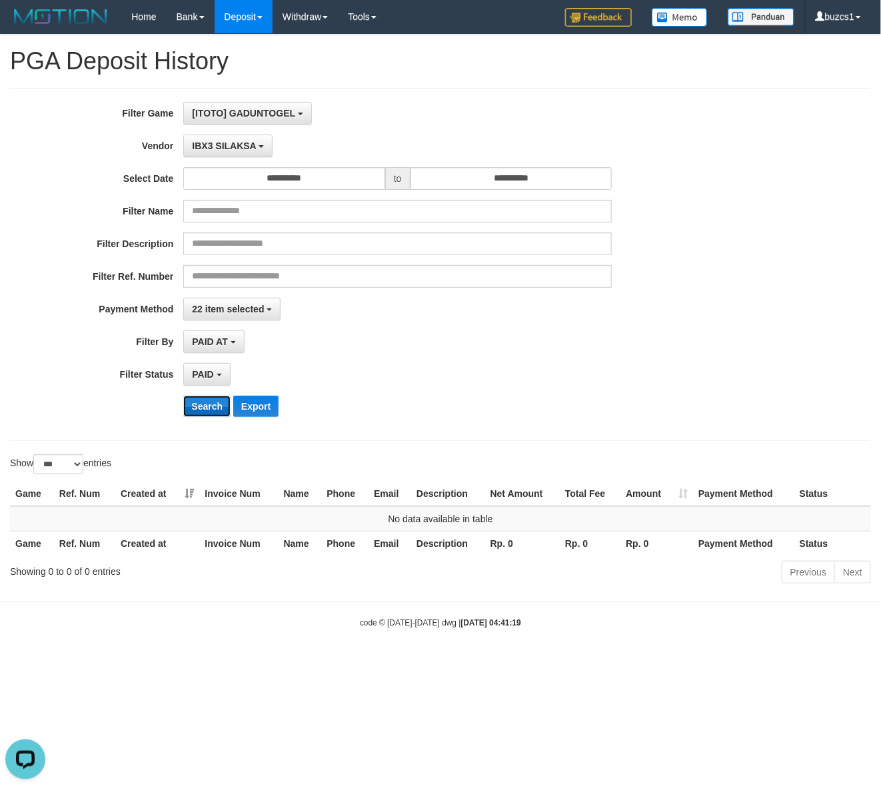
click at [205, 408] on button "Search" at bounding box center [206, 406] width 47 height 21
click at [215, 141] on button "IBX3 SILAKSA" at bounding box center [227, 146] width 89 height 23
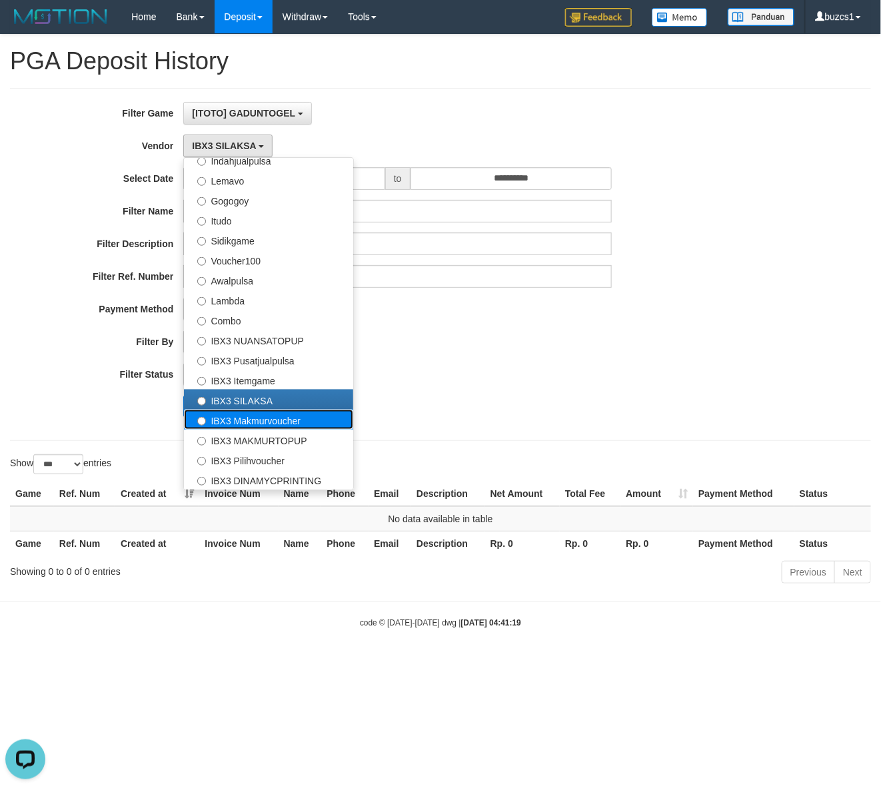
click at [220, 420] on label "IBX3 Makmurvoucher" at bounding box center [268, 420] width 169 height 20
select select "**********"
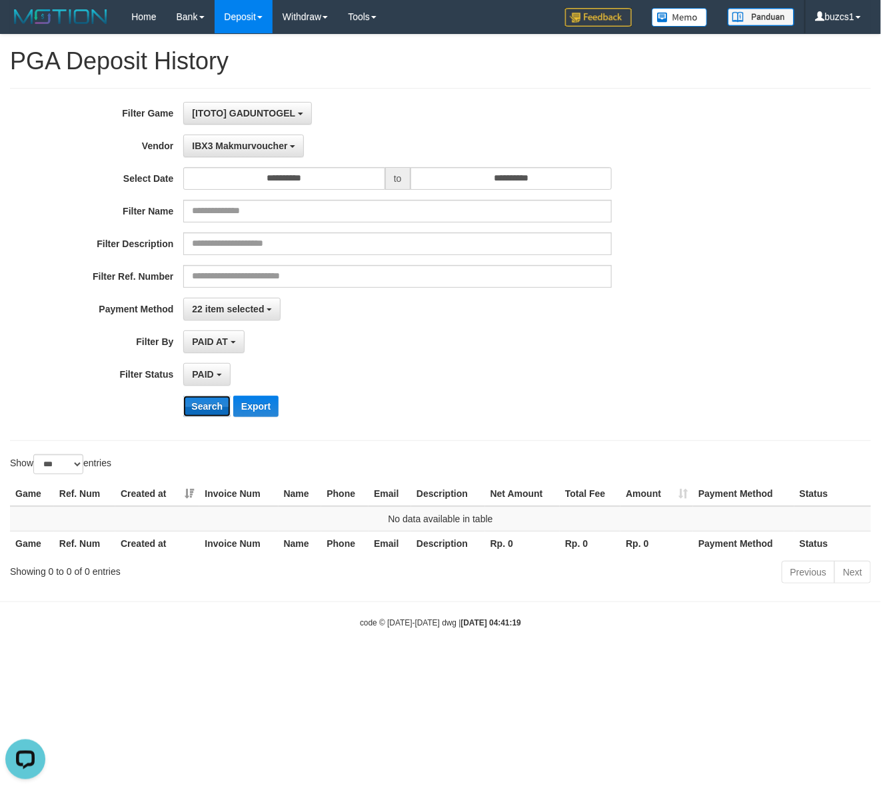
click at [215, 402] on button "Search" at bounding box center [206, 406] width 47 height 21
click at [247, 151] on span "IBX3 Makmurvoucher" at bounding box center [239, 146] width 95 height 11
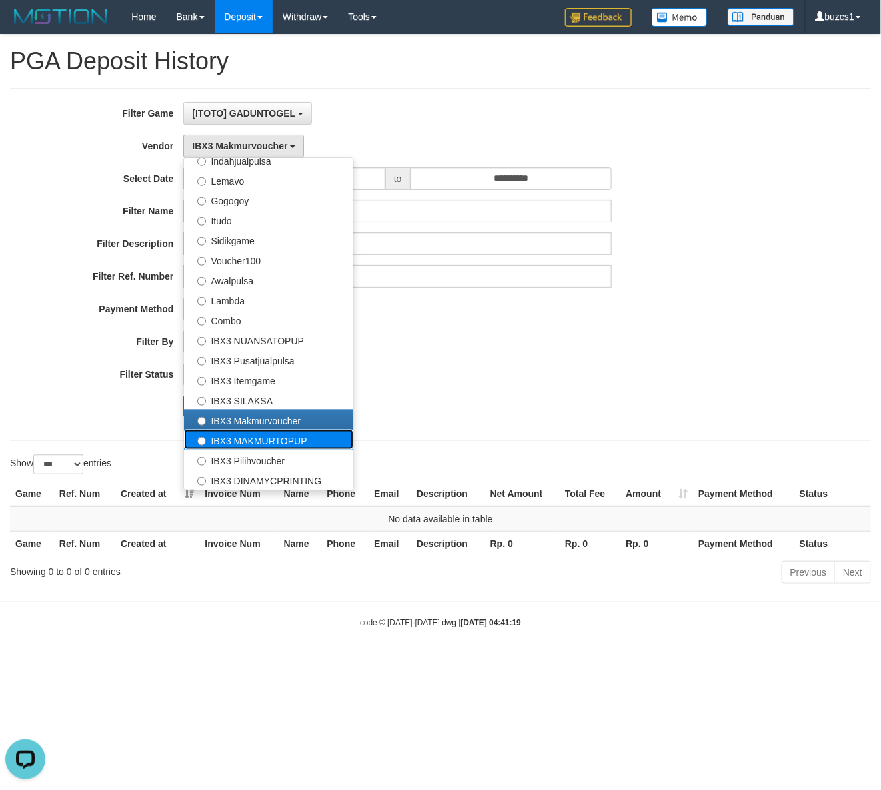
click at [237, 434] on label "IBX3 MAKMURTOPUP" at bounding box center [268, 440] width 169 height 20
select select "**********"
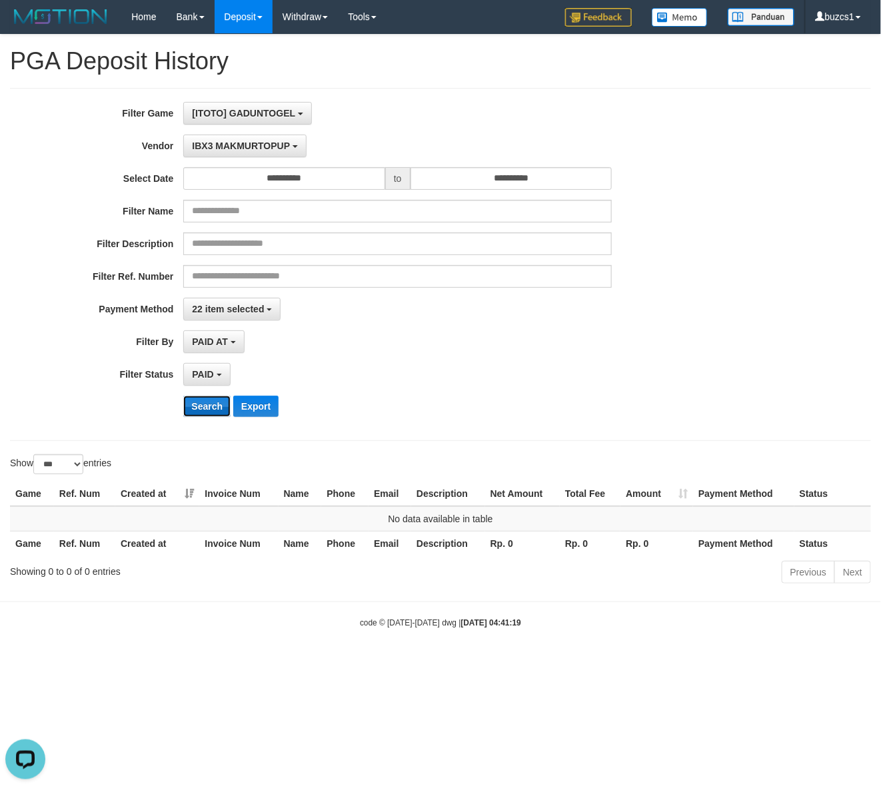
click at [214, 415] on button "Search" at bounding box center [206, 406] width 47 height 21
click at [214, 413] on button "Search" at bounding box center [206, 406] width 47 height 21
click at [231, 145] on span "IBX3 MAKMURTOPUP" at bounding box center [241, 146] width 98 height 11
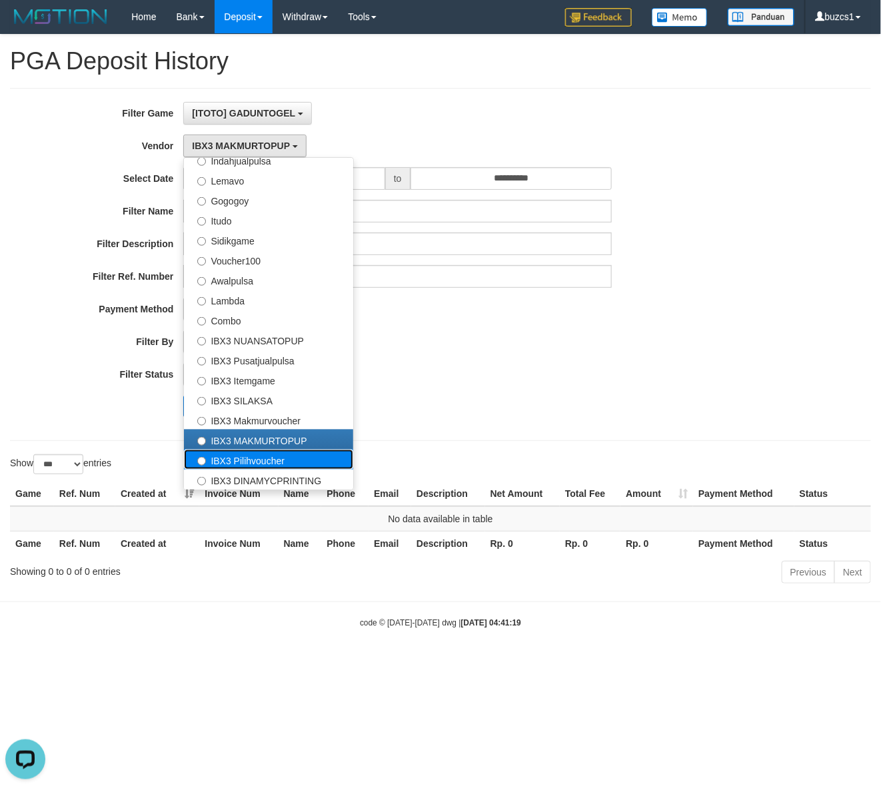
click at [233, 460] on label "IBX3 Pilihvoucher" at bounding box center [268, 460] width 169 height 20
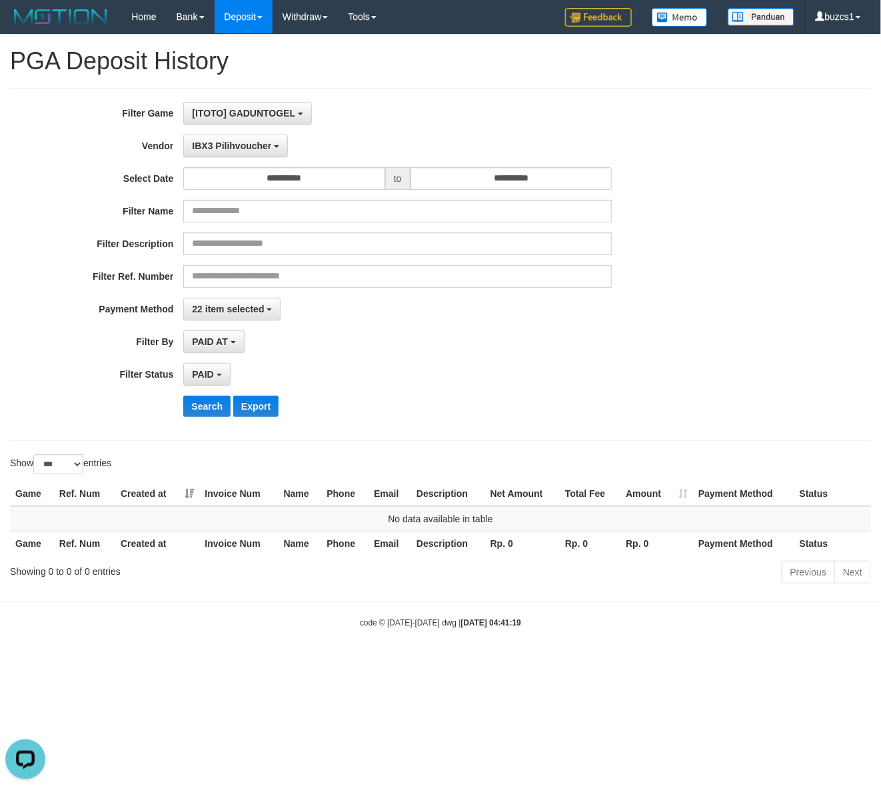
click at [193, 396] on div "**********" at bounding box center [367, 264] width 734 height 325
click at [208, 404] on button "Search" at bounding box center [206, 406] width 47 height 21
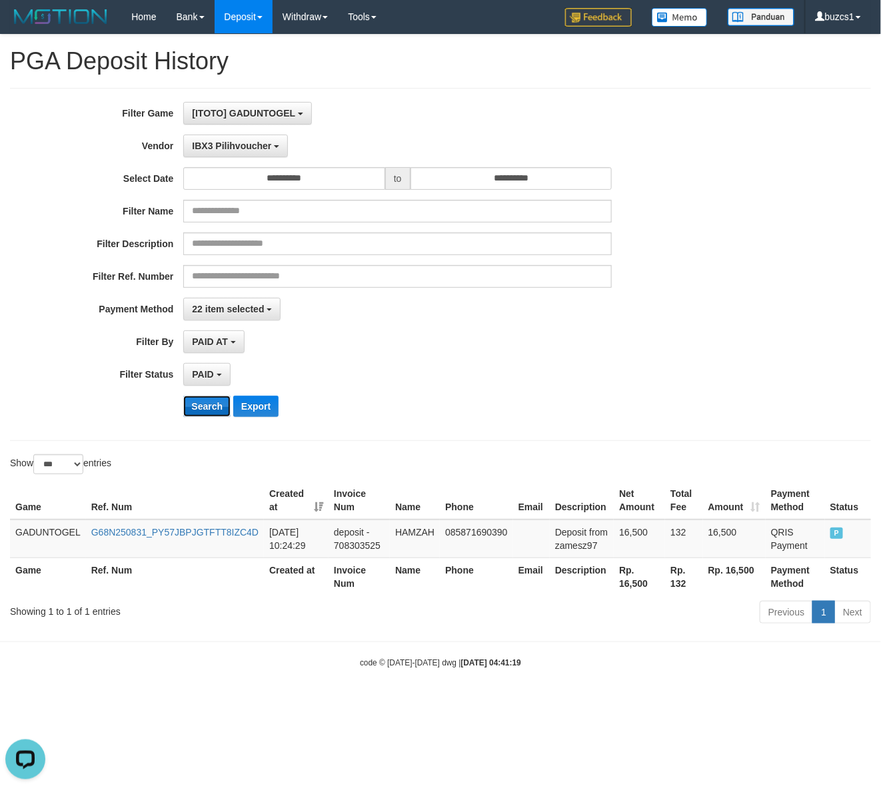
click at [208, 404] on button "Search" at bounding box center [206, 406] width 47 height 21
click at [210, 401] on button "Search" at bounding box center [206, 406] width 47 height 21
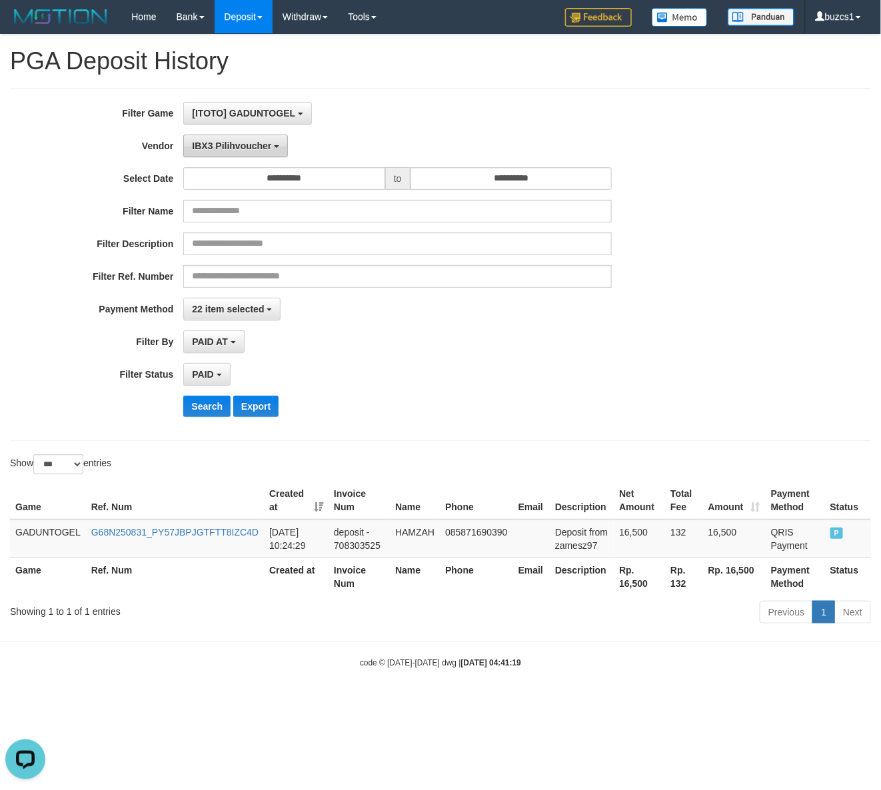
click at [252, 147] on span "IBX3 Pilihvoucher" at bounding box center [231, 146] width 79 height 11
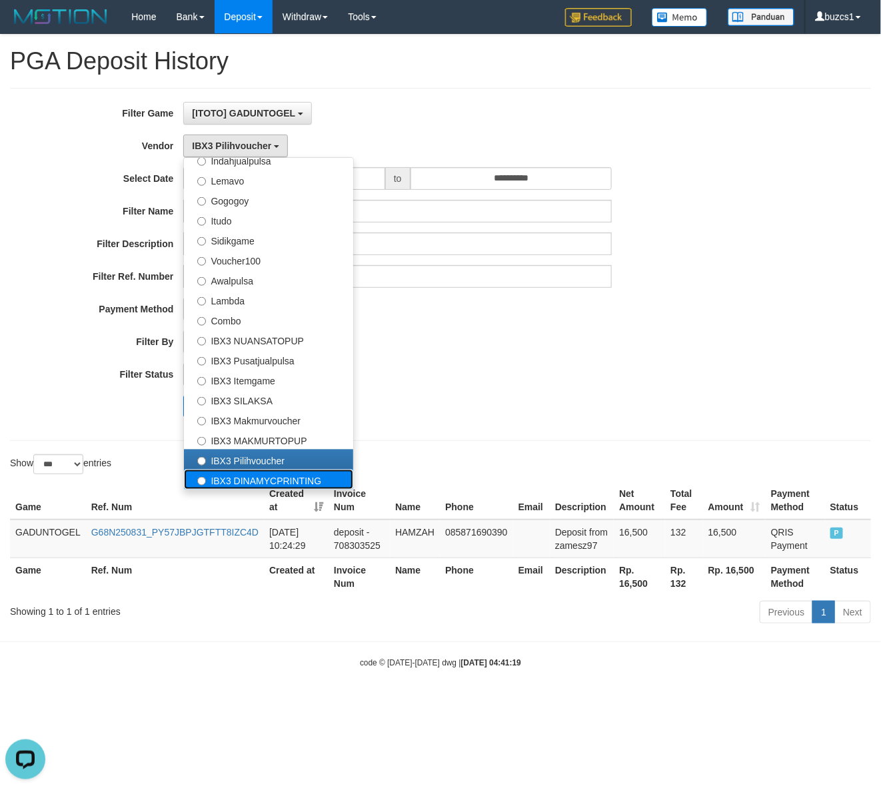
click at [234, 480] on label "IBX3 DINAMYCPRINTING" at bounding box center [268, 480] width 169 height 20
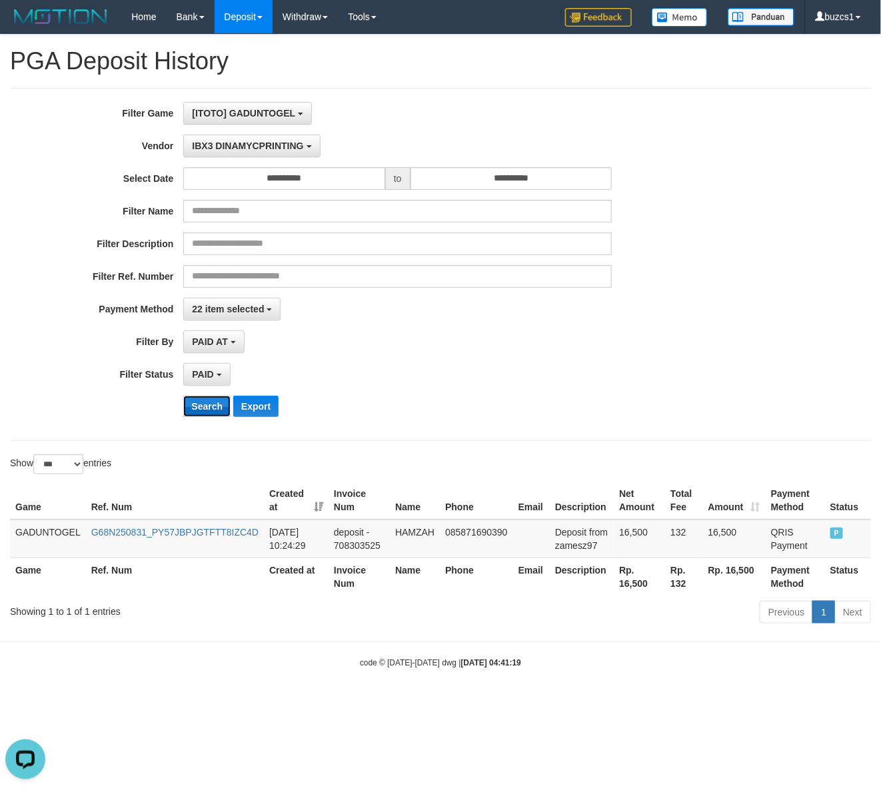
click at [207, 406] on button "Search" at bounding box center [206, 406] width 47 height 21
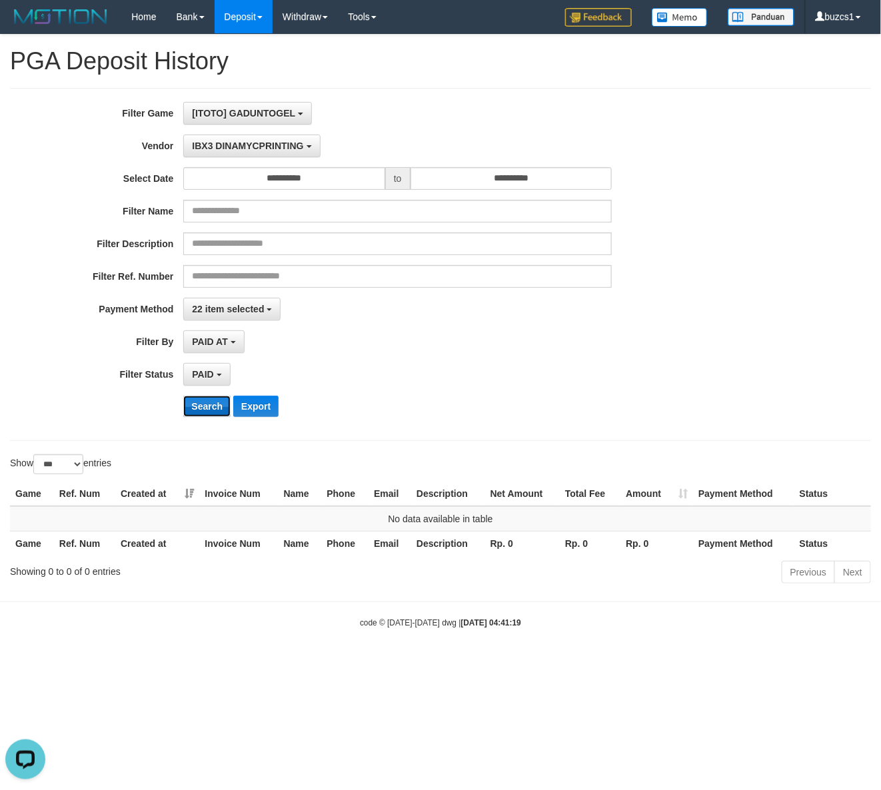
click at [207, 406] on button "Search" at bounding box center [206, 406] width 47 height 21
click at [207, 150] on span "IBX3 DINAMYCPRINTING" at bounding box center [247, 146] width 111 height 11
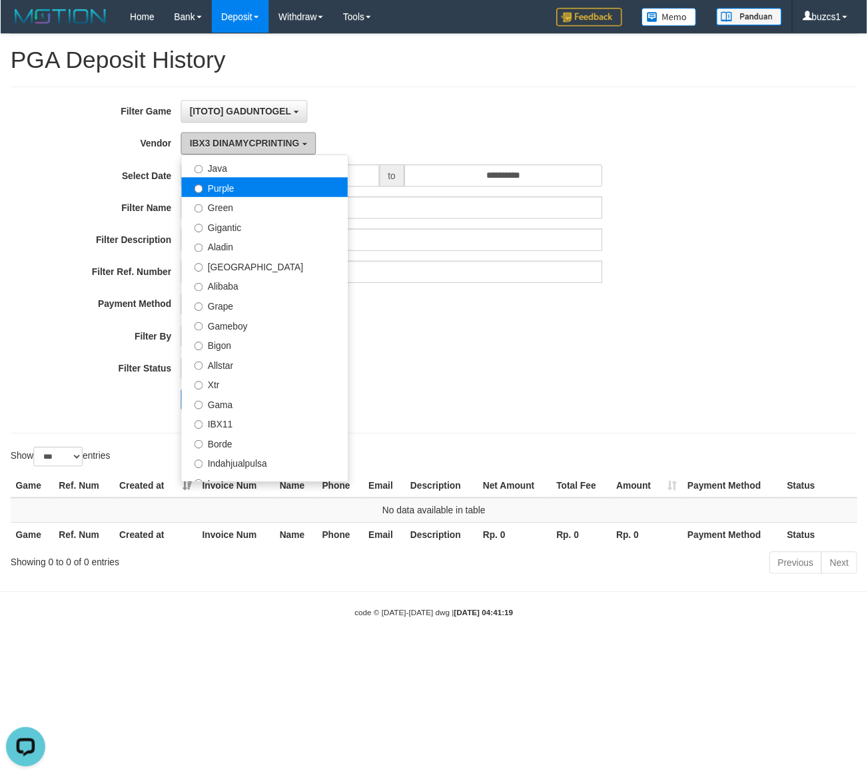
scroll to position [0, 0]
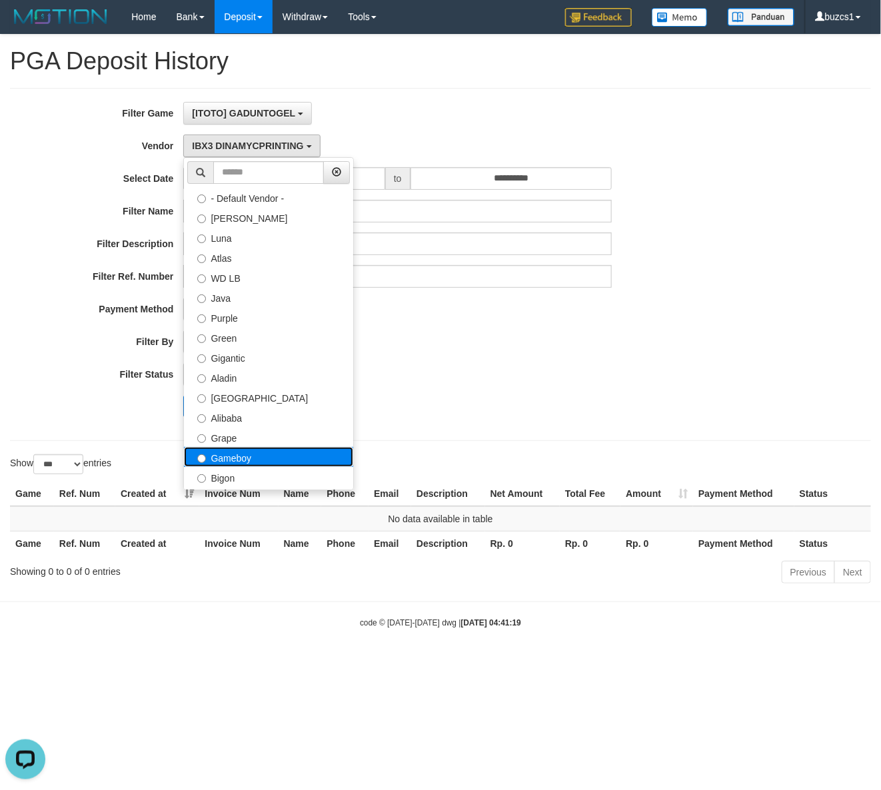
click at [227, 462] on label "Gameboy" at bounding box center [268, 457] width 169 height 20
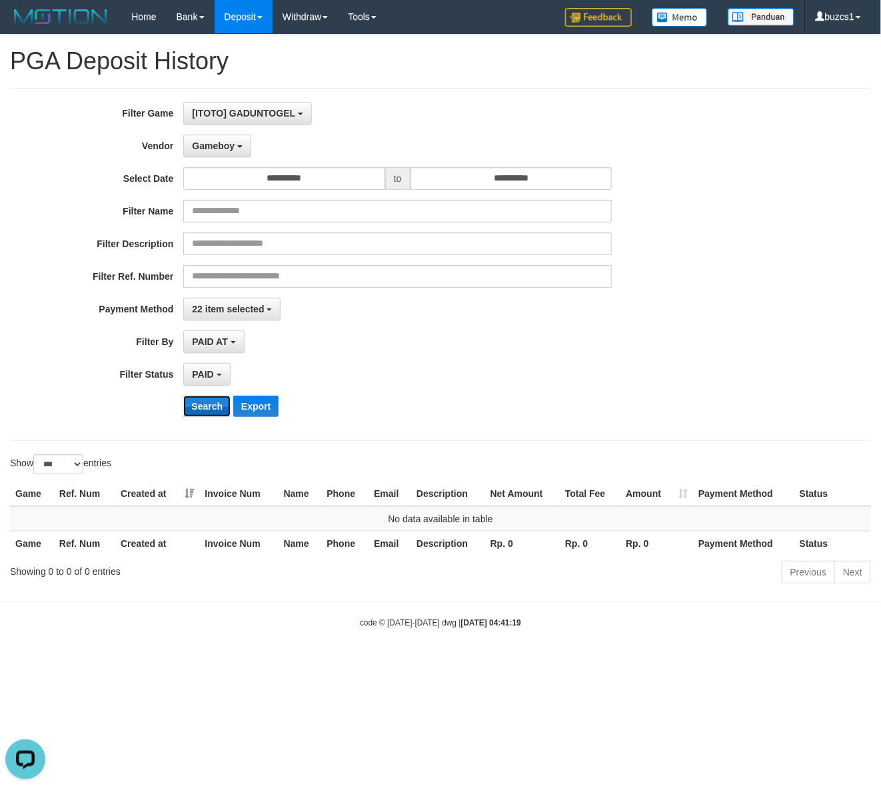
click at [209, 406] on button "Search" at bounding box center [206, 406] width 47 height 21
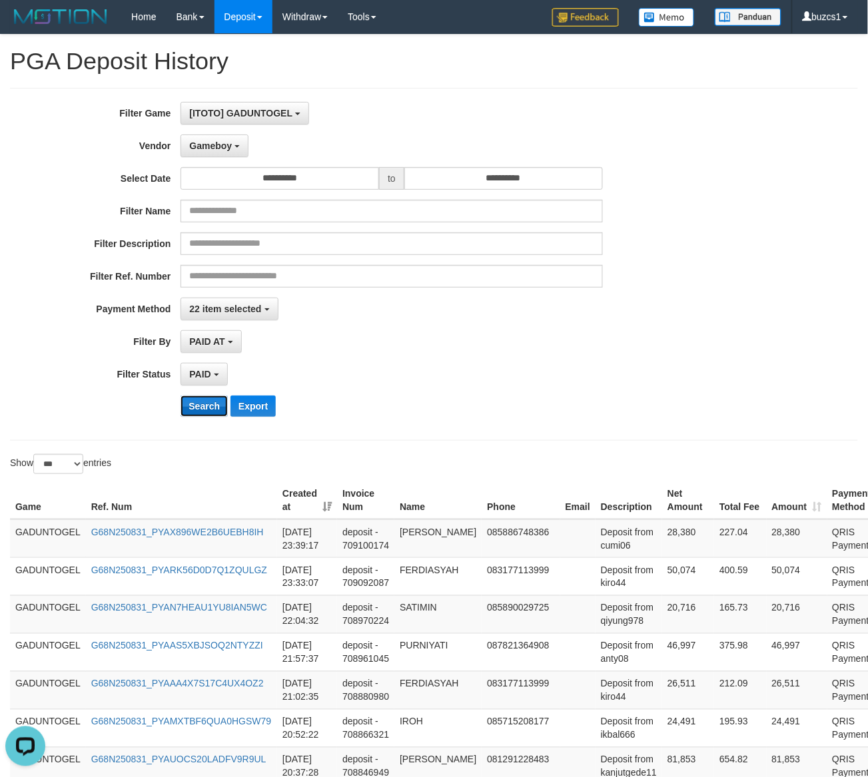
click at [209, 405] on button "Search" at bounding box center [204, 406] width 47 height 21
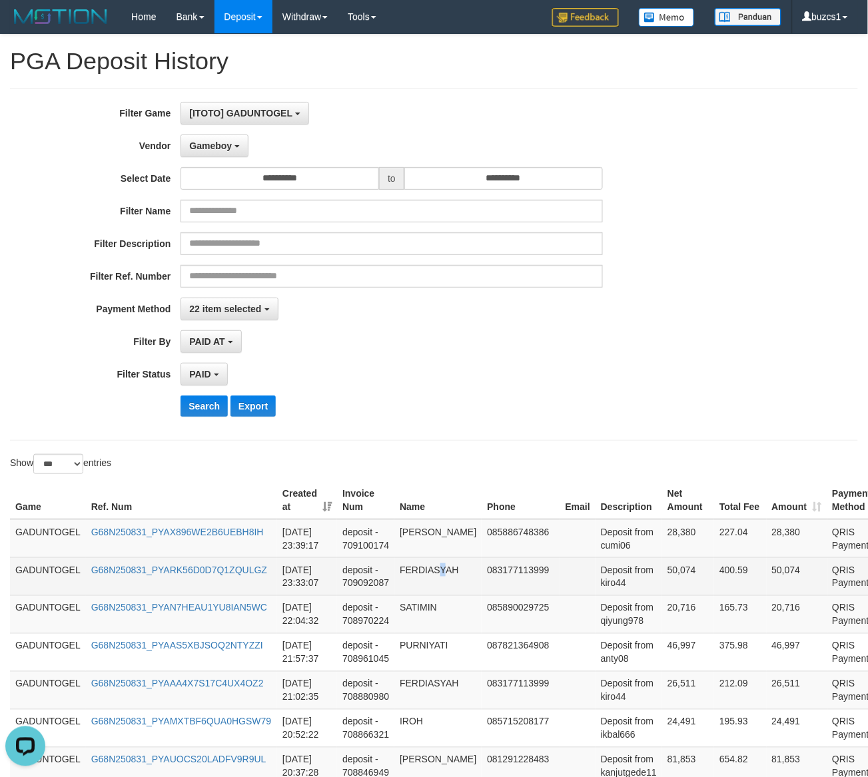
click at [444, 578] on td "FERDIASYAH" at bounding box center [437, 577] width 87 height 38
click at [666, 576] on td "50,074" at bounding box center [688, 577] width 52 height 38
copy td "50,074"
click at [437, 576] on td "FERDIASYAH" at bounding box center [437, 577] width 87 height 38
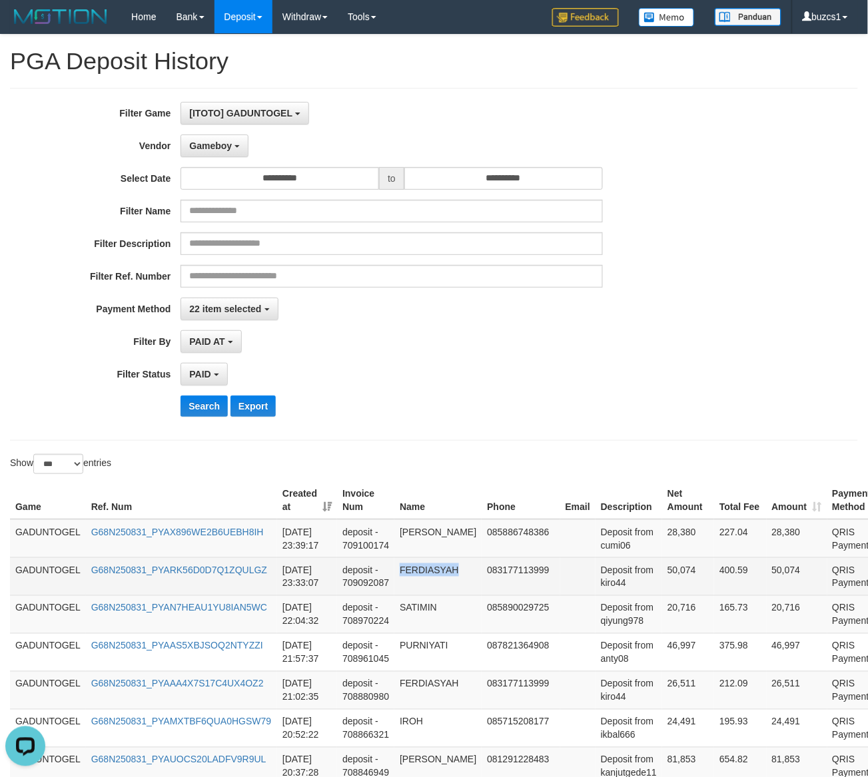
click at [437, 576] on td "FERDIASYAH" at bounding box center [437, 577] width 87 height 38
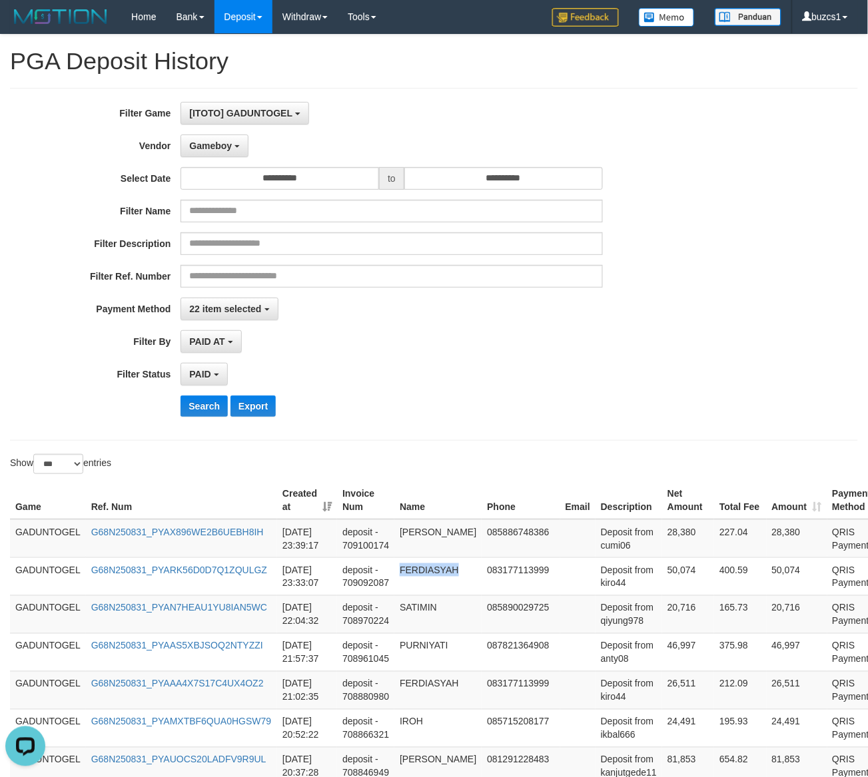
copy td "FERDIASYAH"
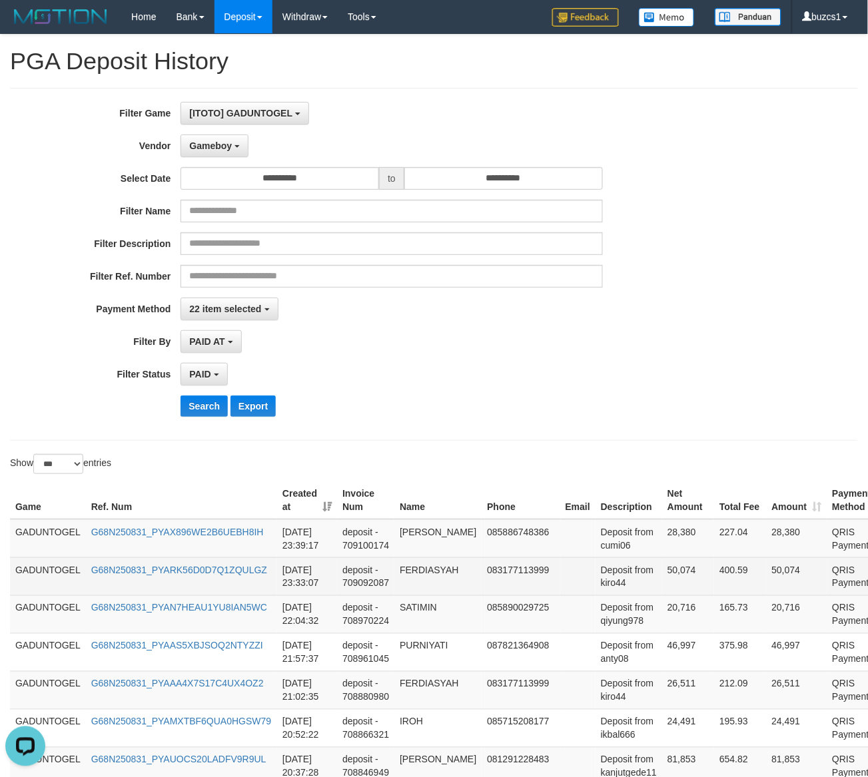
click at [596, 588] on td "Deposit from kiro44" at bounding box center [629, 577] width 67 height 38
copy td "kiro44"
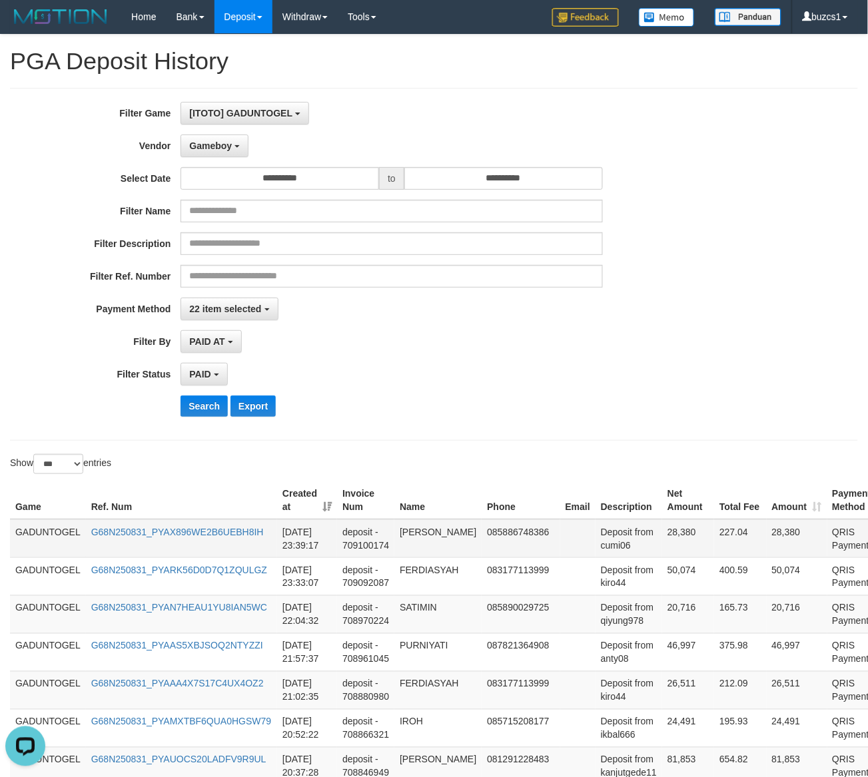
click at [662, 533] on td "28,380" at bounding box center [688, 539] width 52 height 39
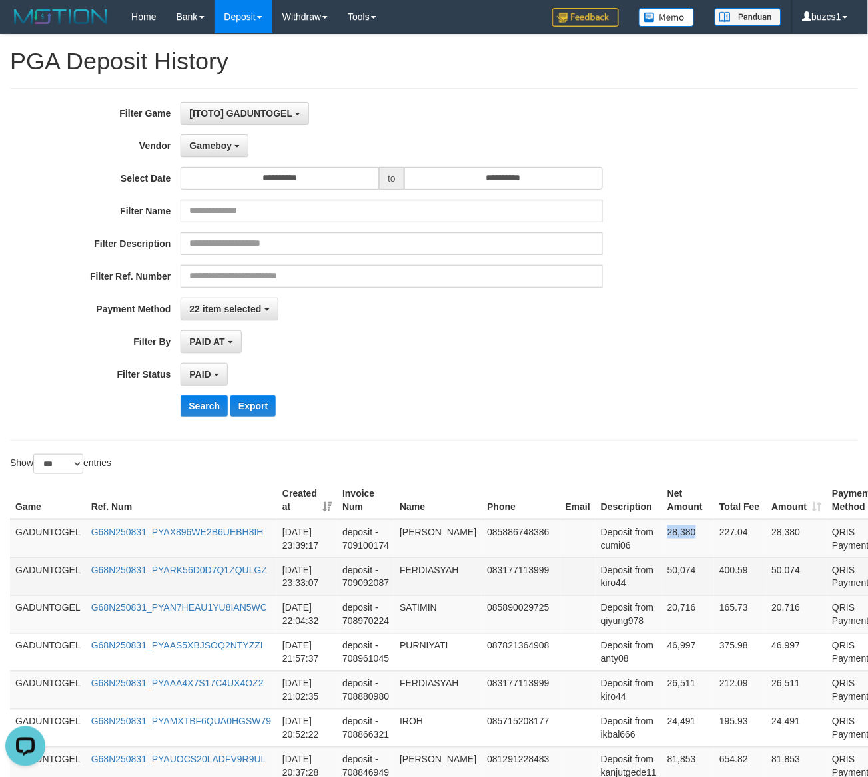
copy td "28,380"
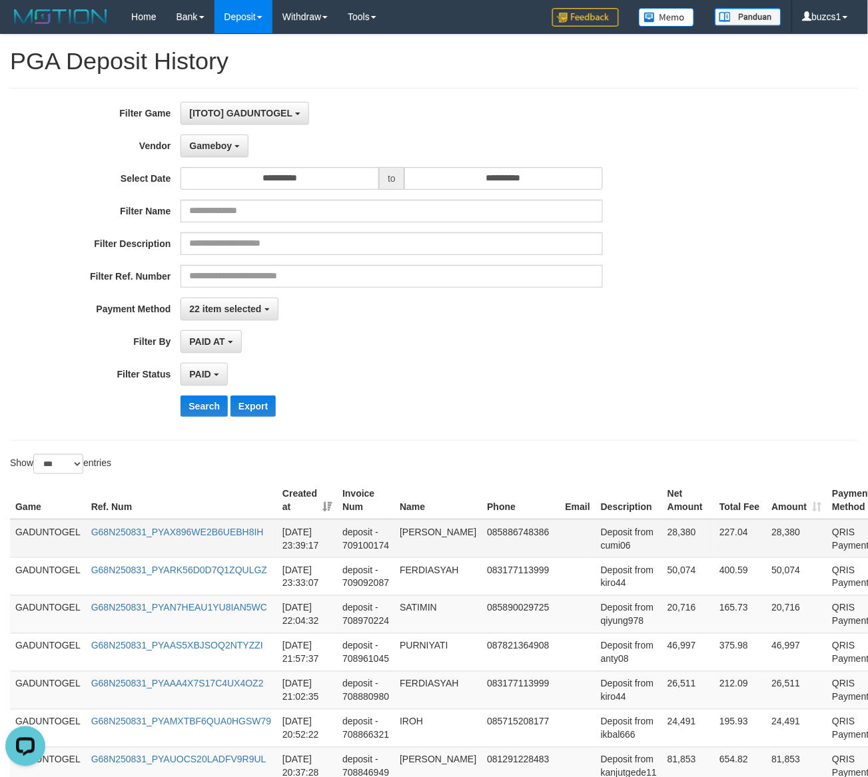
click at [417, 535] on td "[PERSON_NAME]" at bounding box center [437, 539] width 87 height 39
drag, startPoint x: 417, startPoint y: 535, endPoint x: 421, endPoint y: 546, distance: 12.0
click at [421, 546] on td "[PERSON_NAME]" at bounding box center [437, 539] width 87 height 39
copy td "[PERSON_NAME]"
click at [610, 548] on td "Deposit from cumi06" at bounding box center [629, 539] width 67 height 39
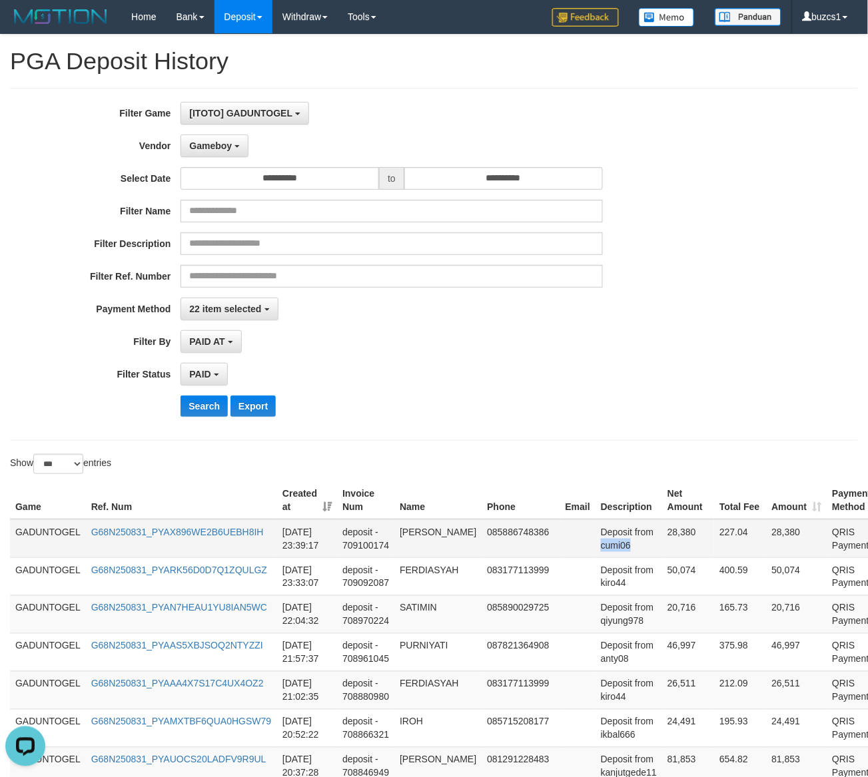
click at [610, 548] on td "Deposit from cumi06" at bounding box center [629, 539] width 67 height 39
copy td "cumi06"
click at [192, 404] on button "Search" at bounding box center [204, 406] width 47 height 21
click at [199, 404] on button "Search" at bounding box center [204, 406] width 47 height 21
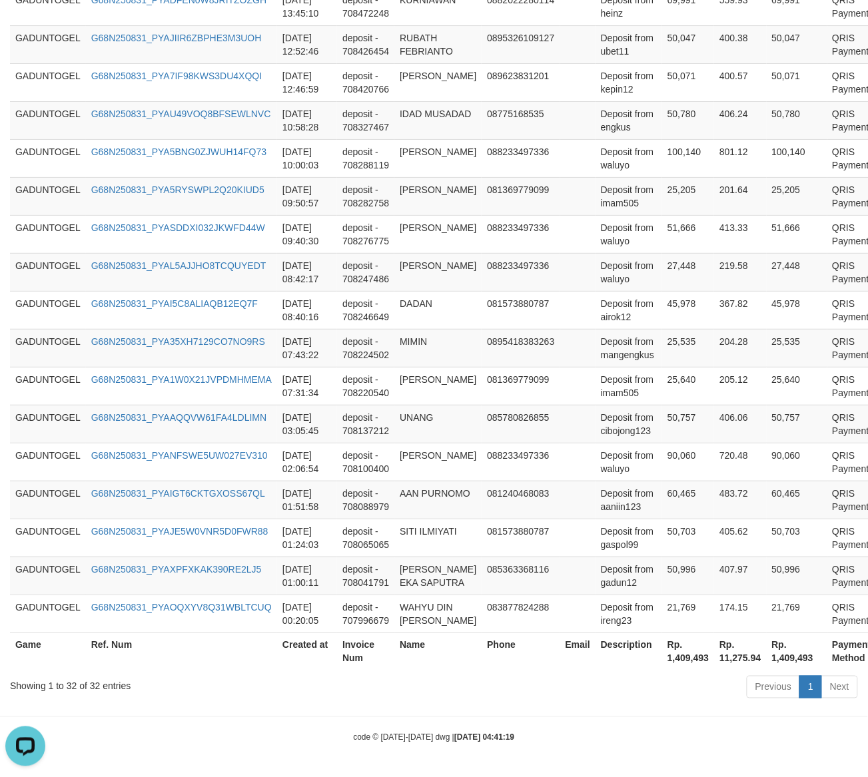
click at [668, 660] on th "Rp. 1,409,493" at bounding box center [688, 652] width 52 height 38
copy th "1,409,493"
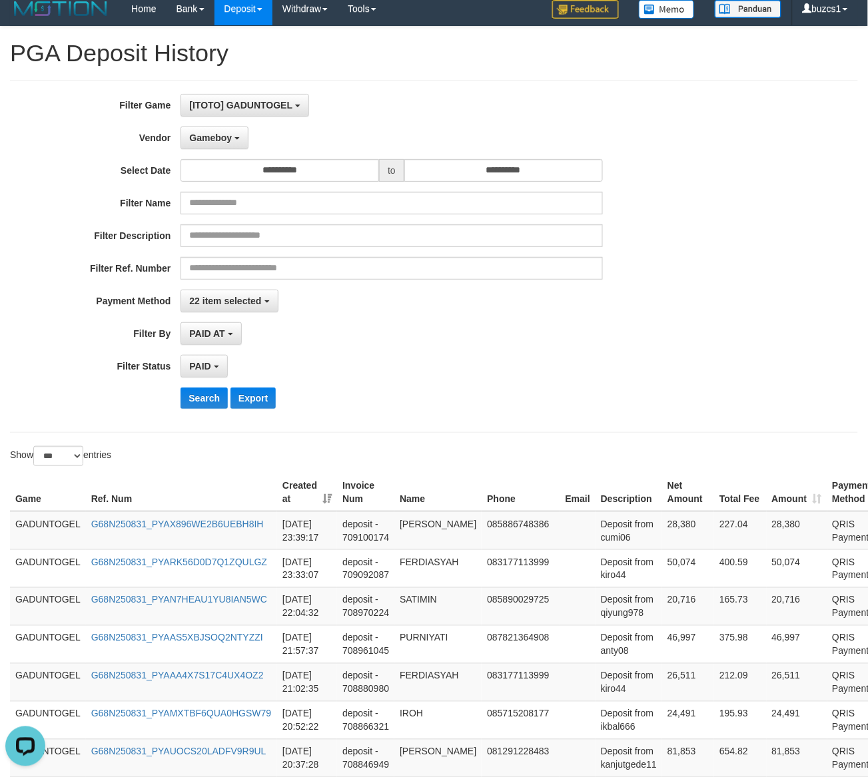
scroll to position [0, 0]
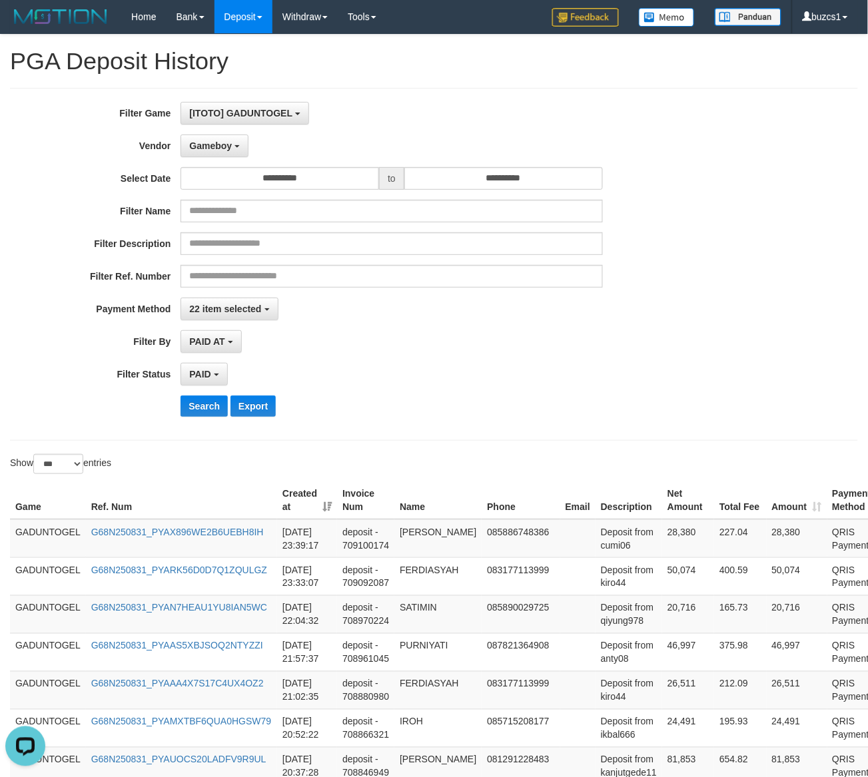
click at [215, 132] on div "**********" at bounding box center [361, 264] width 723 height 325
click at [208, 144] on span "Gameboy" at bounding box center [210, 146] width 43 height 11
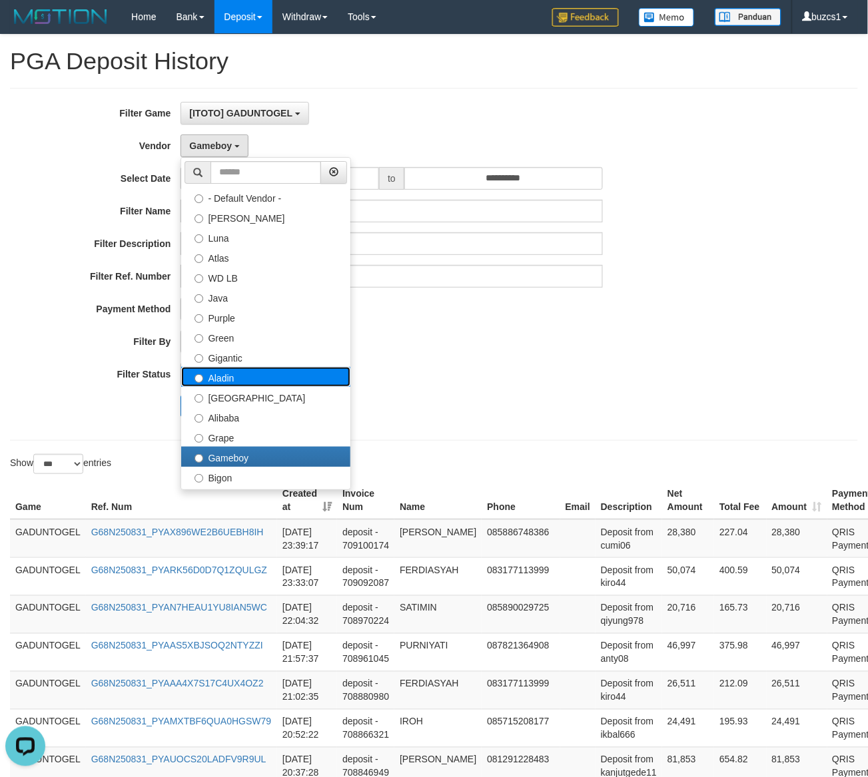
click at [238, 381] on label "Aladin" at bounding box center [265, 377] width 169 height 20
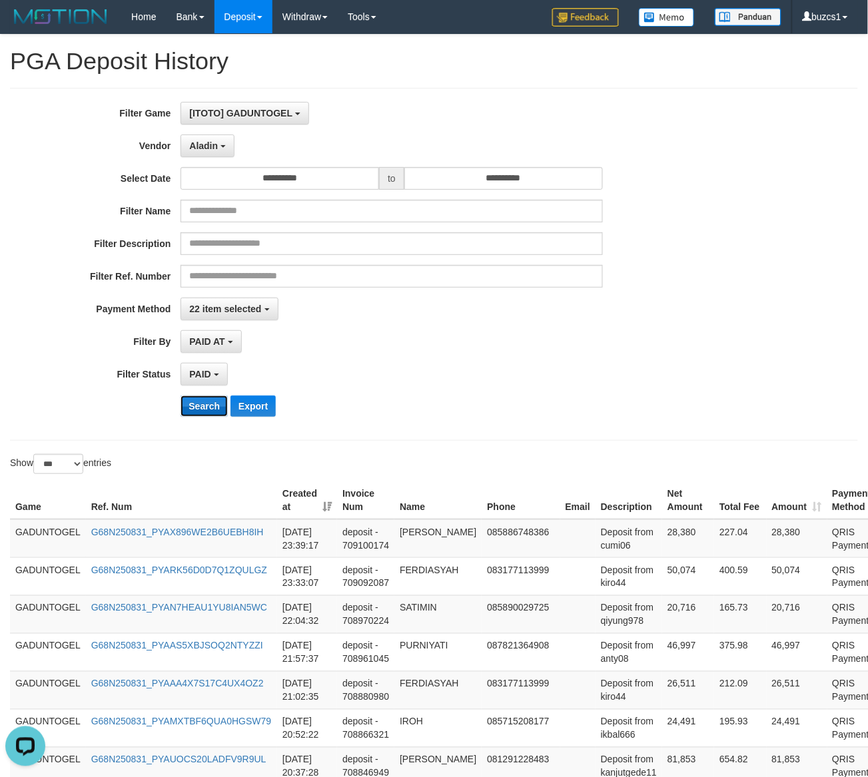
click at [205, 407] on button "Search" at bounding box center [204, 406] width 47 height 21
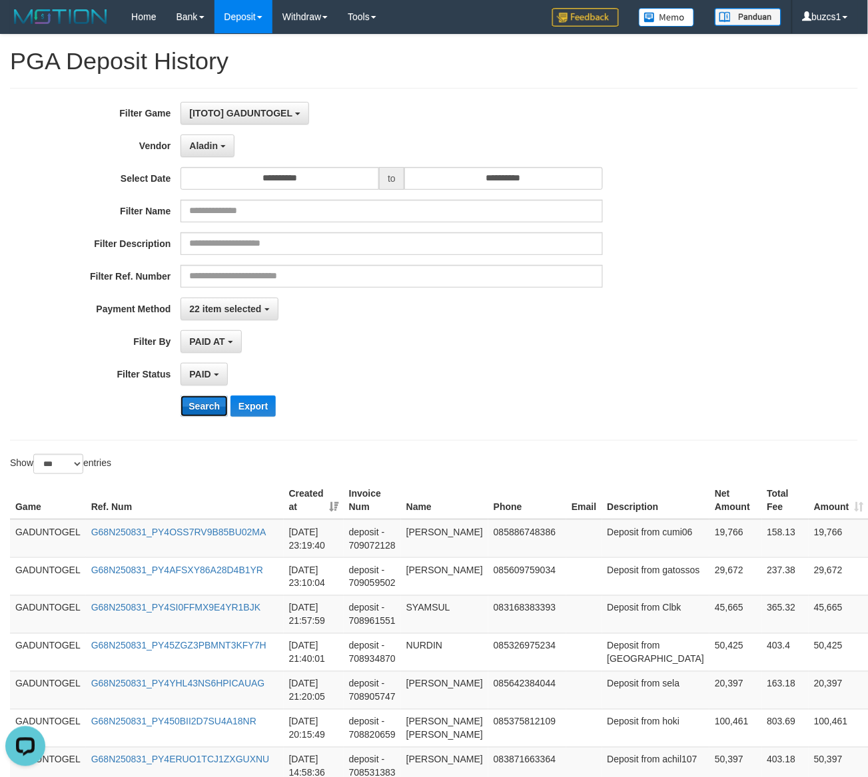
click at [205, 407] on button "Search" at bounding box center [204, 406] width 47 height 21
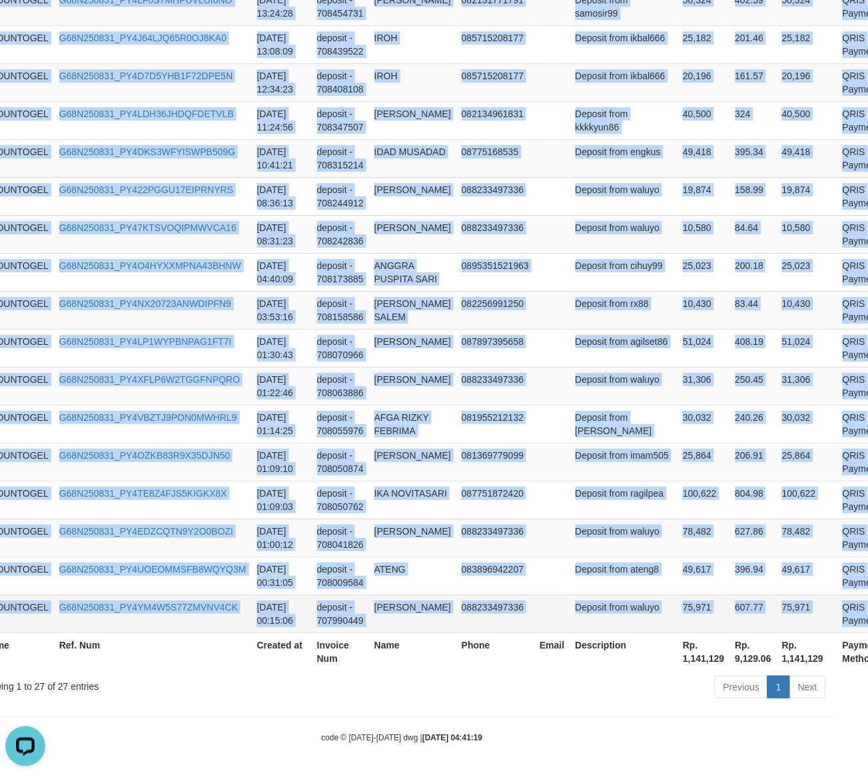
scroll to position [971, 33]
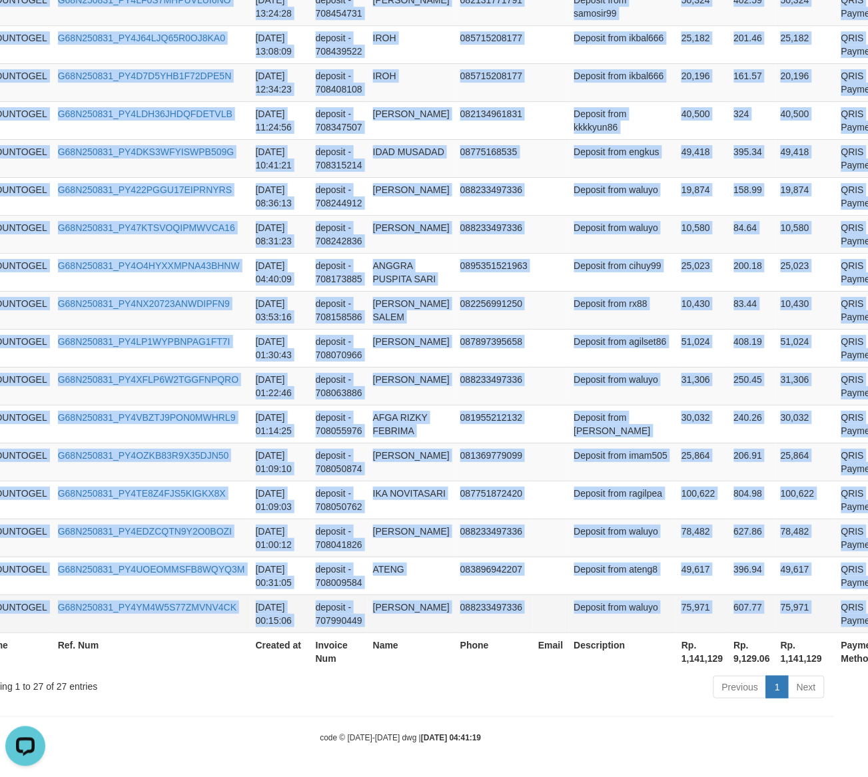
drag, startPoint x: 10, startPoint y: 258, endPoint x: 853, endPoint y: 603, distance: 910.4
click at [853, 603] on tbody "GADUNTOGEL G68N250831_PY4OSS7RV9B85BU02MA [DATE] 23:19:40 deposit - 709072128 I…" at bounding box center [451, 113] width 948 height 1039
copy tbody "GADUNTOGEL G68N250831_PY4OSS7RV9B85BU02MA [DATE] 23:19:40 deposit - 709072128 I…"
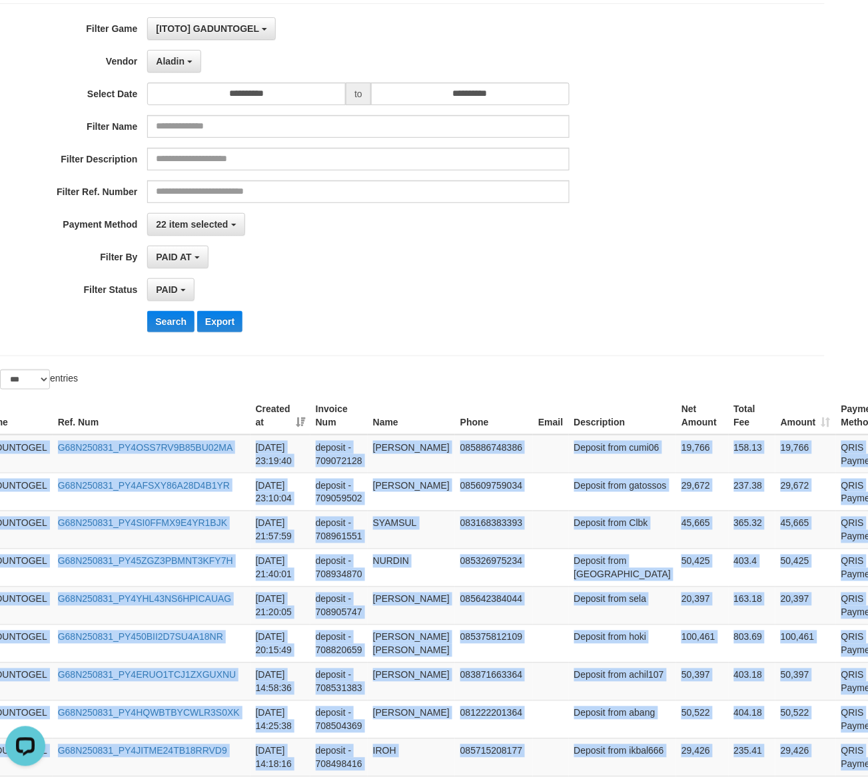
scroll to position [0, 33]
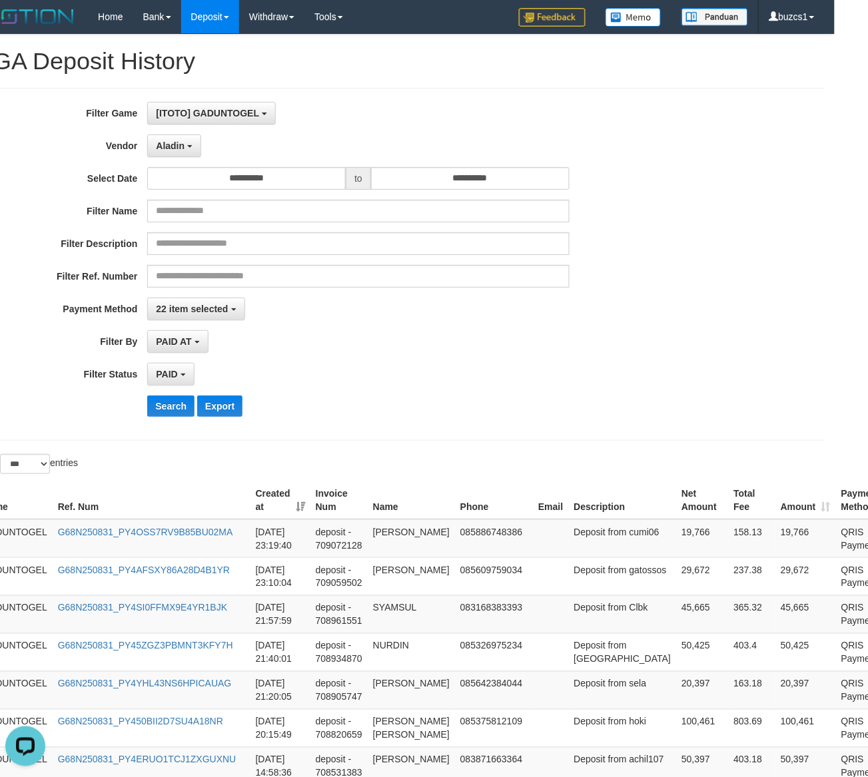
click at [367, 347] on div "PAID AT PAID AT CREATED AT" at bounding box center [358, 341] width 422 height 23
click at [169, 408] on button "Search" at bounding box center [170, 406] width 47 height 21
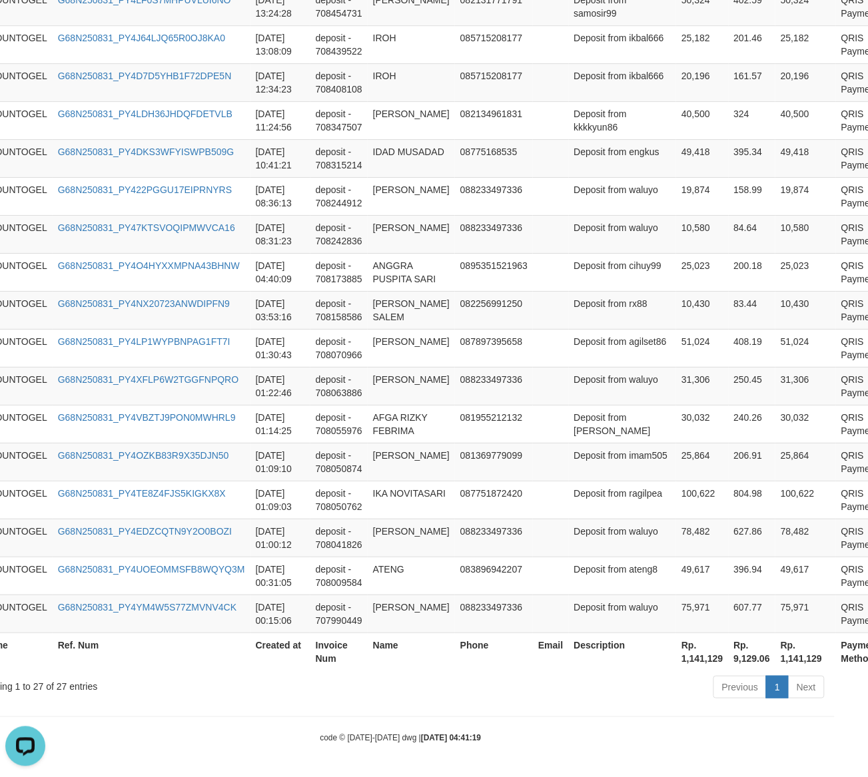
scroll to position [971, 33]
click at [676, 662] on th "Rp. 1,141,129" at bounding box center [702, 652] width 52 height 38
copy th "1,141,129"
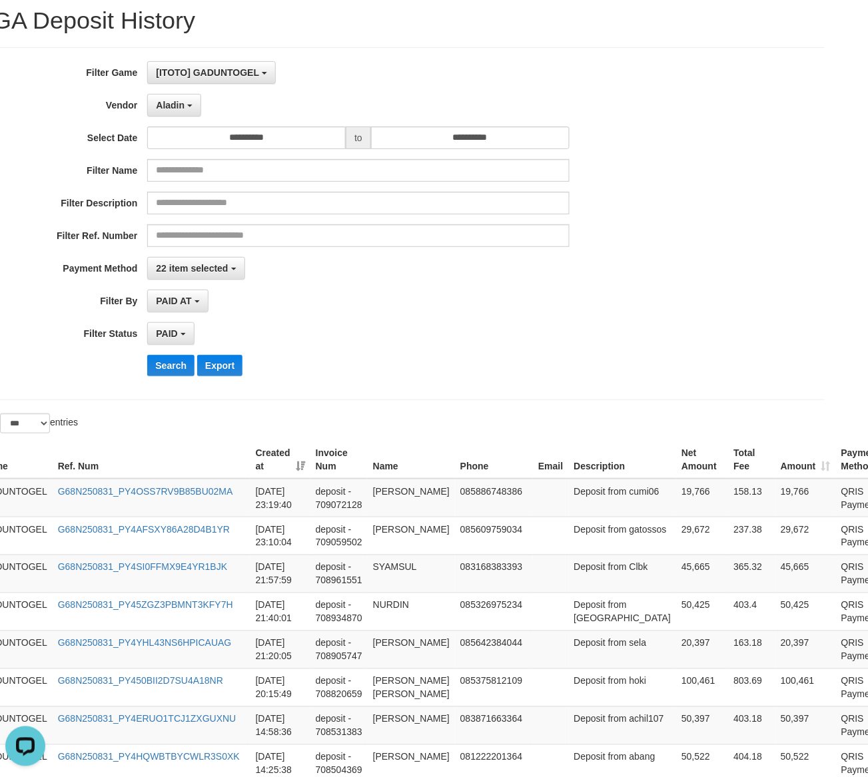
scroll to position [0, 33]
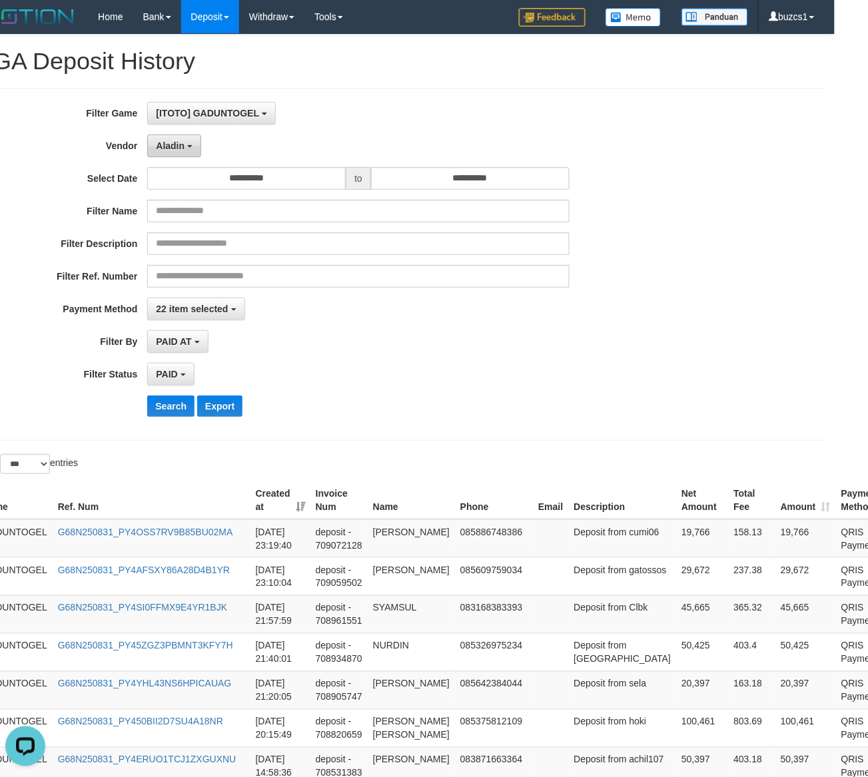
click at [187, 144] on button "Aladin" at bounding box center [174, 146] width 54 height 23
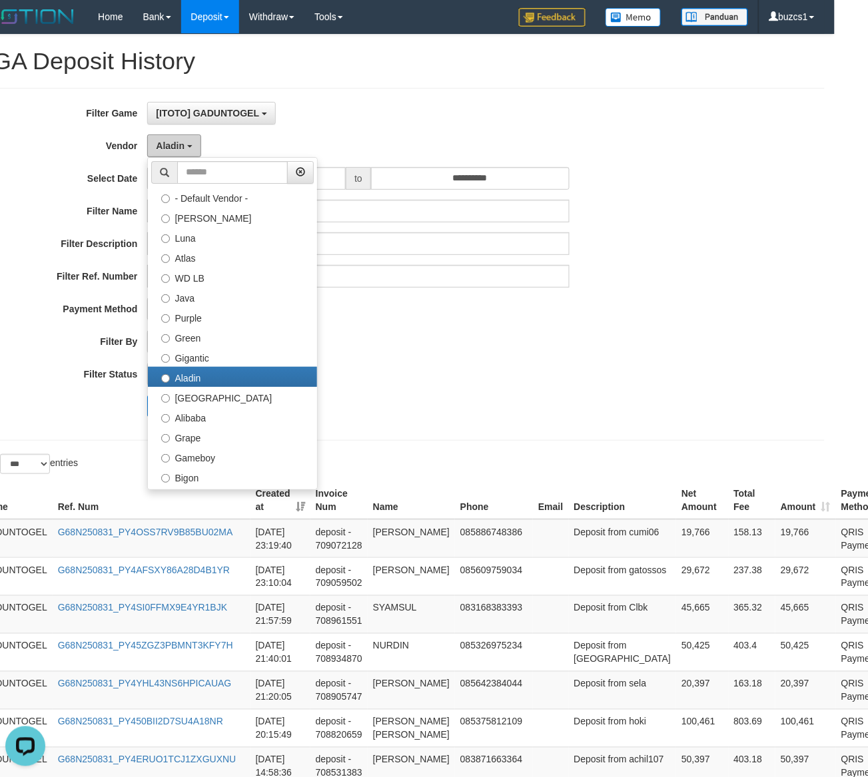
scroll to position [437, 0]
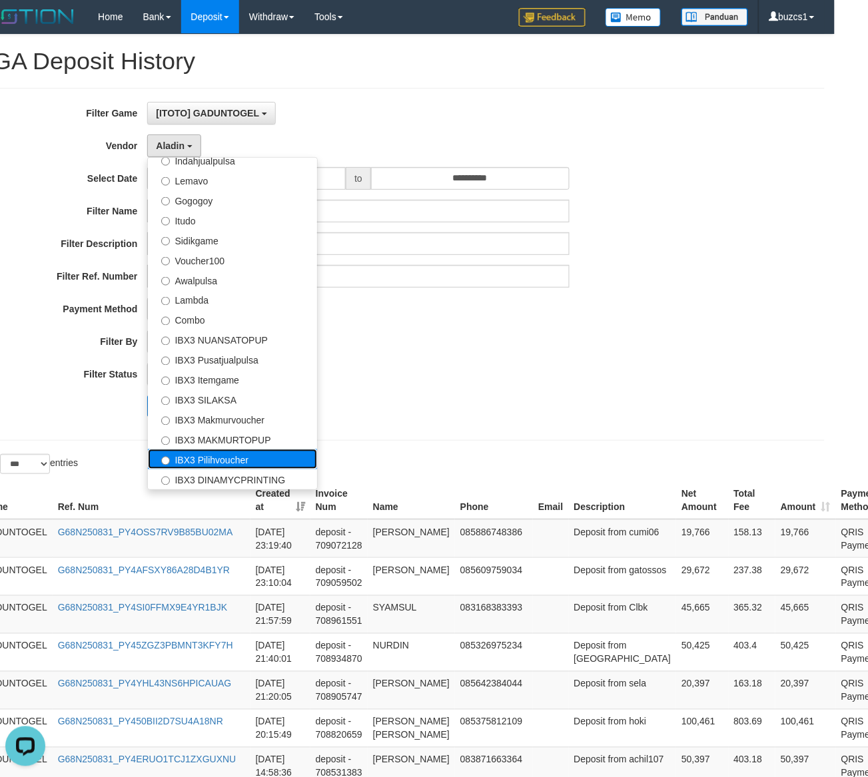
click at [195, 465] on label "IBX3 Pilihvoucher" at bounding box center [232, 460] width 169 height 20
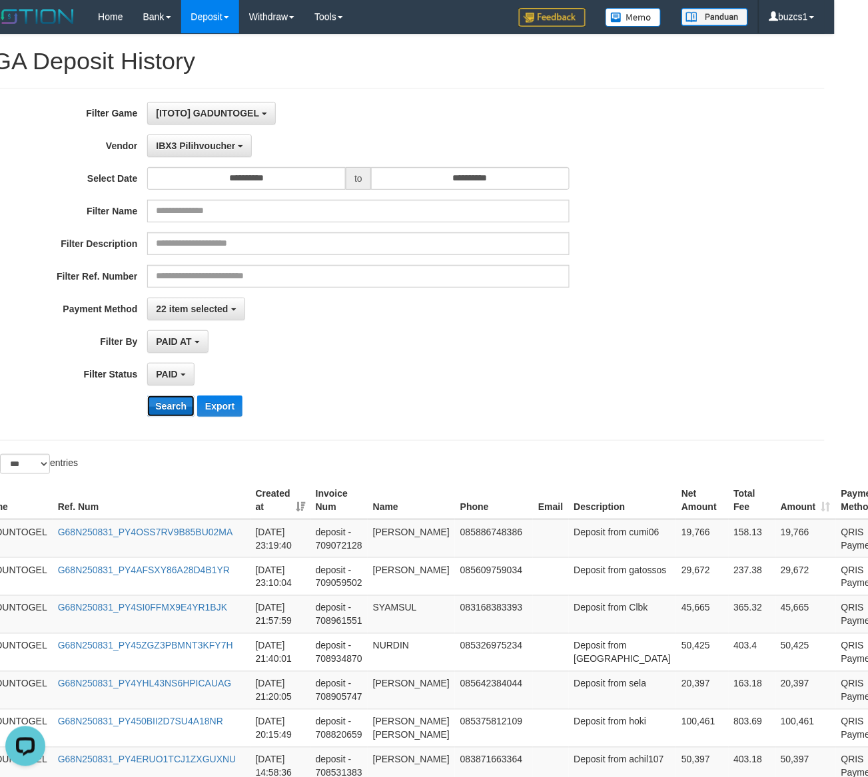
click at [165, 404] on button "Search" at bounding box center [170, 406] width 47 height 21
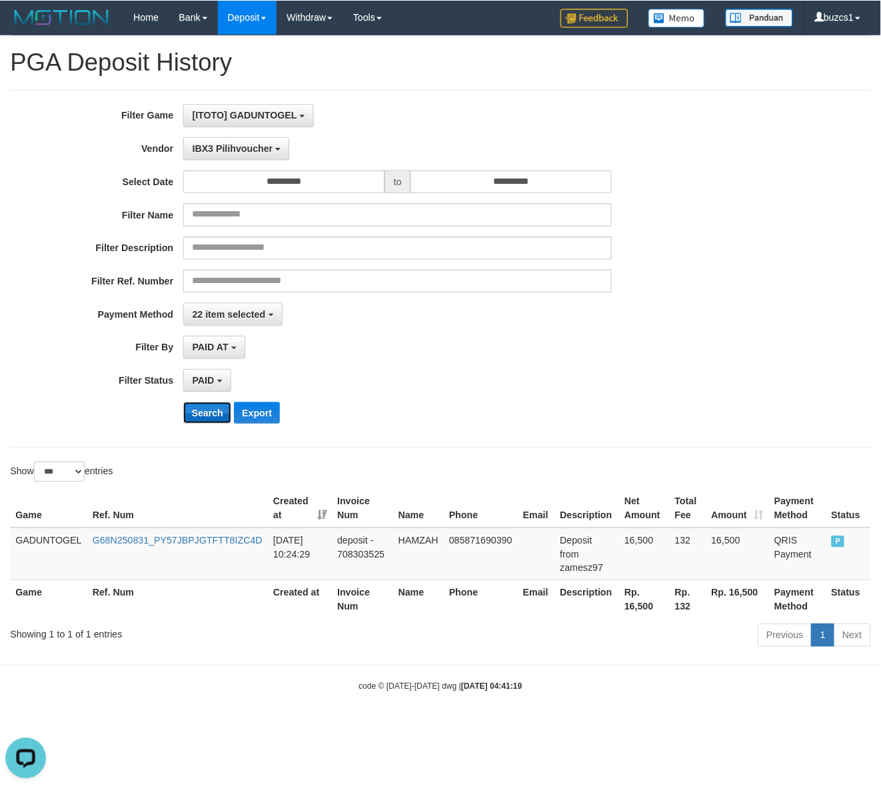
scroll to position [0, 0]
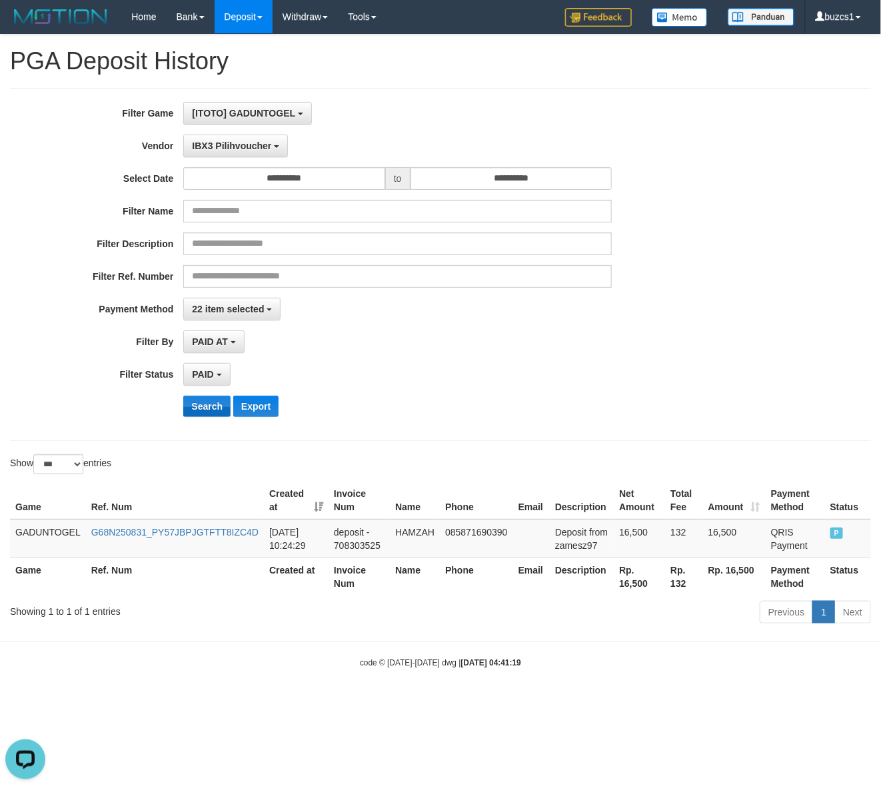
click at [165, 404] on div "Search Export" at bounding box center [367, 406] width 734 height 21
click at [215, 400] on button "Search" at bounding box center [206, 406] width 47 height 21
click at [624, 532] on td "16,500" at bounding box center [639, 539] width 51 height 39
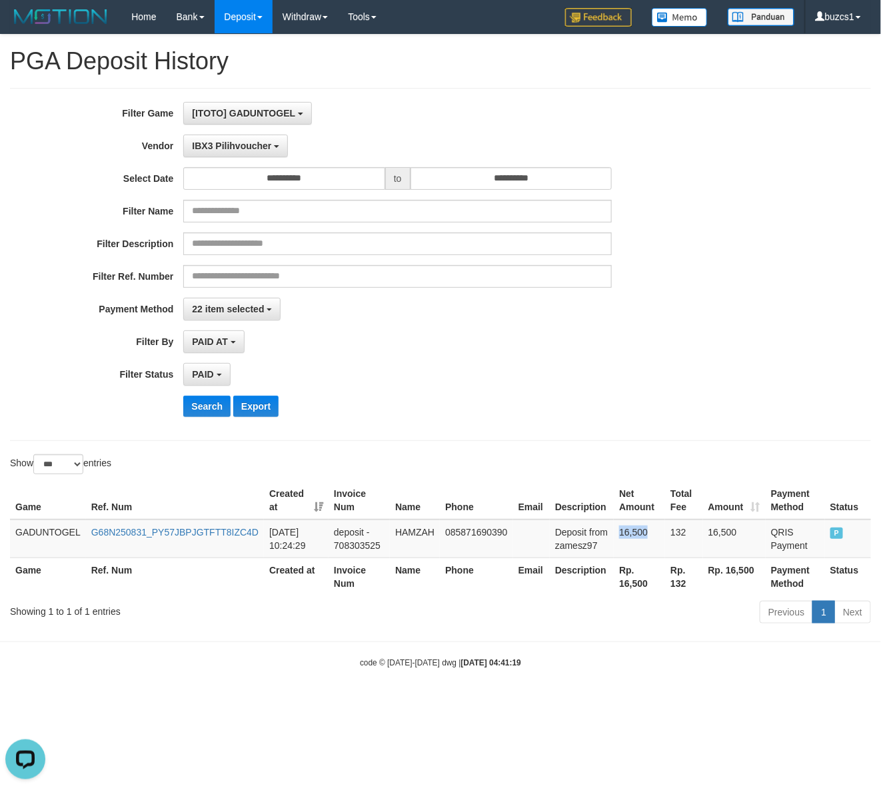
copy td "16,500"
click at [413, 537] on td "HAMZAH" at bounding box center [415, 539] width 50 height 39
click at [587, 550] on td "Deposit from zamesz97" at bounding box center [582, 539] width 64 height 39
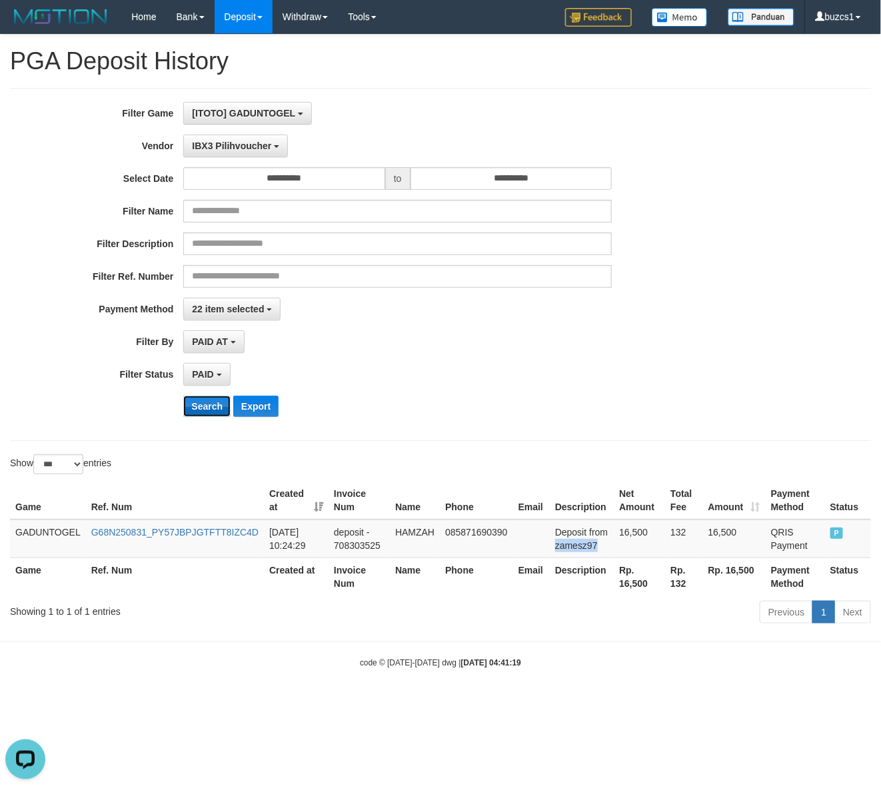
click at [207, 411] on button "Search" at bounding box center [206, 406] width 47 height 21
click at [636, 586] on th "Rp. 16,500" at bounding box center [639, 577] width 51 height 38
click at [199, 408] on button "Search" at bounding box center [206, 406] width 47 height 21
click at [638, 592] on th "Rp. 16,500" at bounding box center [639, 577] width 51 height 38
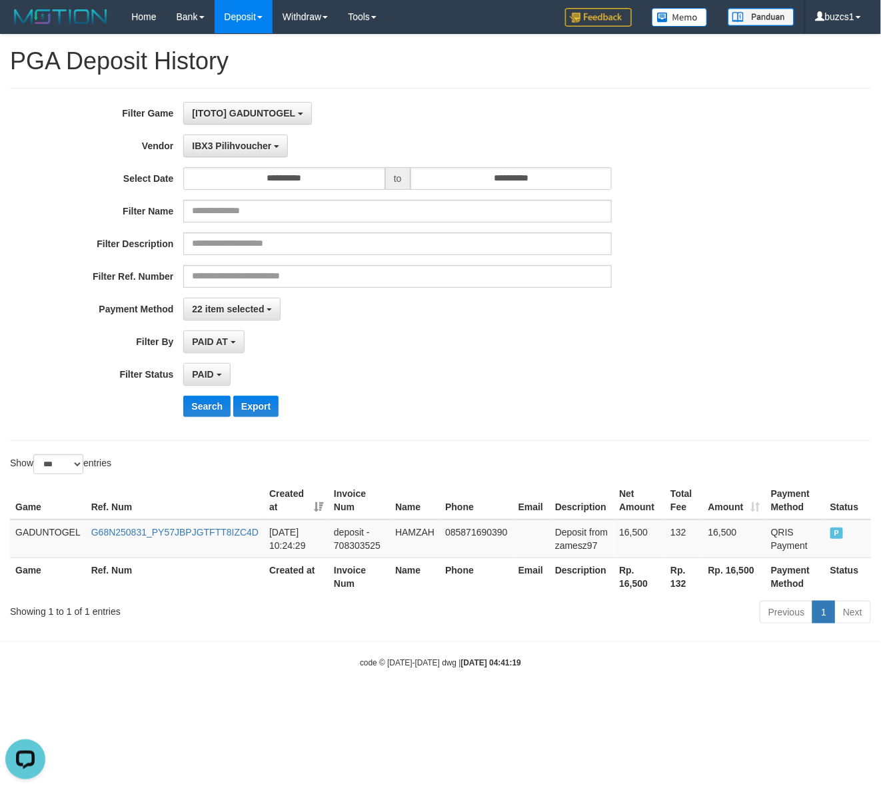
click at [635, 585] on th "Rp. 16,500" at bounding box center [639, 577] width 51 height 38
click at [229, 155] on button "IBX3 Pilihvoucher" at bounding box center [235, 146] width 105 height 23
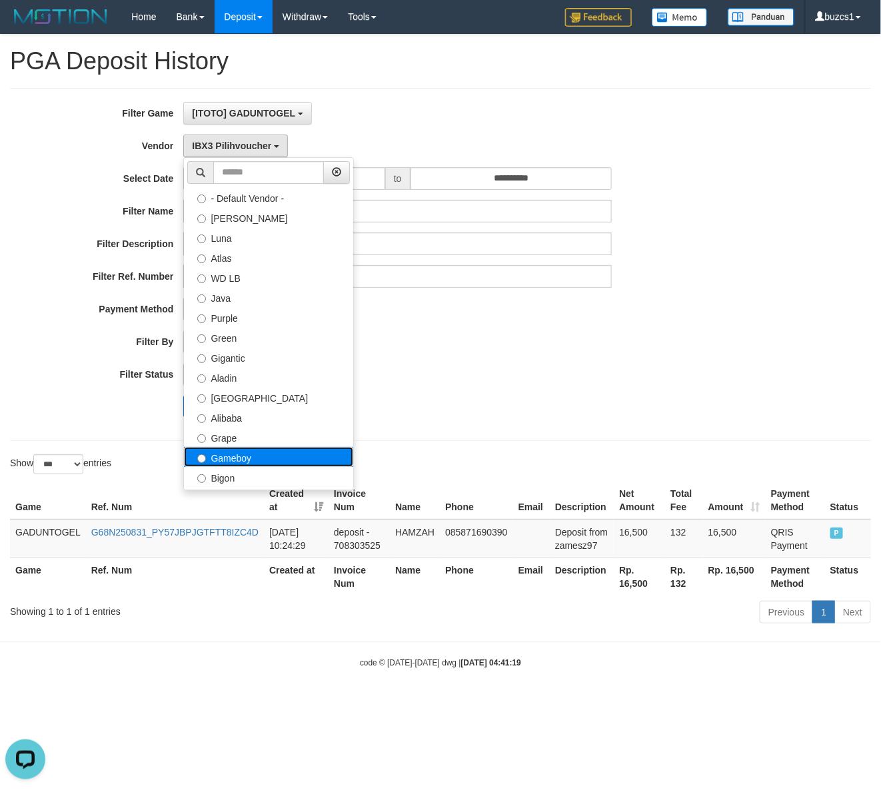
click at [231, 460] on label "Gameboy" at bounding box center [268, 457] width 169 height 20
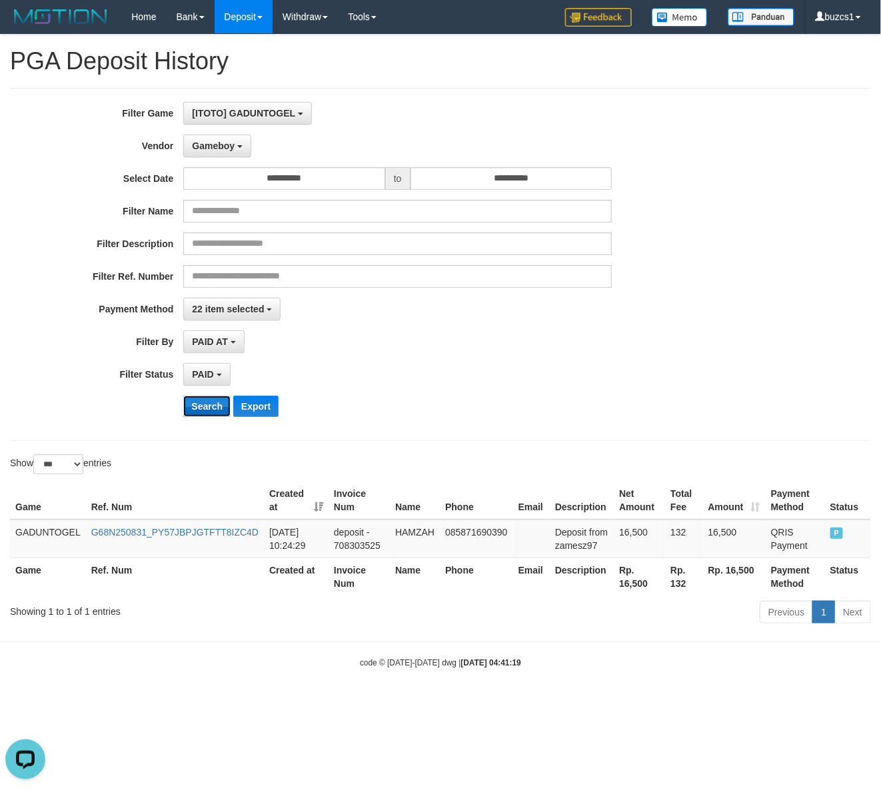
click at [201, 402] on button "Search" at bounding box center [206, 406] width 47 height 21
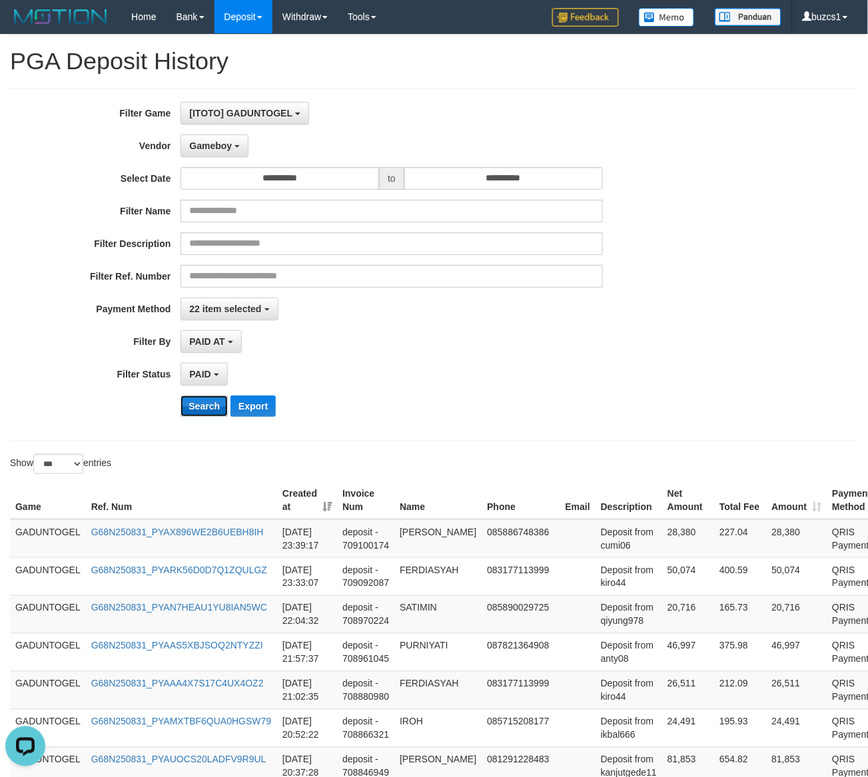
click at [201, 402] on button "Search" at bounding box center [204, 406] width 47 height 21
click at [224, 144] on span "Gameboy" at bounding box center [210, 146] width 43 height 11
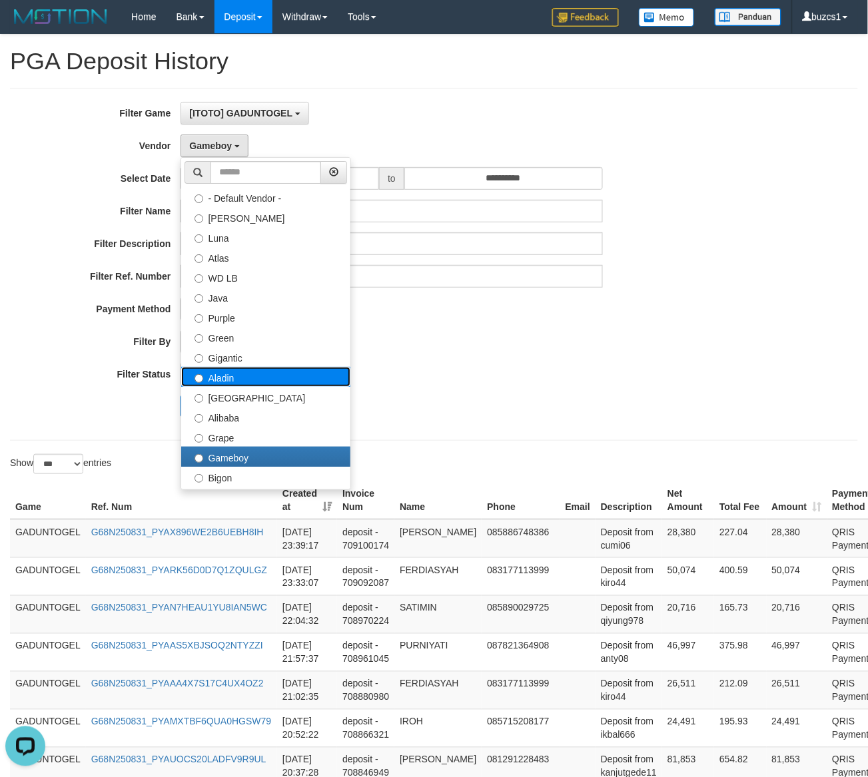
click at [237, 380] on label "Aladin" at bounding box center [265, 377] width 169 height 20
select select "**********"
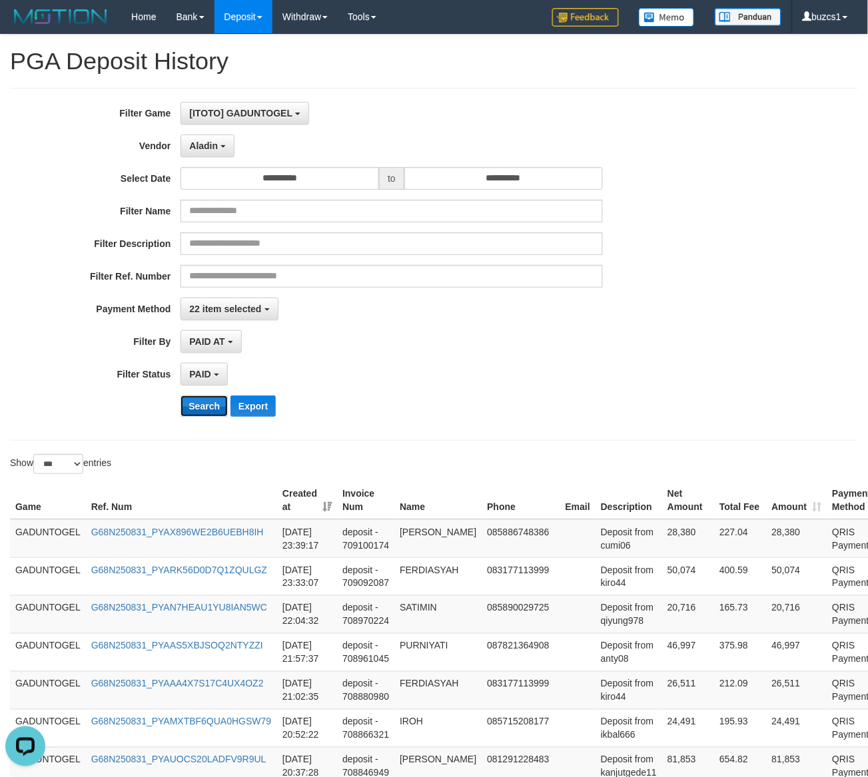
click at [215, 402] on button "Search" at bounding box center [204, 406] width 47 height 21
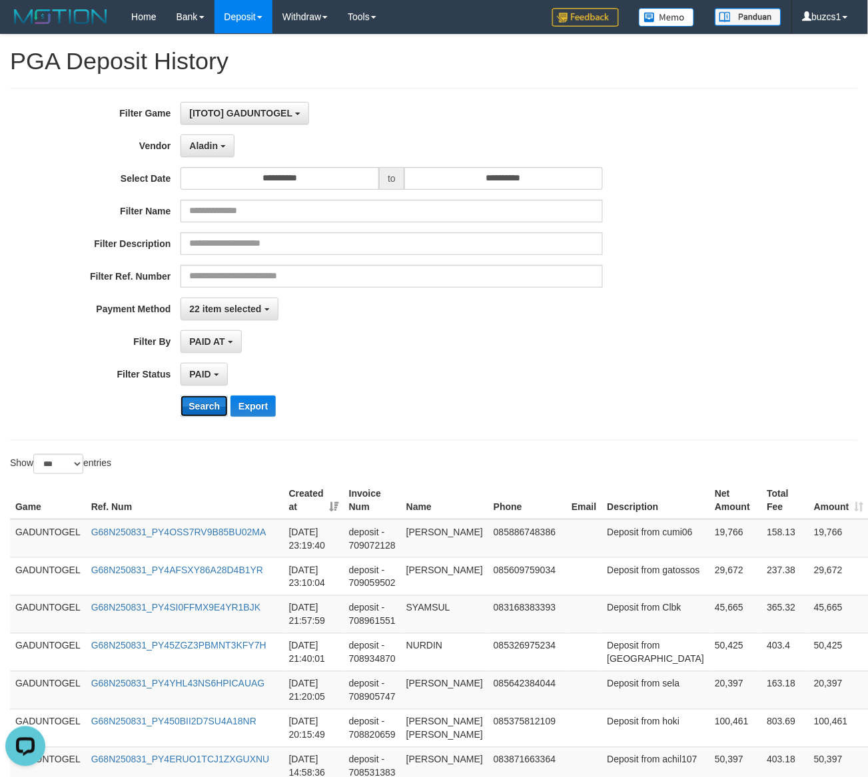
click at [215, 402] on button "Search" at bounding box center [204, 406] width 47 height 21
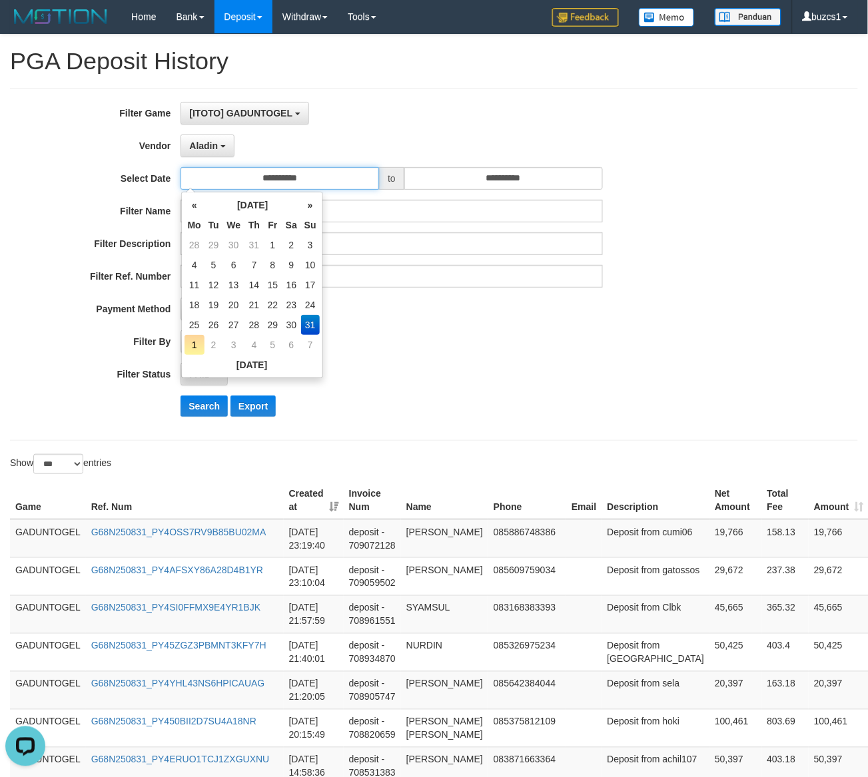
click at [322, 175] on input "**********" at bounding box center [280, 178] width 199 height 23
click at [313, 203] on th "»" at bounding box center [310, 205] width 19 height 20
click at [193, 260] on td "1" at bounding box center [195, 265] width 20 height 20
type input "**********"
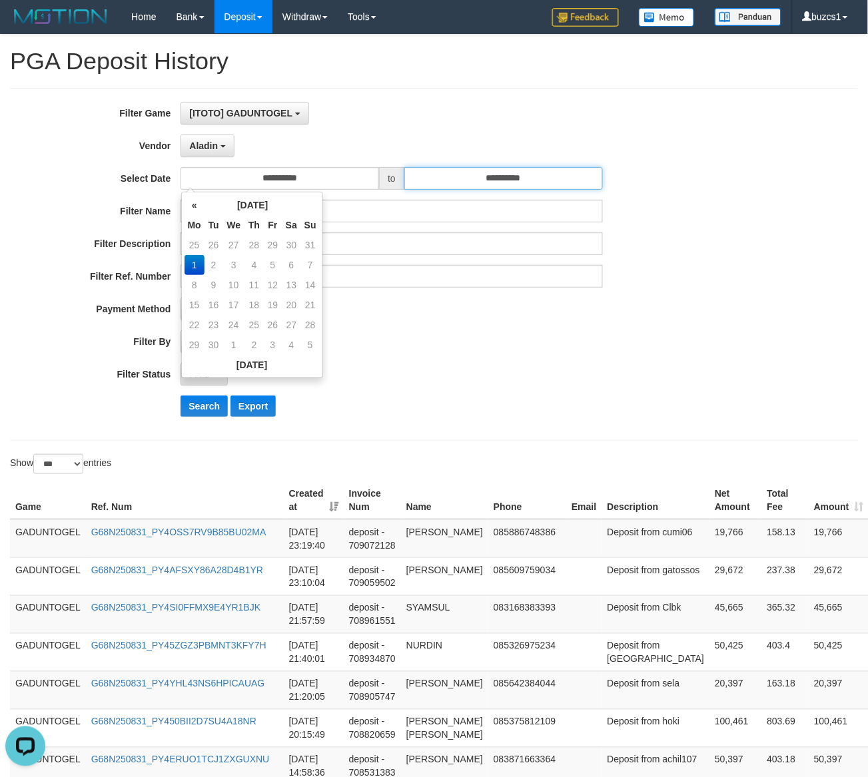
click at [566, 181] on input "**********" at bounding box center [503, 178] width 199 height 23
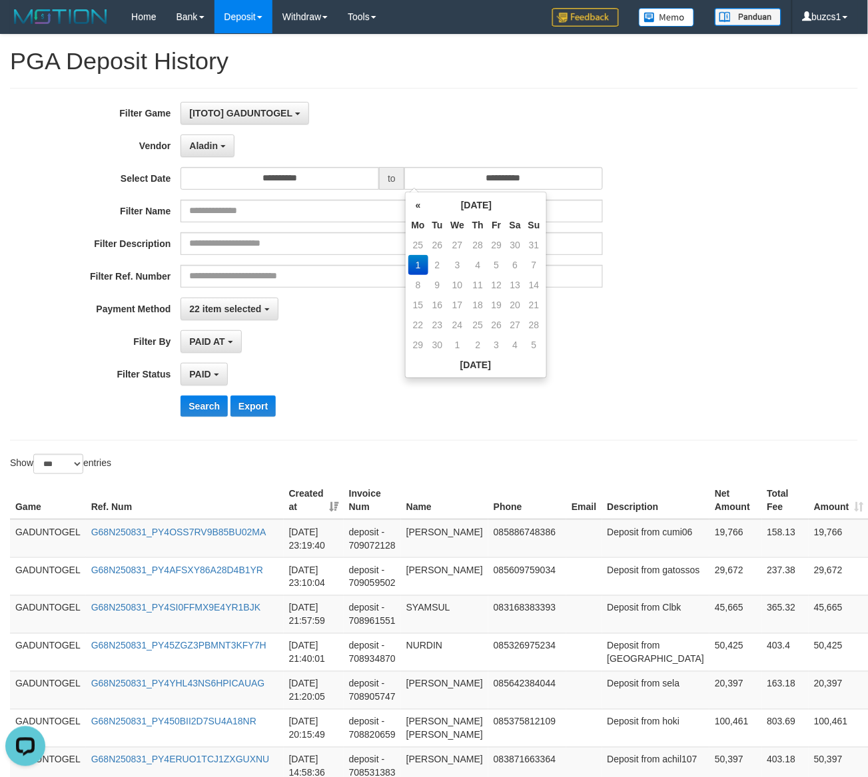
click at [414, 261] on td "1" at bounding box center [418, 265] width 20 height 20
click at [358, 398] on div "Search Export" at bounding box center [452, 406] width 542 height 21
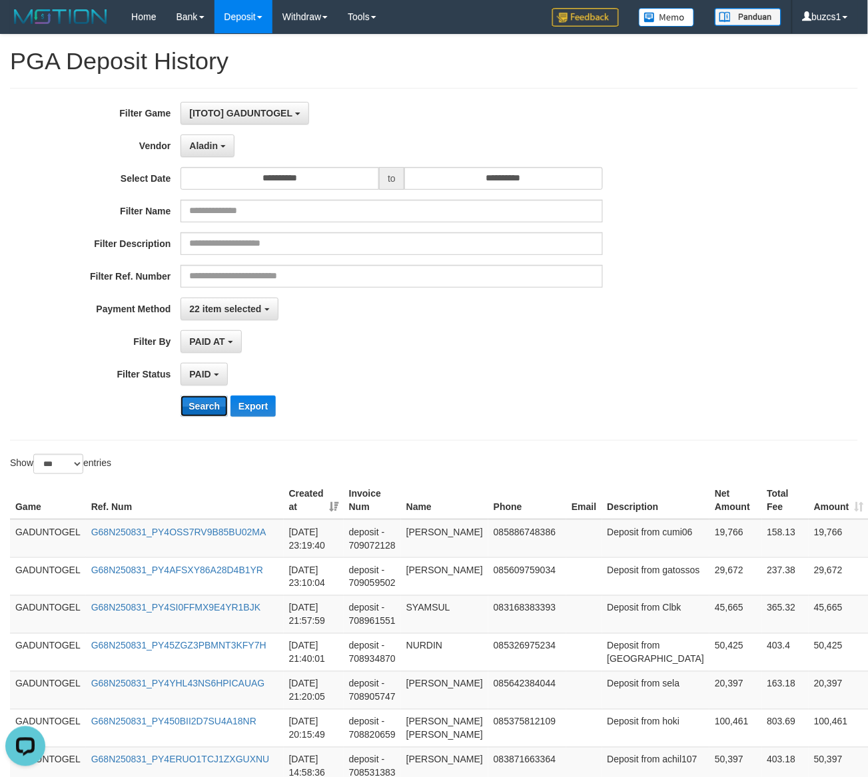
click at [194, 405] on button "Search" at bounding box center [204, 406] width 47 height 21
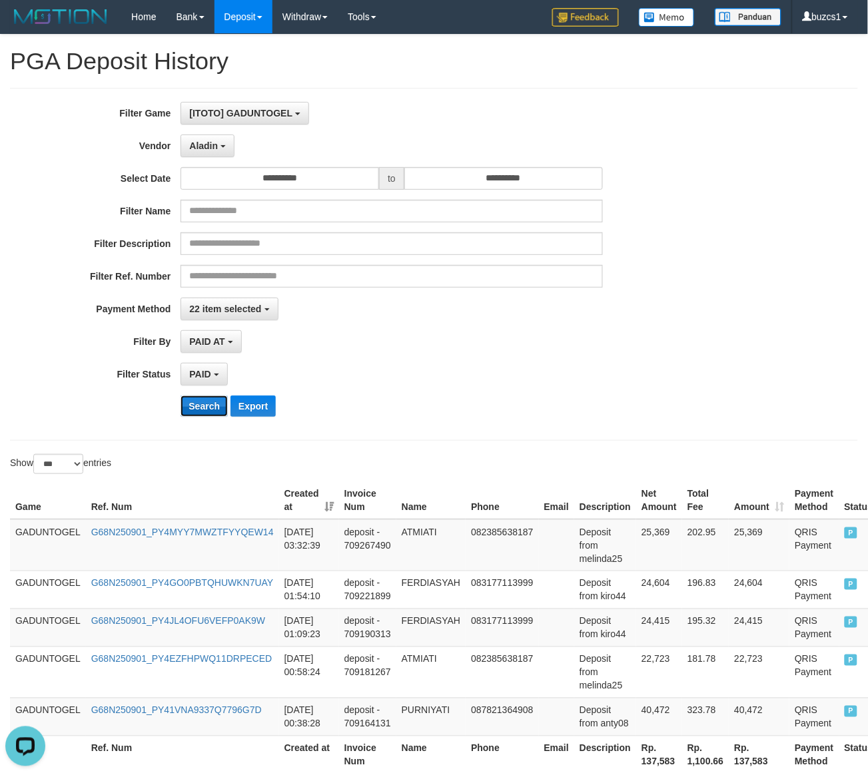
click at [194, 405] on button "Search" at bounding box center [204, 406] width 47 height 21
click at [205, 145] on span "Aladin" at bounding box center [203, 146] width 29 height 11
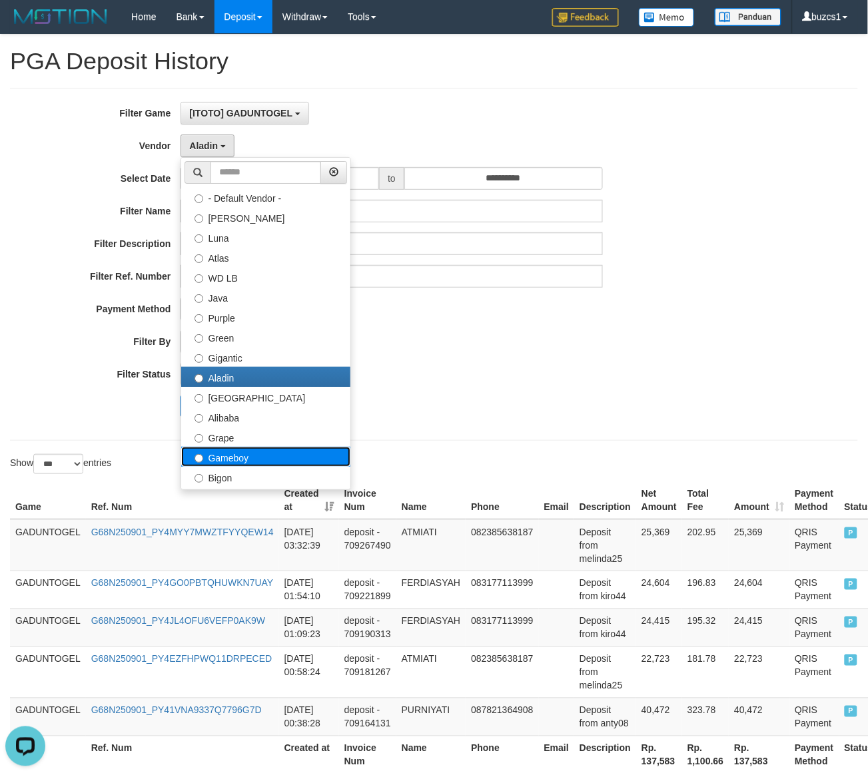
click at [248, 461] on label "Gameboy" at bounding box center [265, 457] width 169 height 20
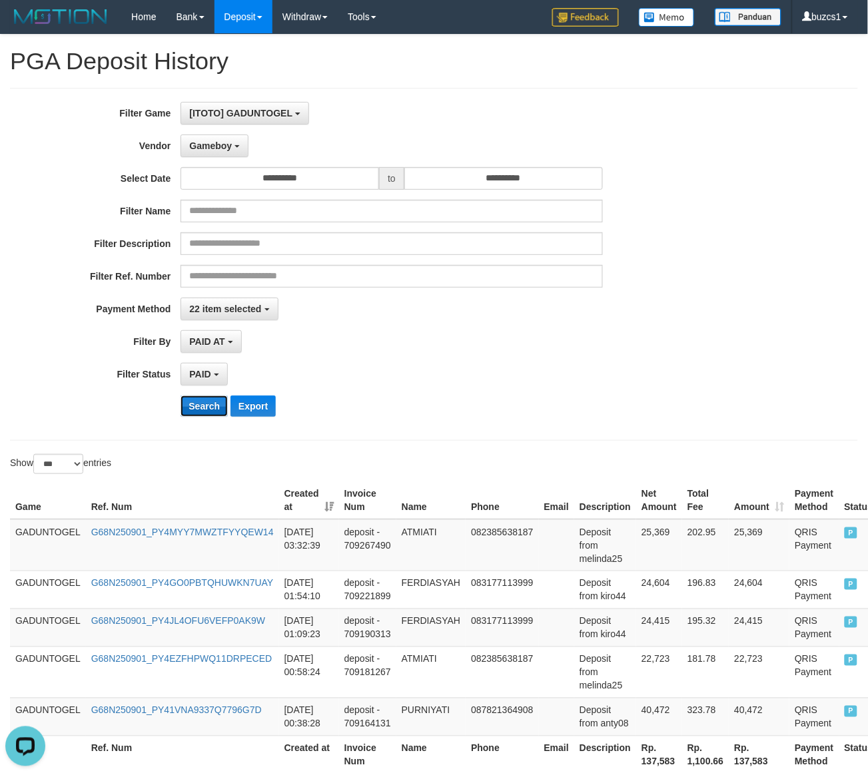
click at [210, 398] on button "Search" at bounding box center [204, 406] width 47 height 21
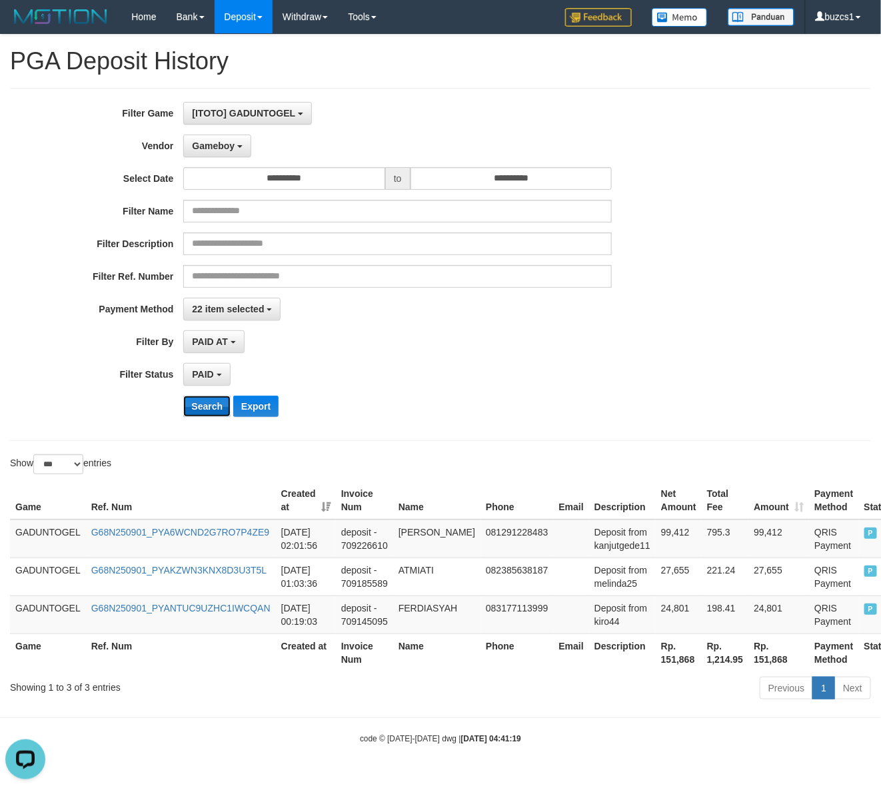
click at [209, 398] on button "Search" at bounding box center [206, 406] width 47 height 21
click at [657, 615] on td "24,801" at bounding box center [679, 615] width 46 height 38
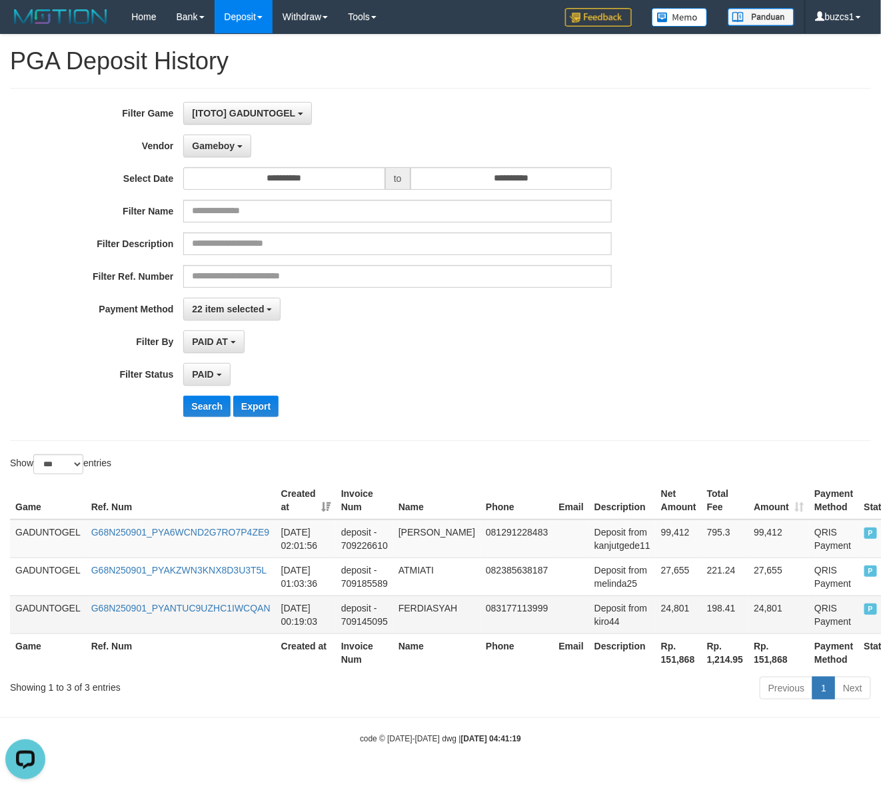
click at [408, 606] on td "FERDIASYAH" at bounding box center [436, 615] width 87 height 38
click at [589, 627] on td "Deposit from kiro44" at bounding box center [622, 615] width 67 height 38
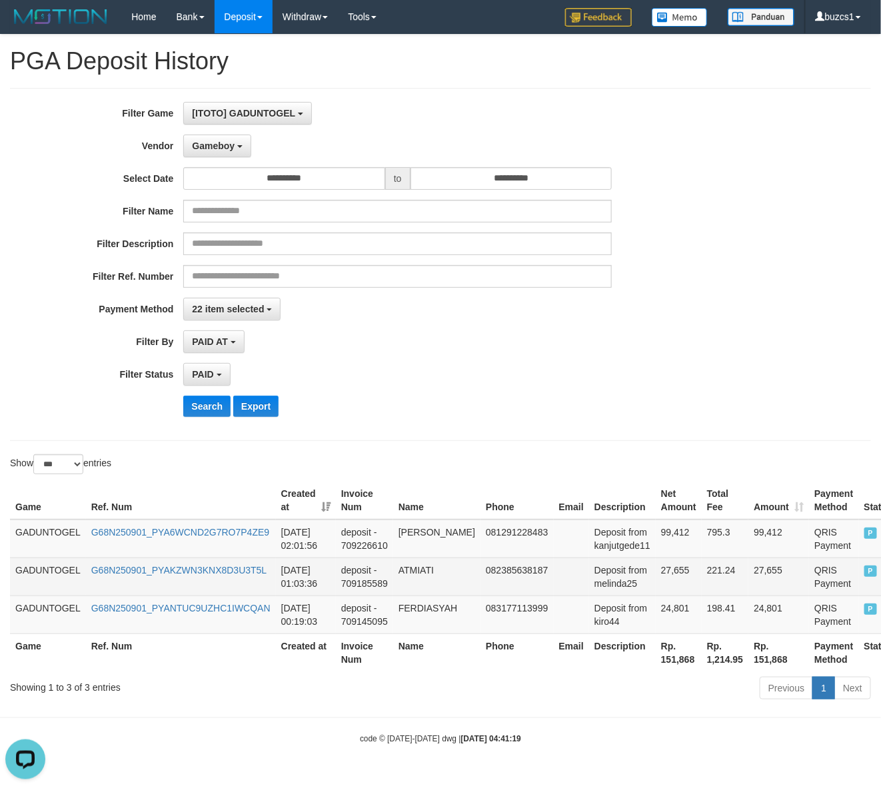
click at [656, 571] on td "27,655" at bounding box center [679, 577] width 46 height 38
click at [658, 570] on td "27,655" at bounding box center [679, 577] width 46 height 38
click at [414, 570] on td "ATMIATI" at bounding box center [436, 577] width 87 height 38
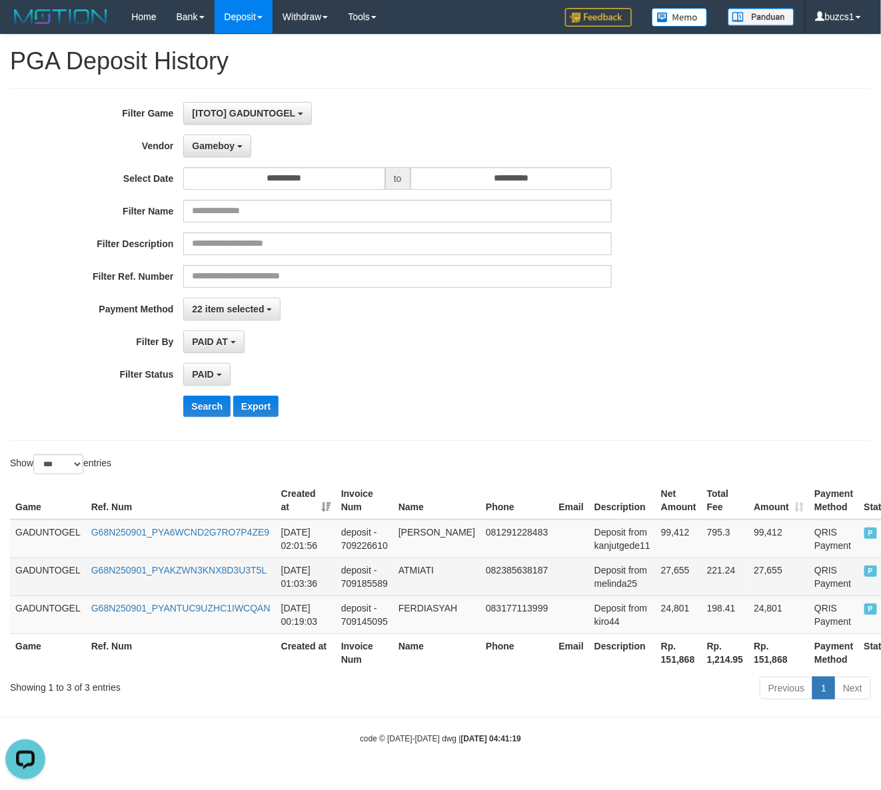
click at [600, 590] on td "Deposit from melinda25" at bounding box center [622, 577] width 67 height 38
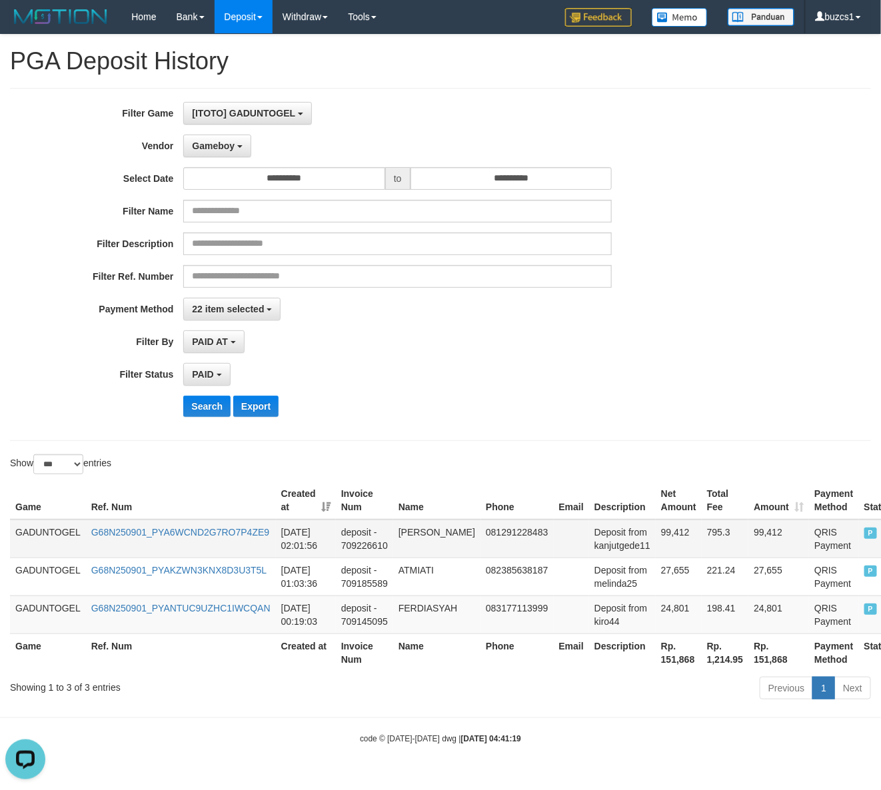
click at [656, 532] on td "99,412" at bounding box center [679, 539] width 46 height 39
click at [407, 536] on td "[PERSON_NAME]" at bounding box center [436, 539] width 87 height 39
drag, startPoint x: 407, startPoint y: 536, endPoint x: 424, endPoint y: 548, distance: 20.5
click at [424, 548] on td "[PERSON_NAME]" at bounding box center [436, 539] width 87 height 39
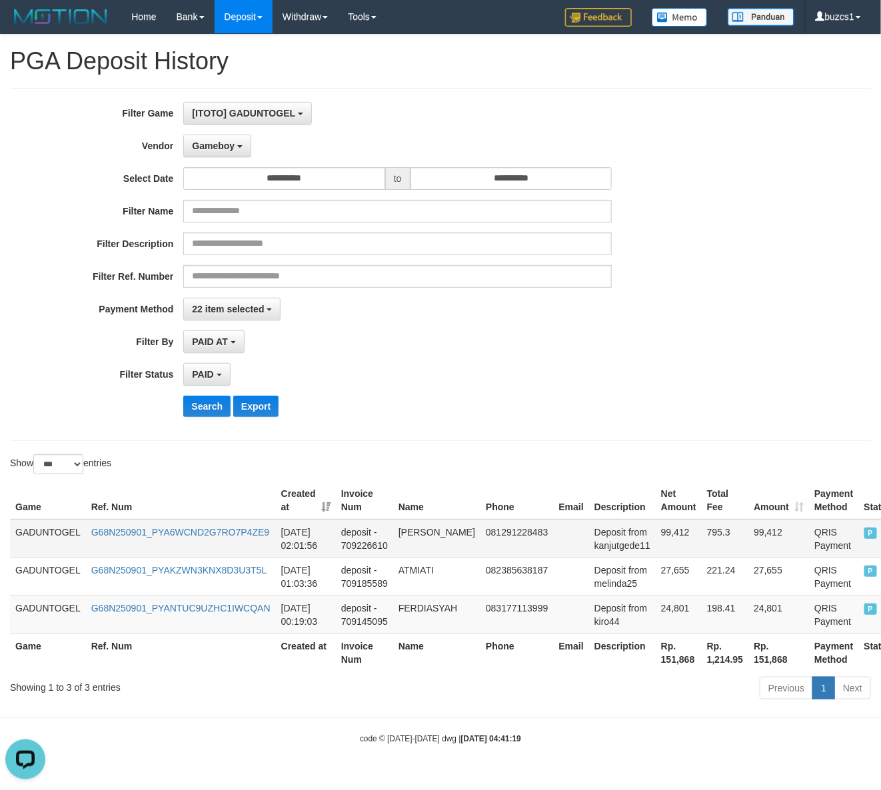
click at [613, 544] on td "Deposit from kanjutgede11" at bounding box center [622, 539] width 67 height 39
click at [221, 149] on span "Gameboy" at bounding box center [213, 146] width 43 height 11
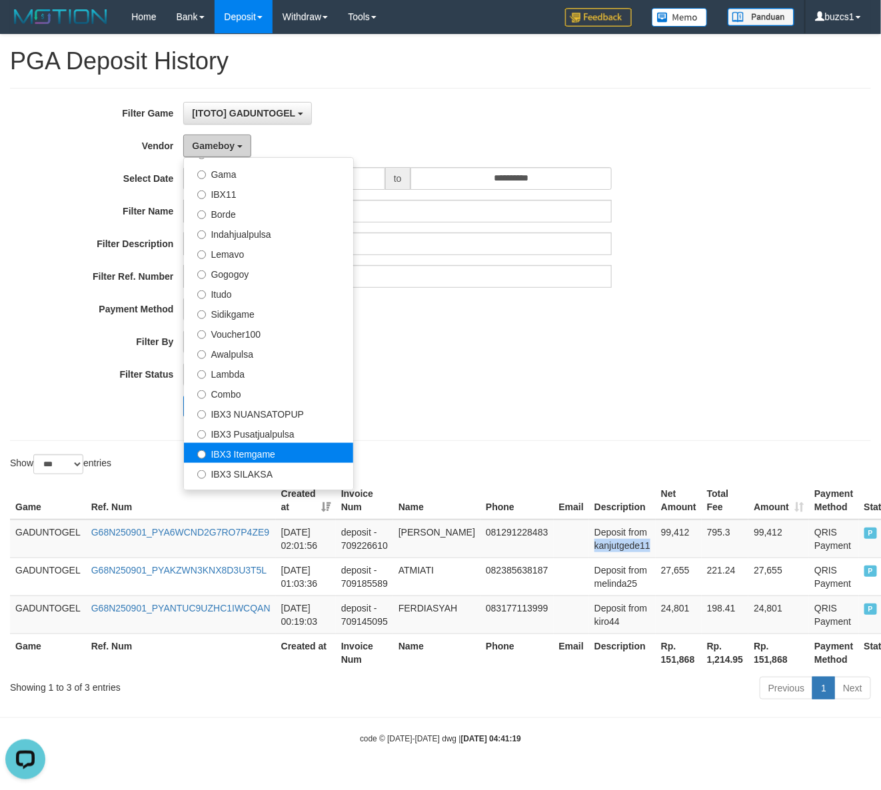
scroll to position [437, 0]
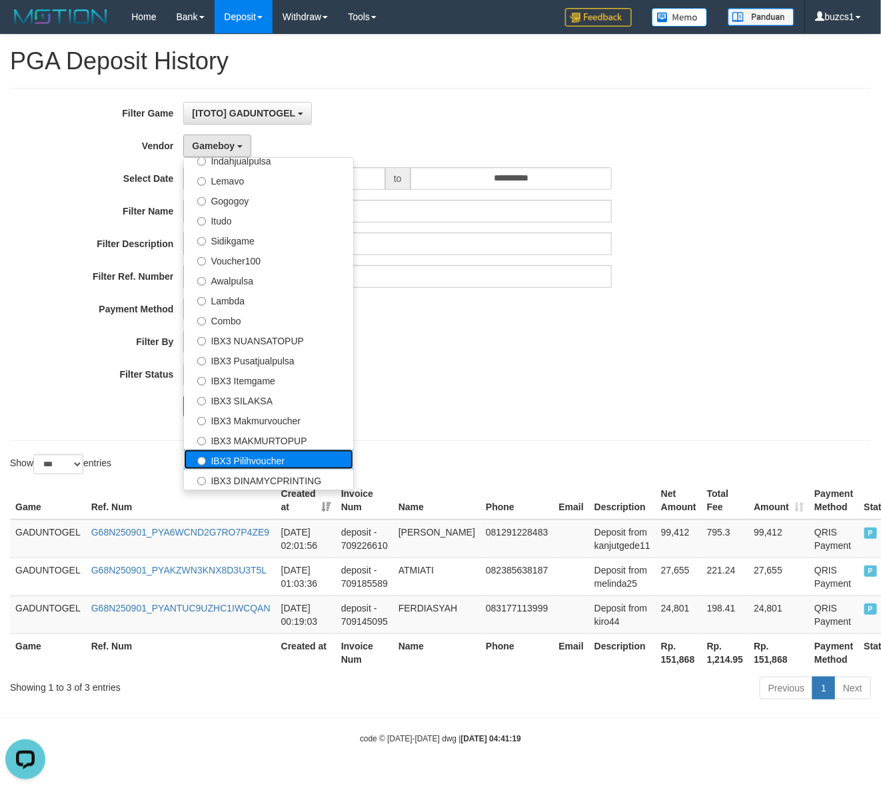
click at [250, 464] on label "IBX3 Pilihvoucher" at bounding box center [268, 460] width 169 height 20
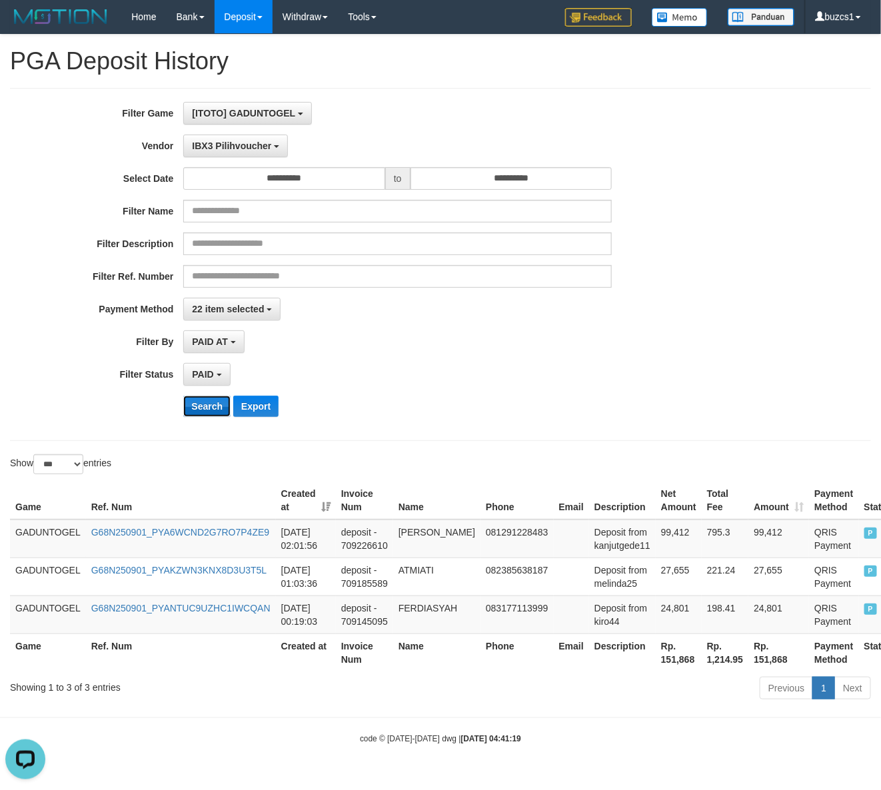
click at [212, 404] on button "Search" at bounding box center [206, 406] width 47 height 21
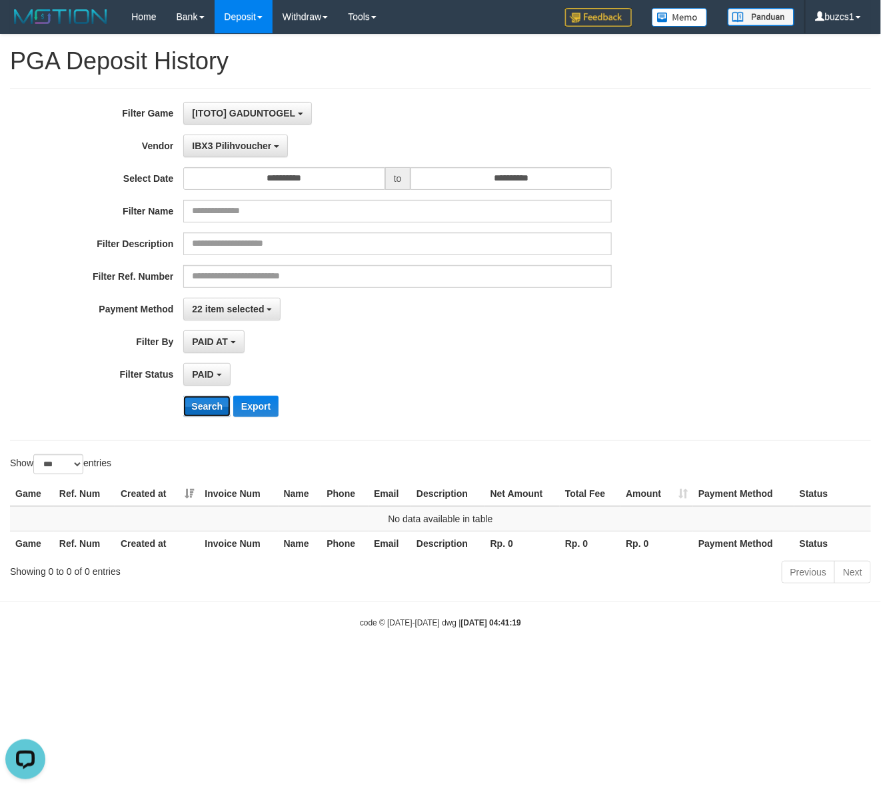
click at [201, 397] on button "Search" at bounding box center [206, 406] width 47 height 21
click at [231, 138] on button "IBX3 Pilihvoucher" at bounding box center [235, 146] width 105 height 23
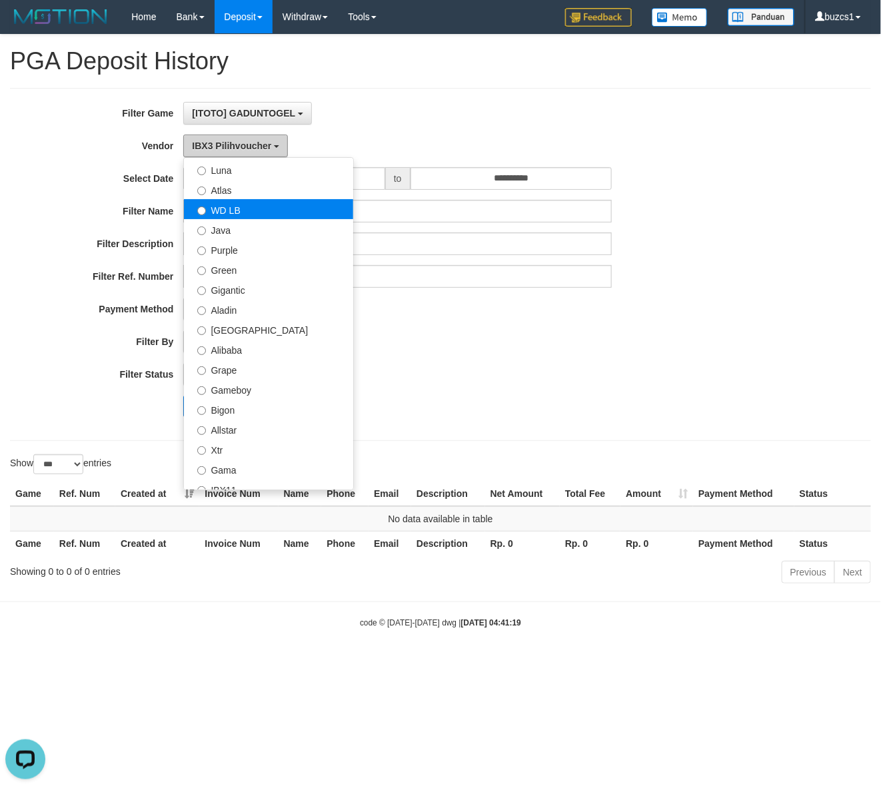
scroll to position [0, 0]
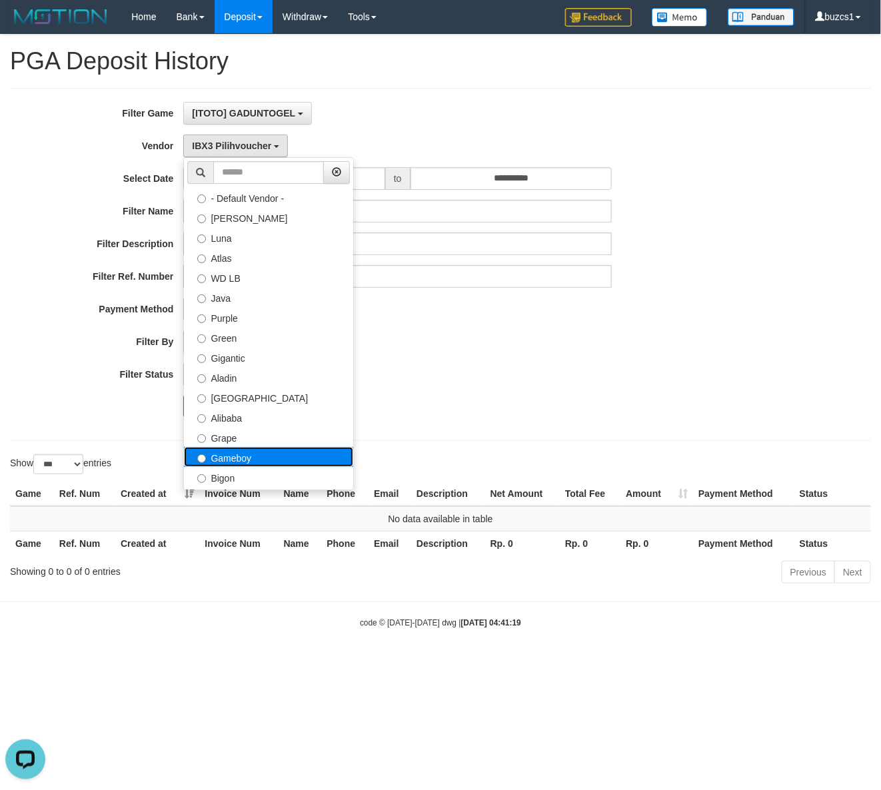
click at [254, 461] on label "Gameboy" at bounding box center [268, 457] width 169 height 20
select select "**********"
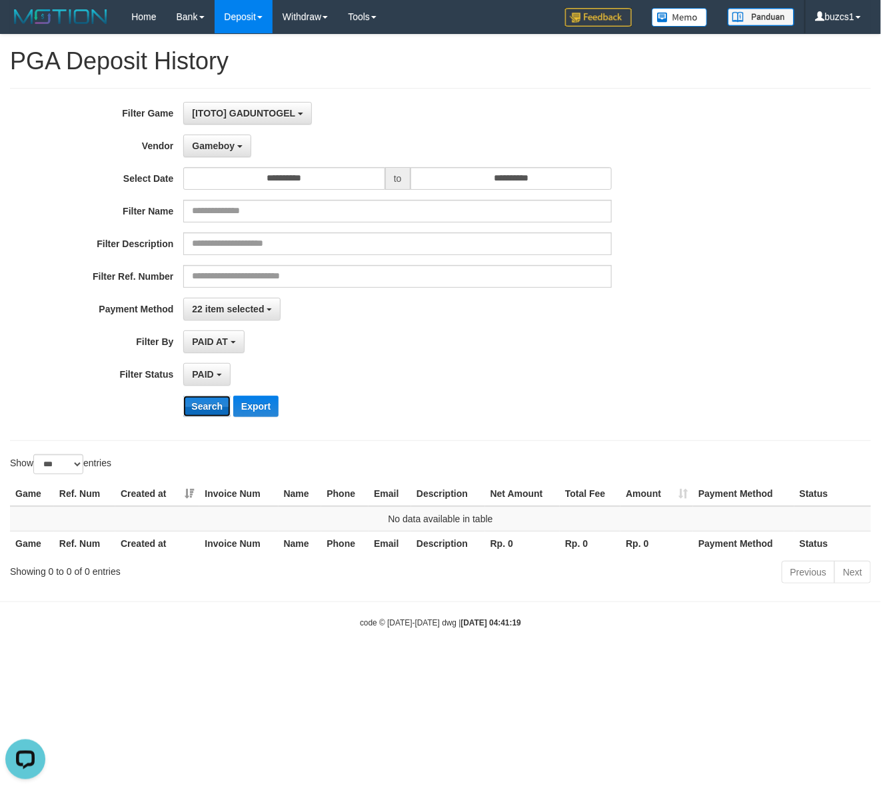
click at [211, 408] on button "Search" at bounding box center [206, 406] width 47 height 21
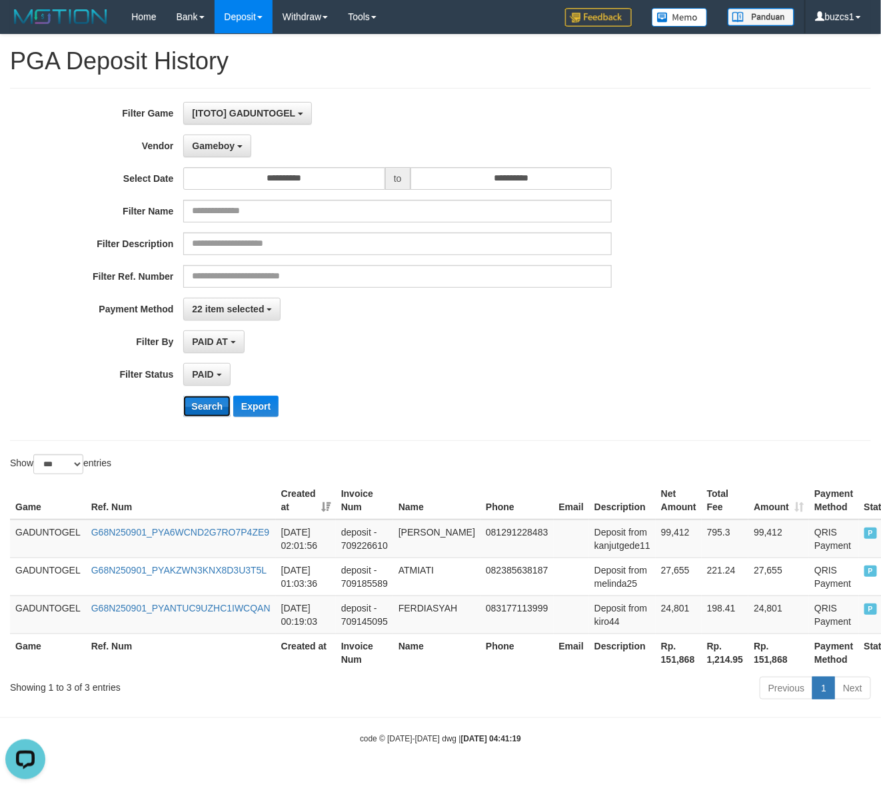
click at [211, 408] on button "Search" at bounding box center [206, 406] width 47 height 21
click at [482, 297] on div "**********" at bounding box center [367, 264] width 734 height 325
click at [202, 410] on button "Search" at bounding box center [206, 406] width 47 height 21
